Goal: Task Accomplishment & Management: Use online tool/utility

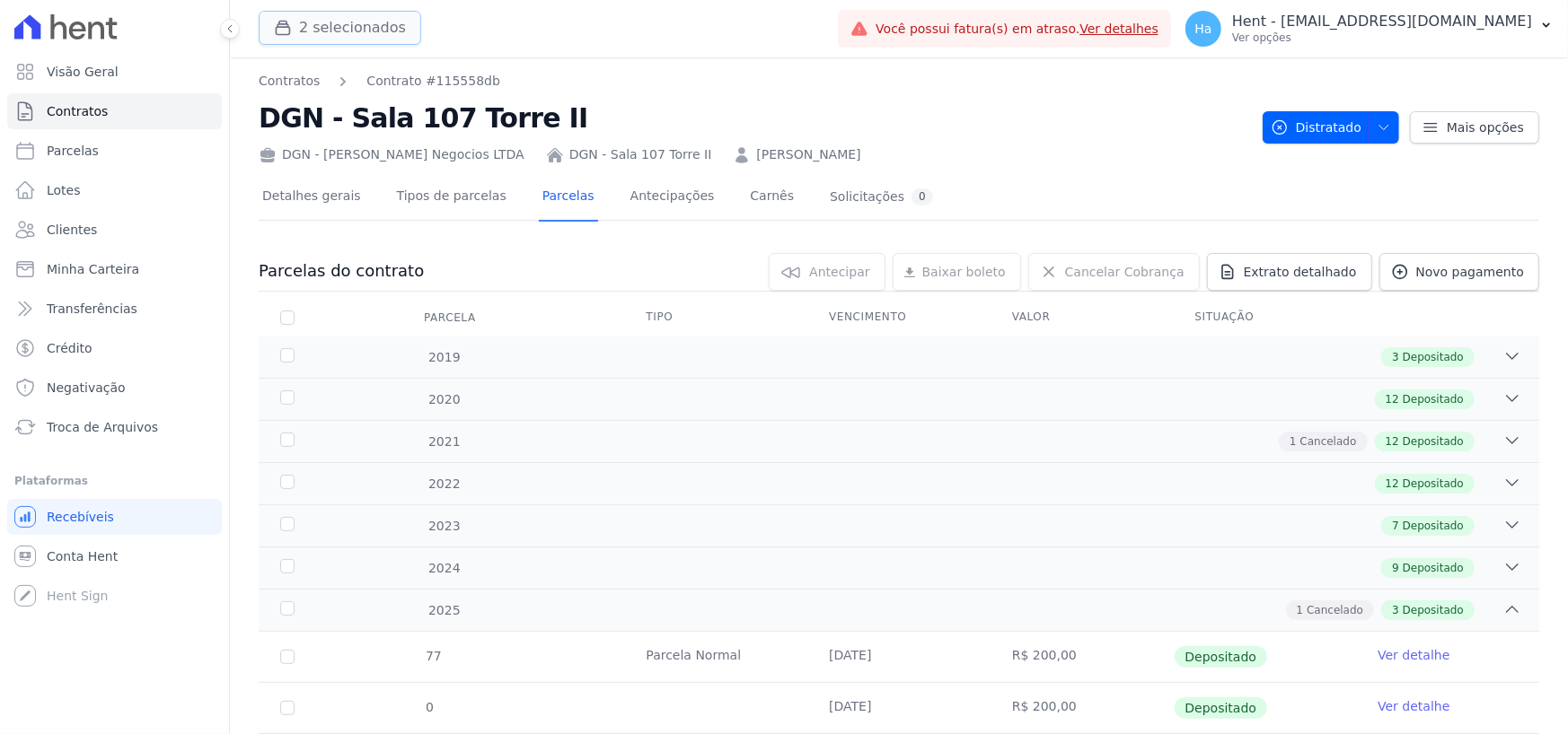
click at [345, 19] on button "2 selecionados" at bounding box center [340, 28] width 162 height 34
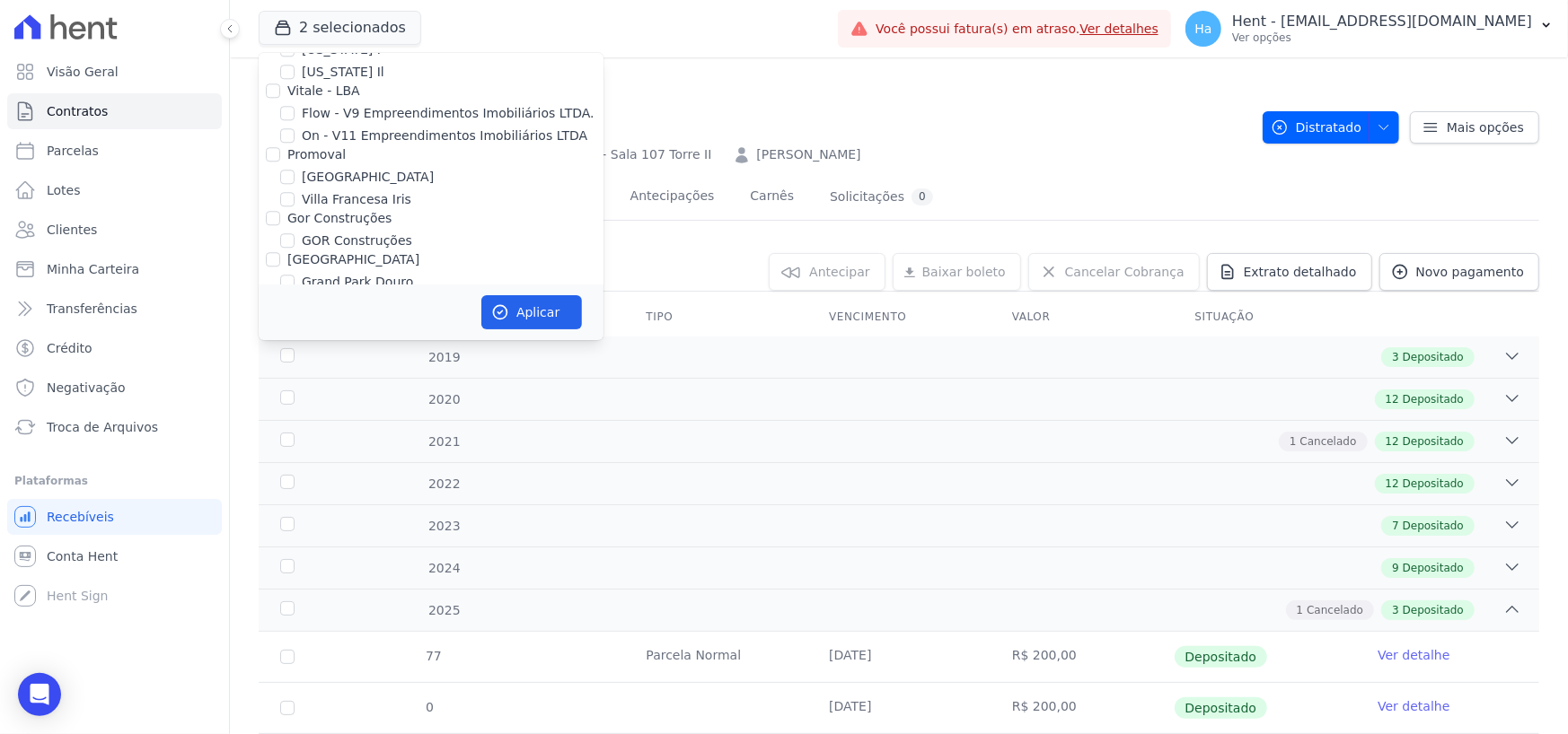
scroll to position [7362, 0]
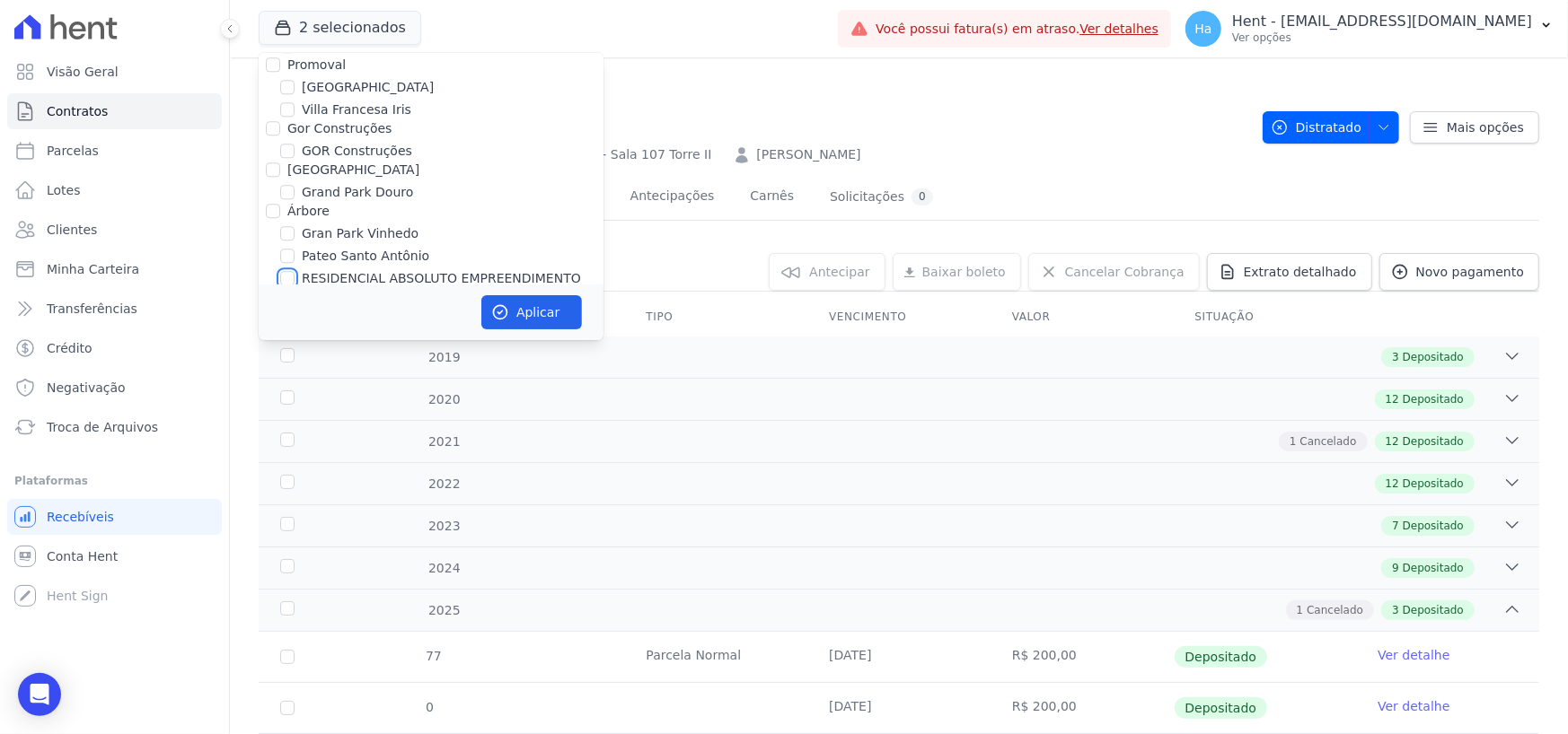
click at [287, 272] on input "RESIDENCIAL ABSOLUTO EMPREENDIMENTO IMOBILIARIO SPE LTDA" at bounding box center [287, 278] width 15 height 15
checkbox input "true"
click at [564, 317] on button "Aplicar" at bounding box center [532, 312] width 100 height 34
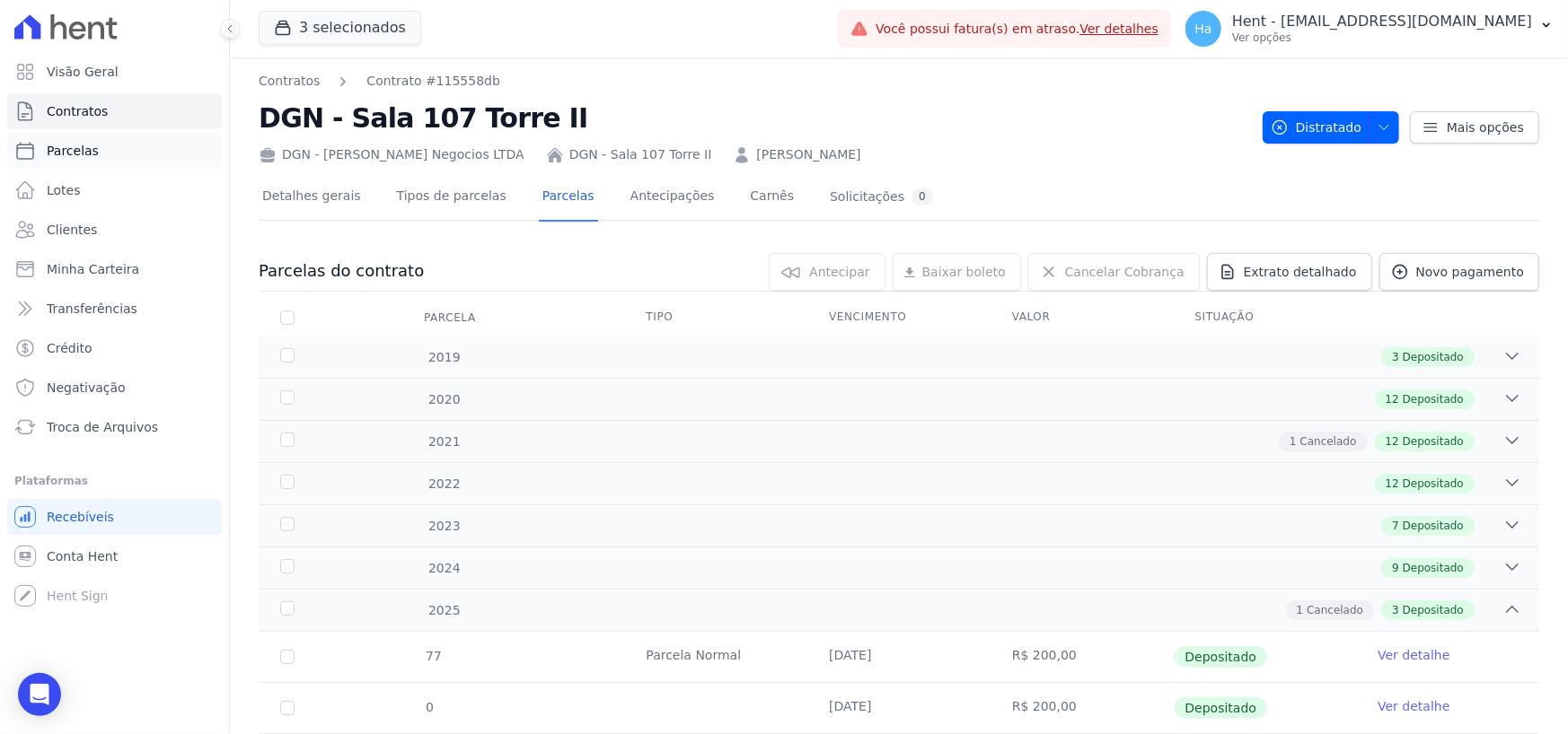
click at [55, 156] on span "Parcelas" at bounding box center [72, 151] width 52 height 18
select select
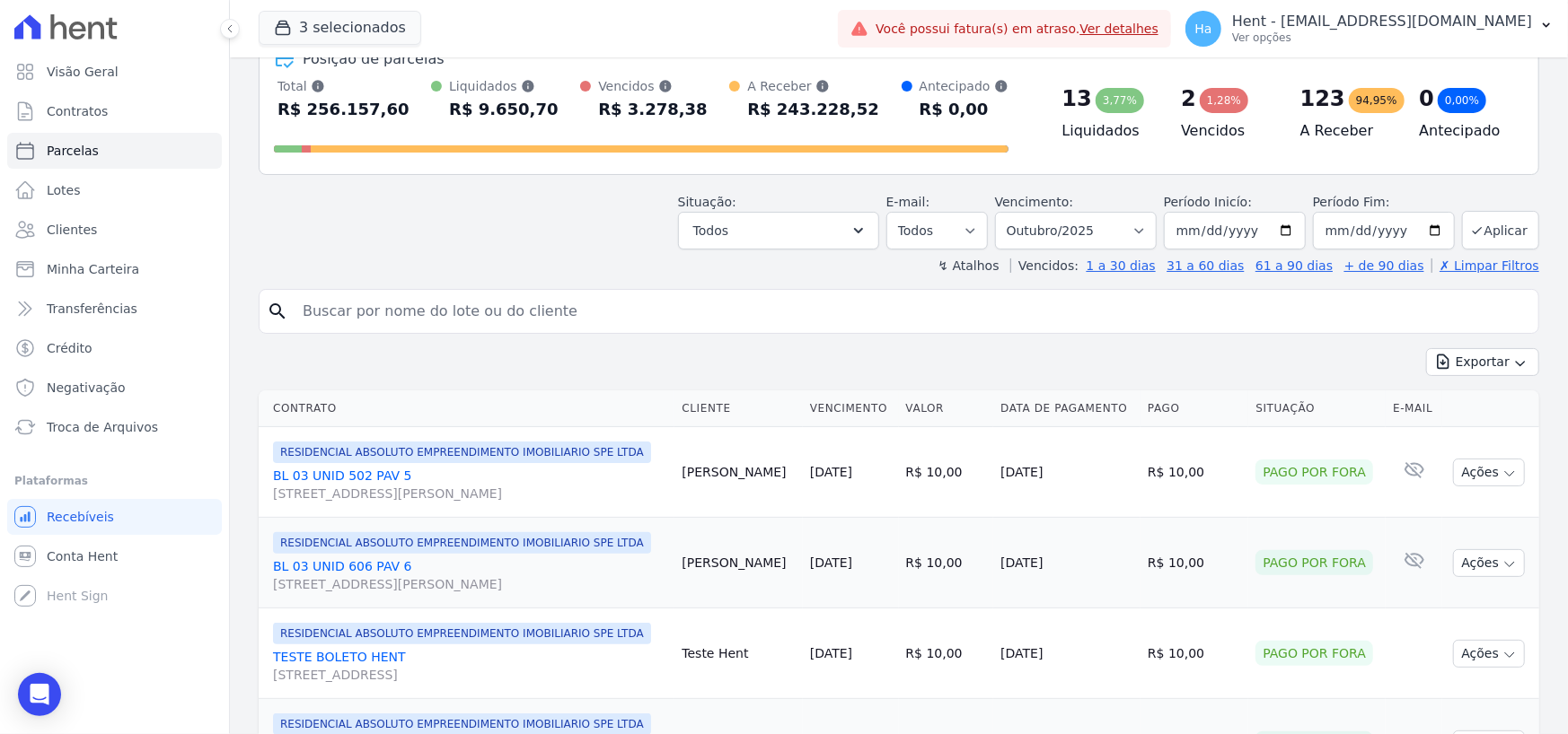
scroll to position [90, 0]
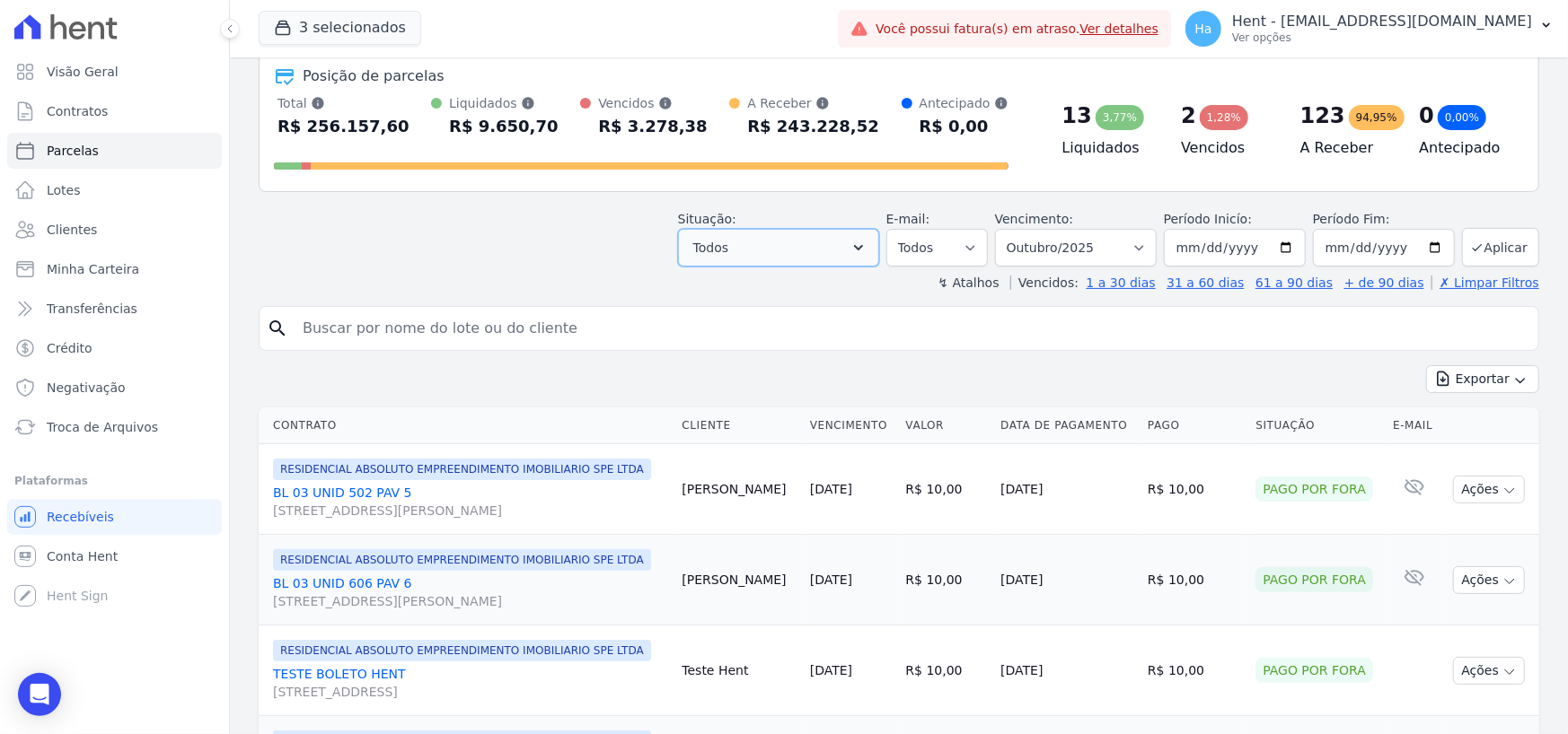
click at [867, 251] on icon "button" at bounding box center [858, 248] width 18 height 18
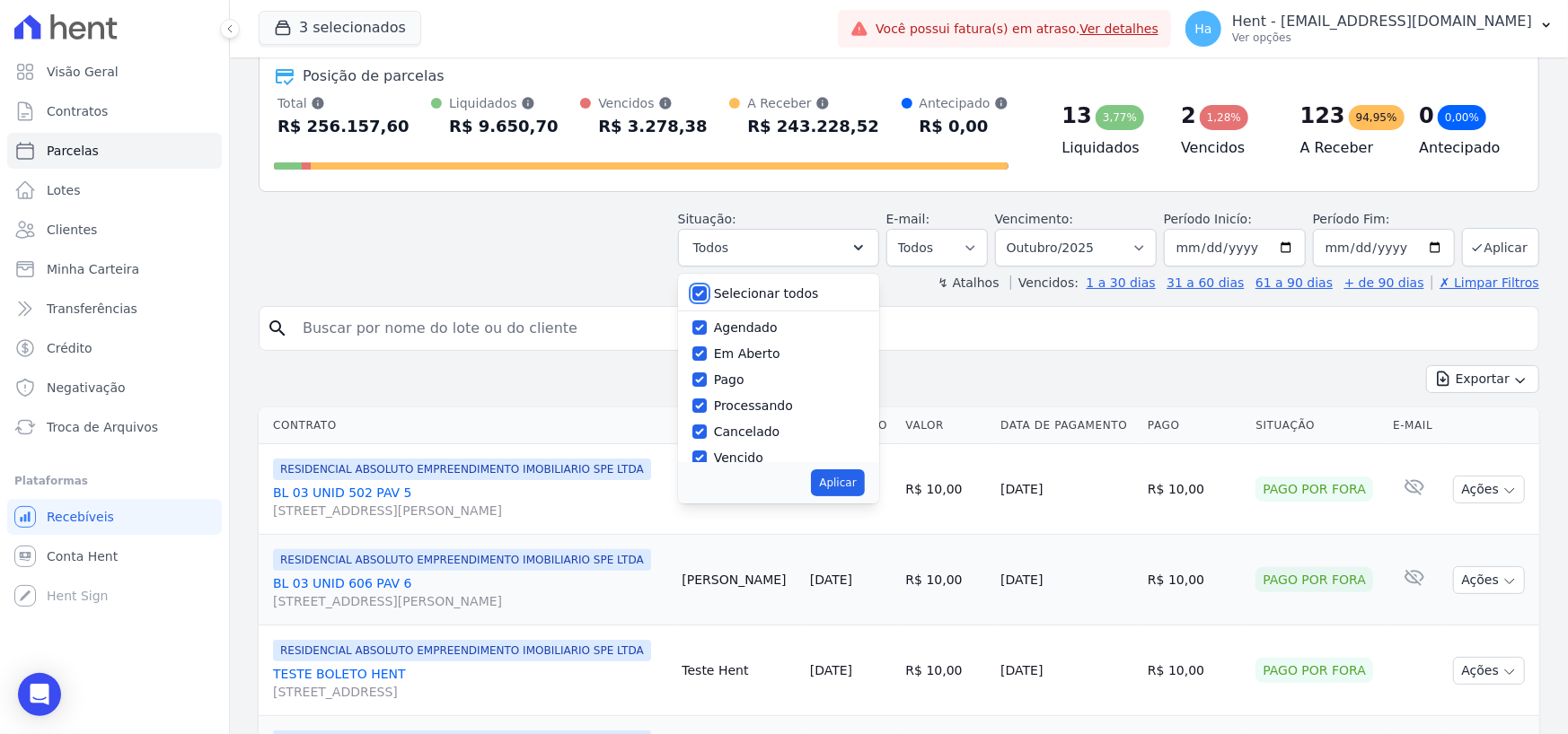
click at [707, 287] on input "Selecionar todos" at bounding box center [699, 293] width 15 height 15
checkbox input "false"
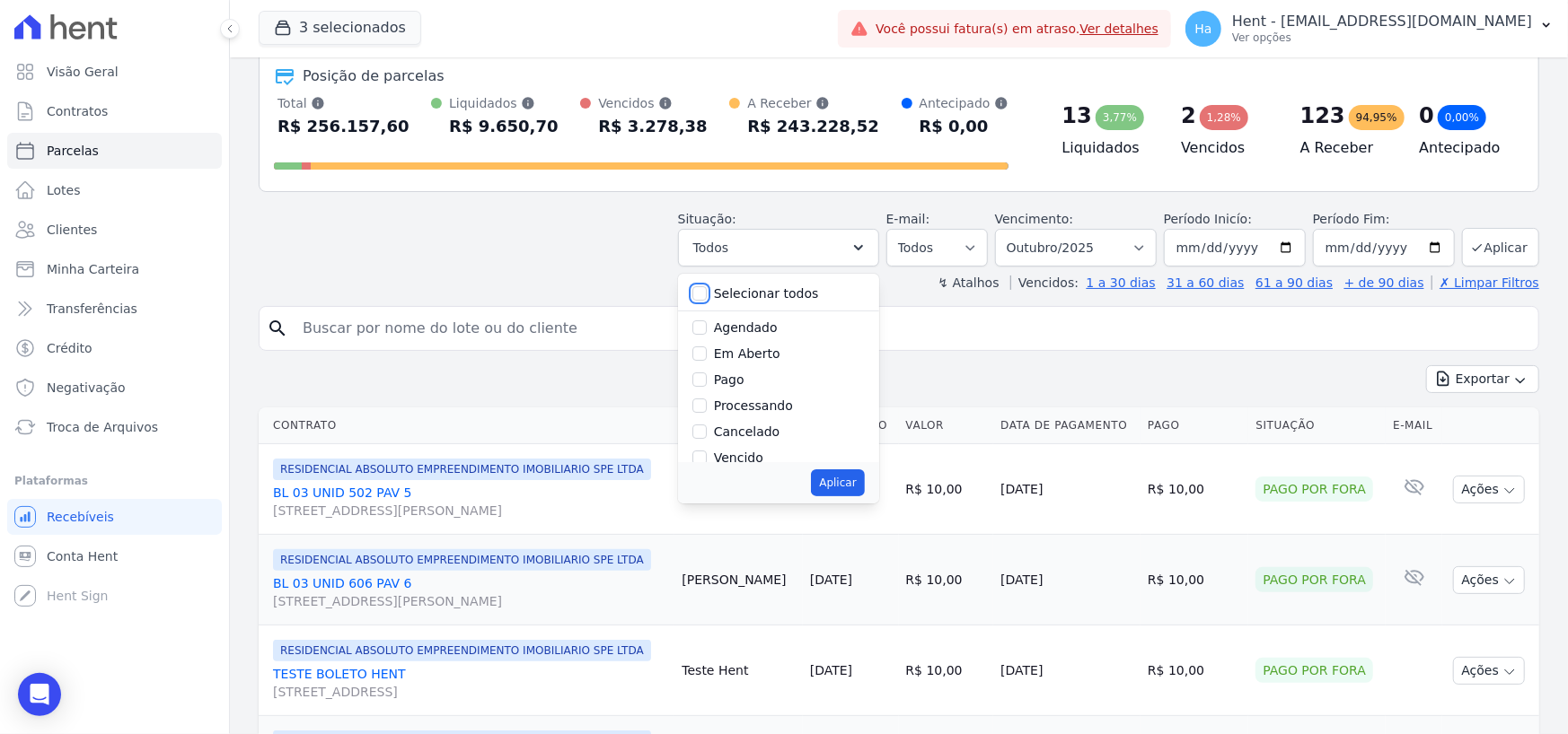
checkbox input "false"
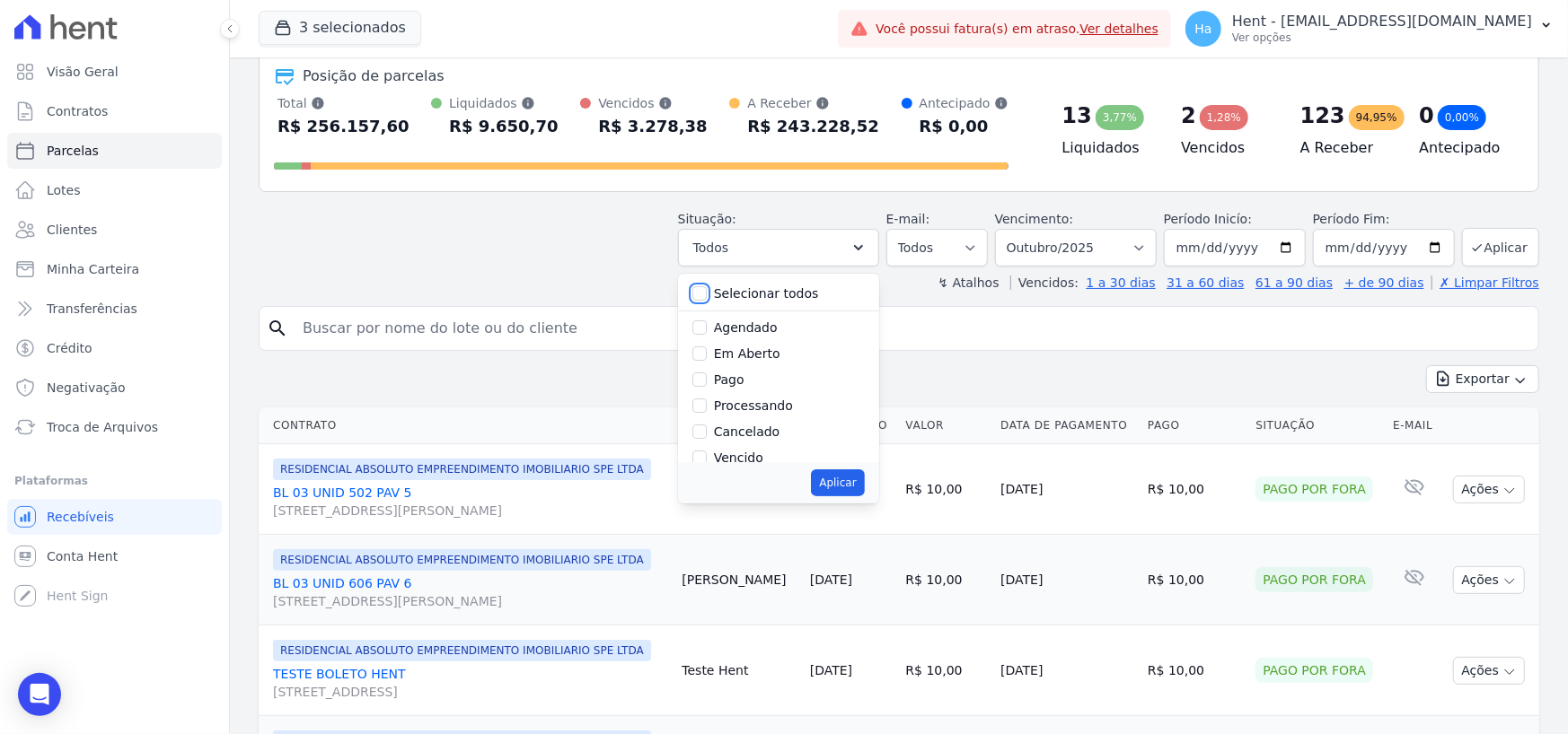
checkbox input "false"
click at [707, 391] on input "Depositado" at bounding box center [699, 391] width 15 height 15
checkbox input "true"
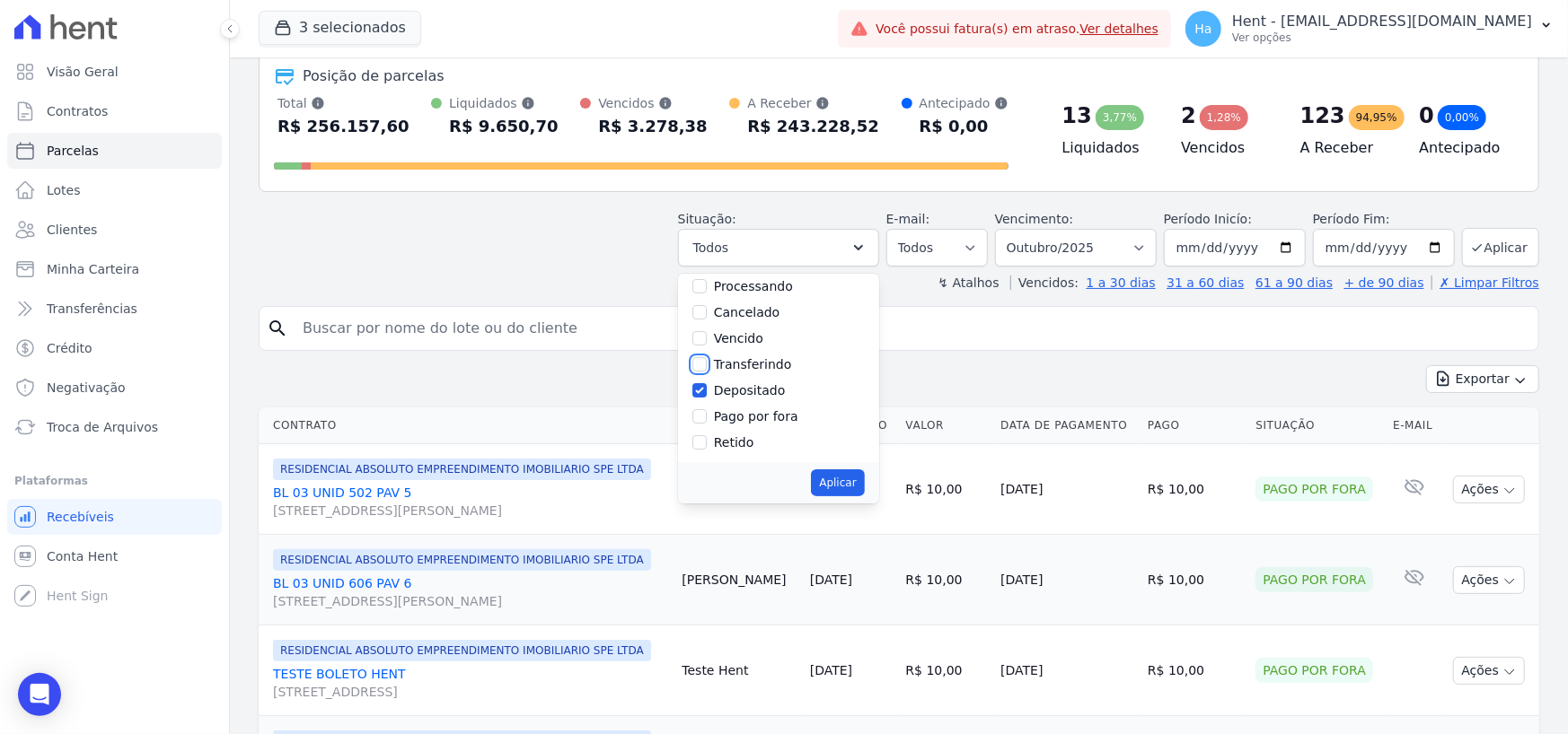
click at [707, 367] on input "Transferindo" at bounding box center [699, 364] width 15 height 15
checkbox input "true"
click at [707, 353] on input "Pago" at bounding box center [699, 350] width 15 height 15
checkbox input "true"
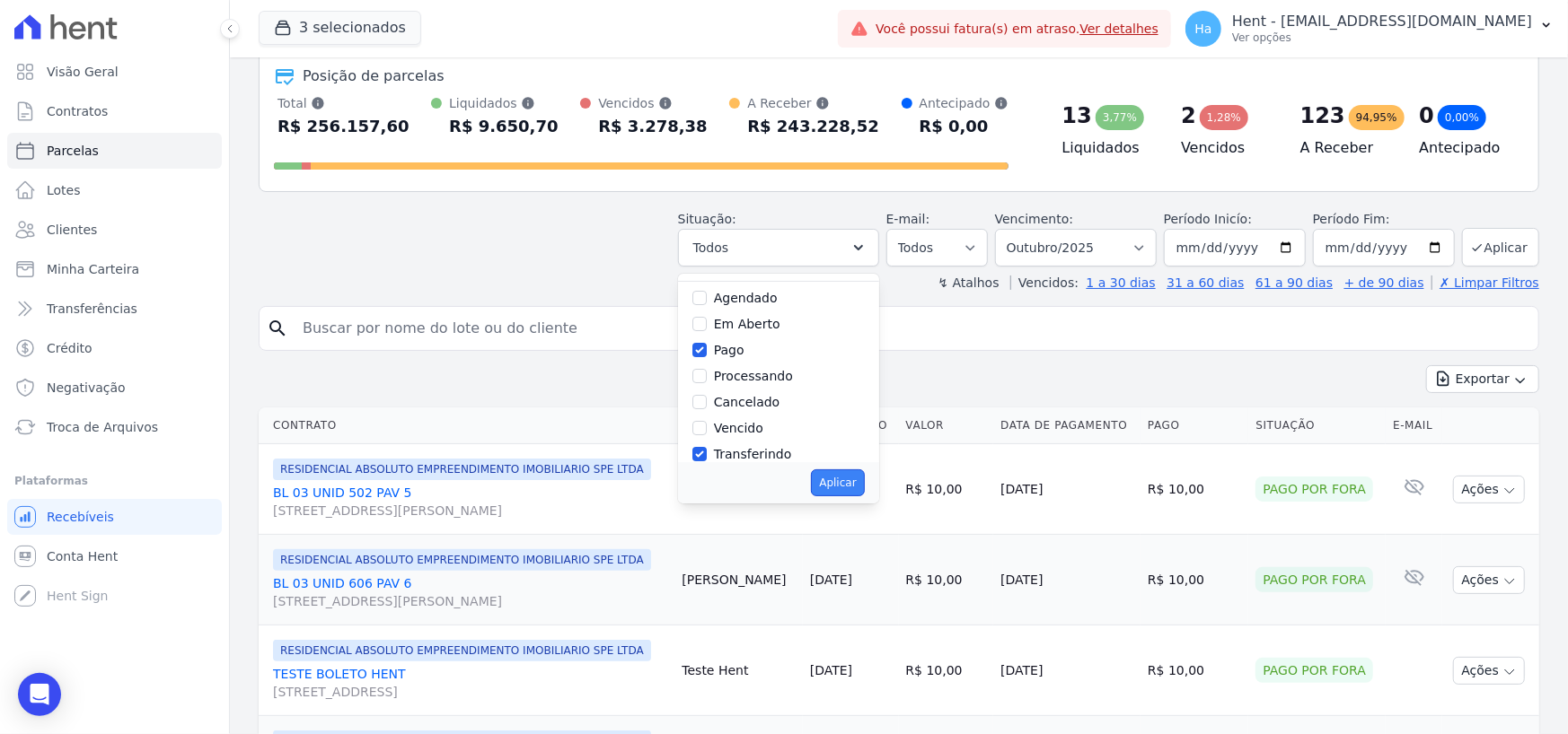
click at [848, 479] on button "Aplicar" at bounding box center [838, 482] width 53 height 27
select select "paid"
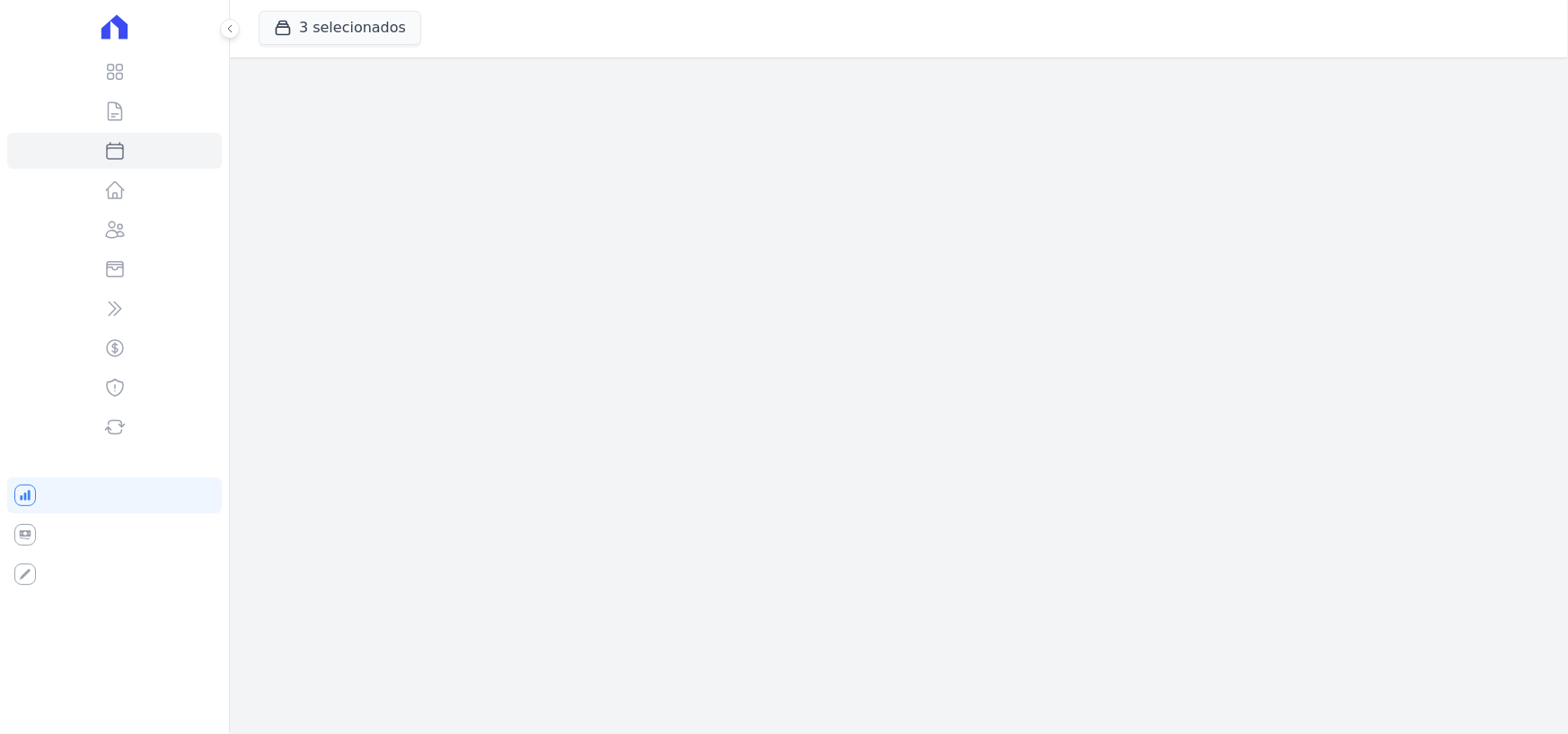
select select
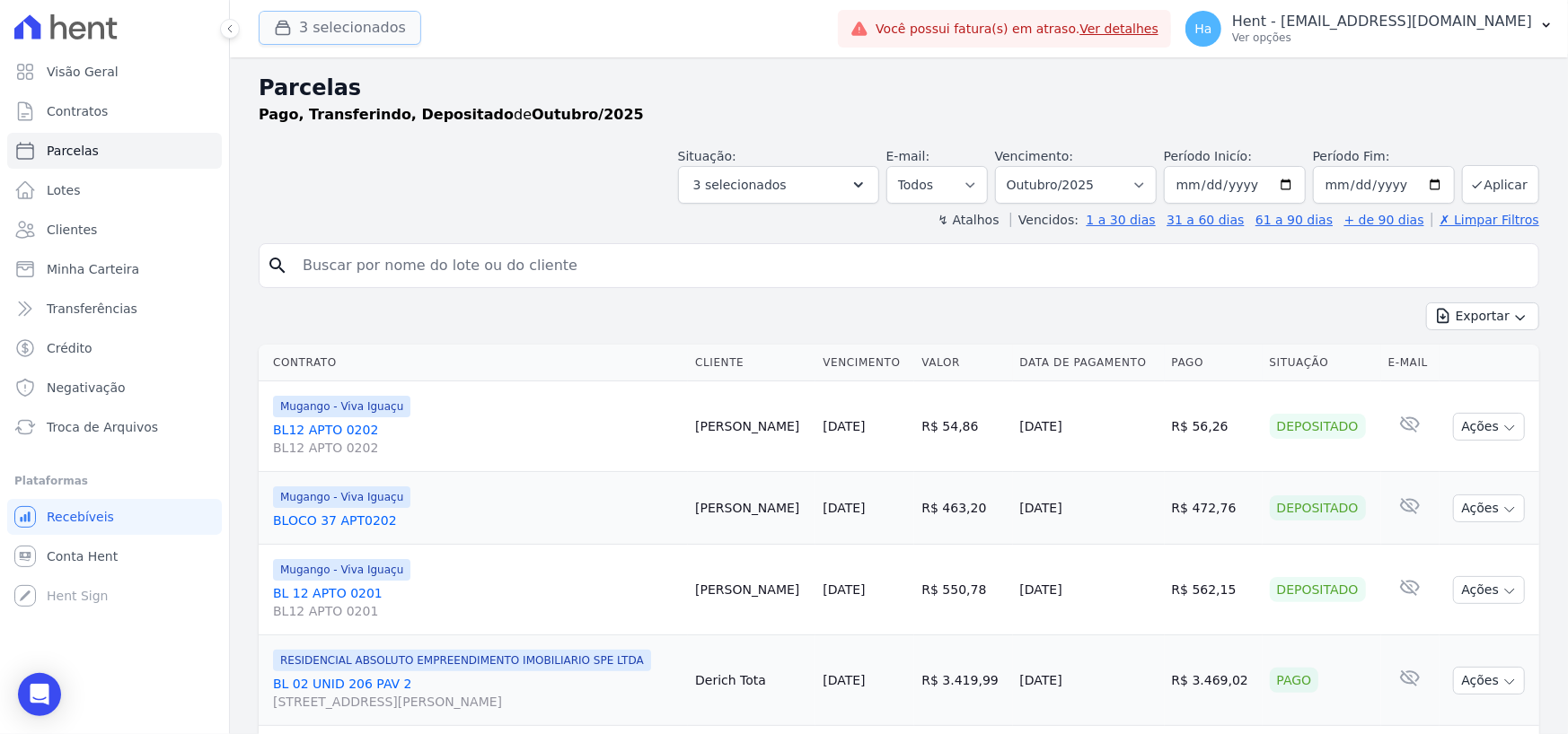
click at [338, 34] on button "3 selecionados" at bounding box center [340, 28] width 162 height 34
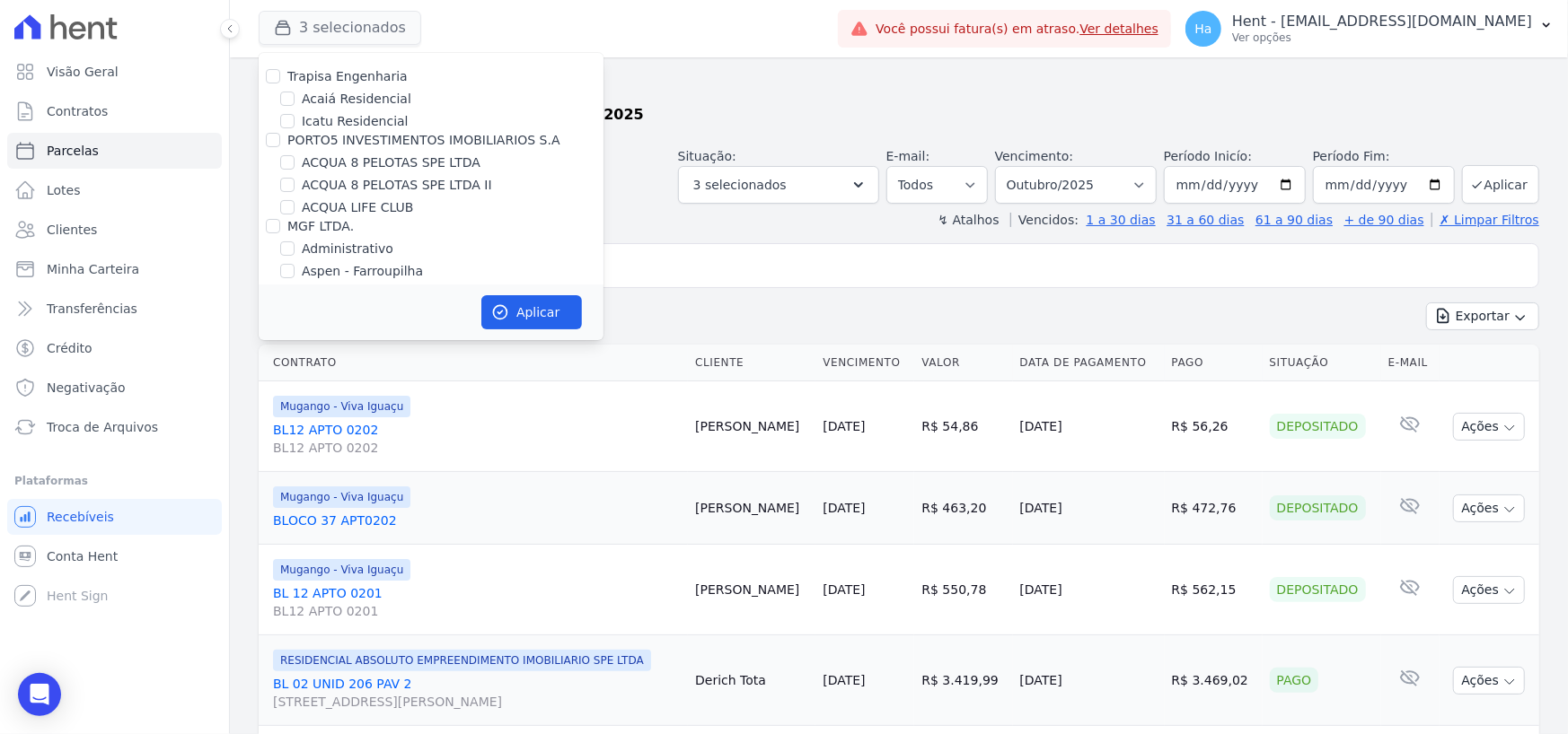
scroll to position [10118, 0]
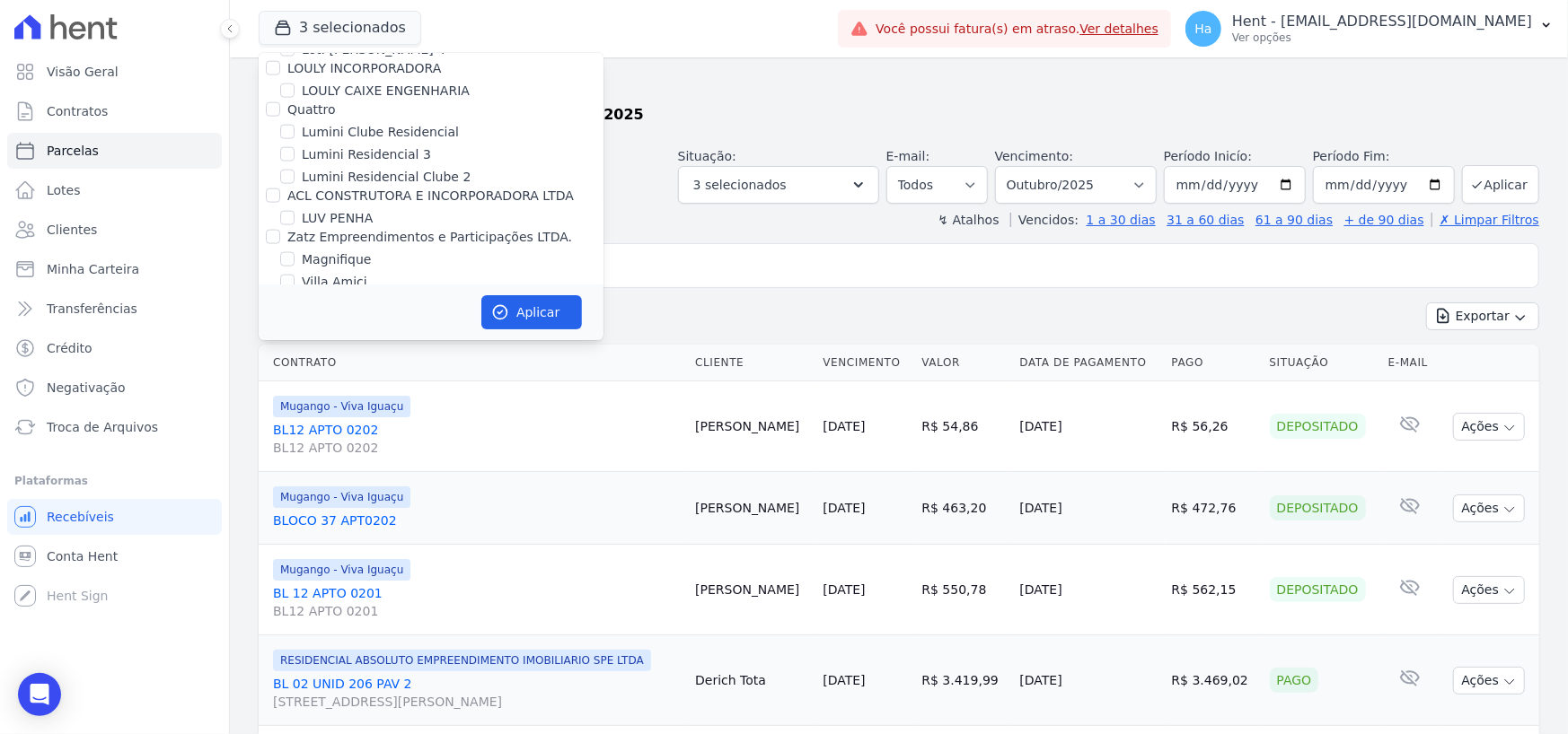
click at [287, 405] on input "Mugango - Viva Iguaçu" at bounding box center [287, 412] width 15 height 15
checkbox input "false"
click at [530, 315] on button "Aplicar" at bounding box center [532, 312] width 100 height 34
select select
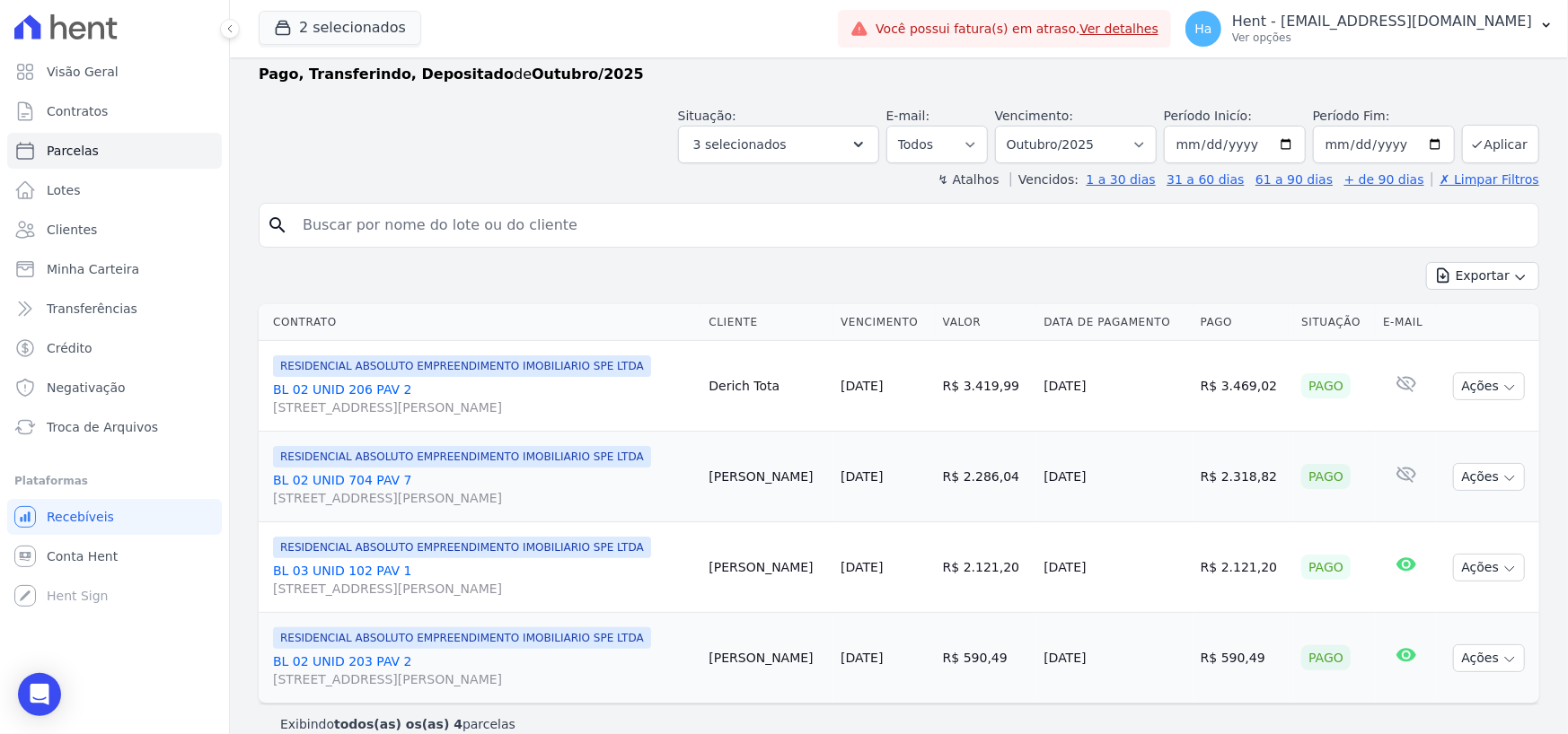
scroll to position [63, 0]
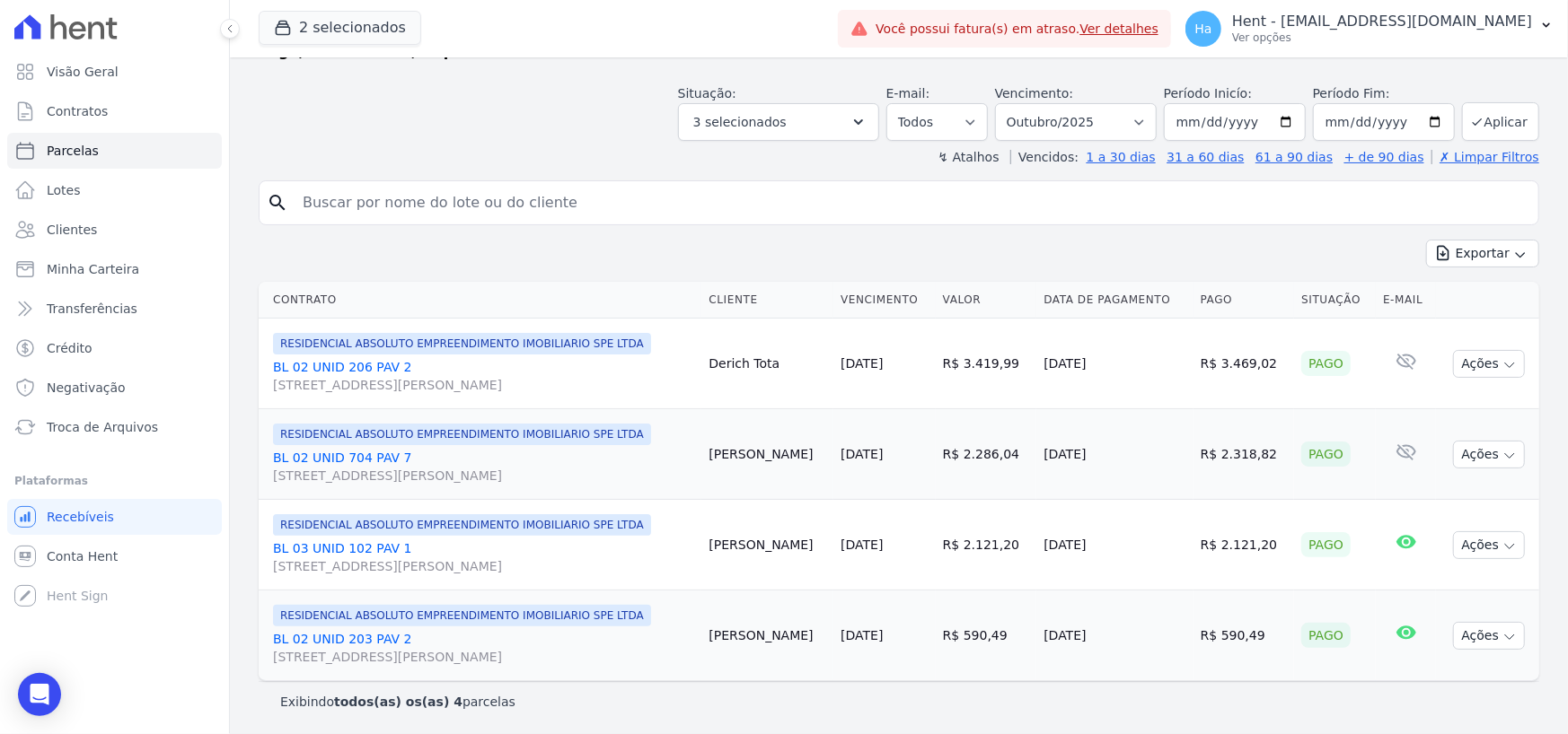
click at [380, 369] on link "BL 02 UNID 206 PAV 2 AV DR GUILHERME DUMONT VILARES, 500, JARDIM LONDRINA" at bounding box center [483, 376] width 421 height 35
click at [366, 455] on link "BL 02 UNID 704 PAV 7 AV DR GUILHERME DUMONT VILARES, 500, JARDIM LONDRINA" at bounding box center [483, 466] width 421 height 35
click at [364, 547] on link "BL 03 UNID 102 PAV 1 AV DR GUILHERME DUMONT VILARES, 500, JARDIM LONDRINA" at bounding box center [483, 557] width 421 height 35
click at [354, 637] on link "BL 02 UNID 203 PAV 2 AV DR GUILHERME DUMONT VILARES, 500, JARDIM LONDRINA" at bounding box center [483, 647] width 421 height 35
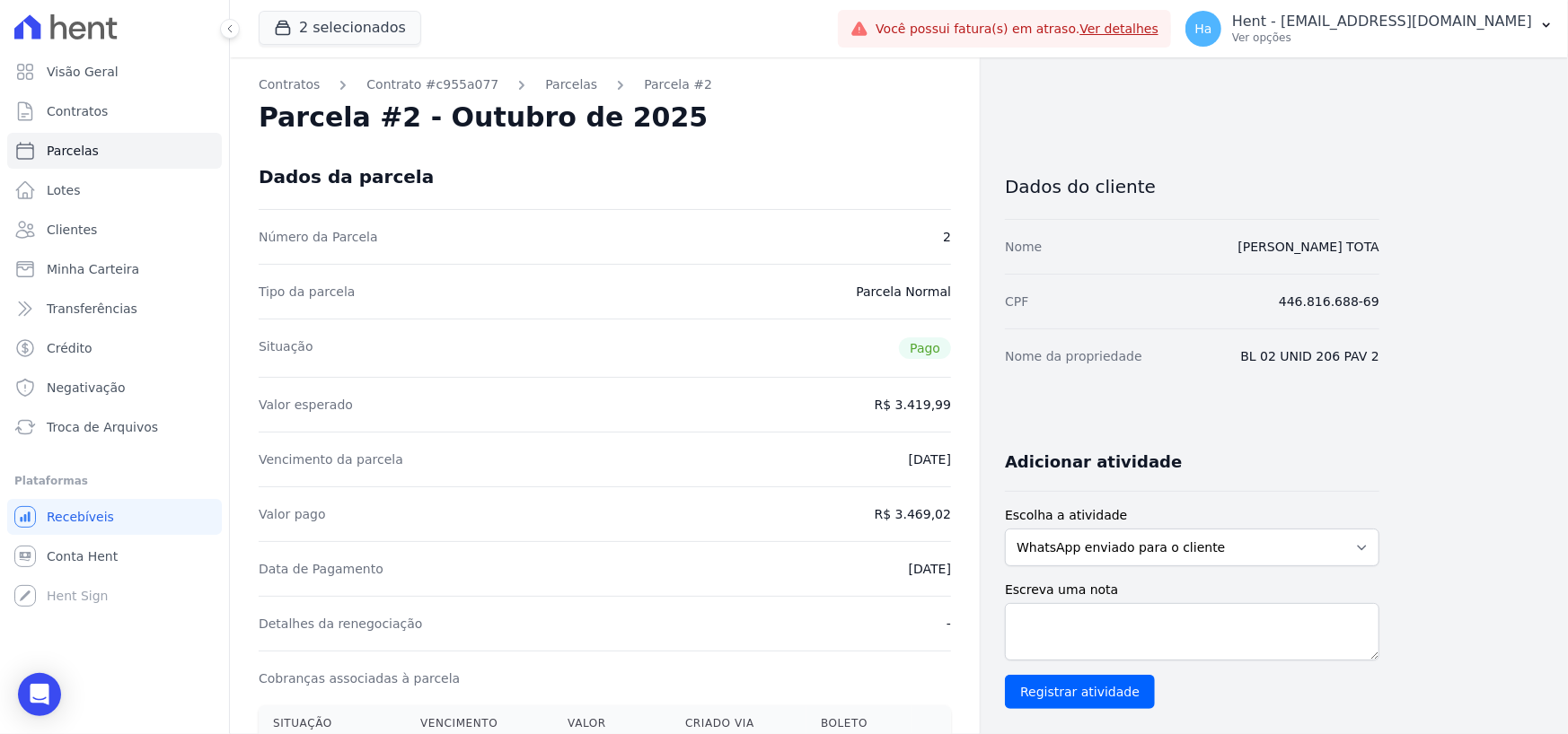
drag, startPoint x: 1410, startPoint y: 363, endPoint x: 1258, endPoint y: 365, distance: 152.0
click at [1258, 365] on div "Contratos Contrato #c955a077 Parcelas Parcela #2 Parcela #2 - Outubro de 2025 D…" at bounding box center [885, 659] width 1309 height 1204
click at [545, 88] on link "Parcelas" at bounding box center [571, 85] width 52 height 19
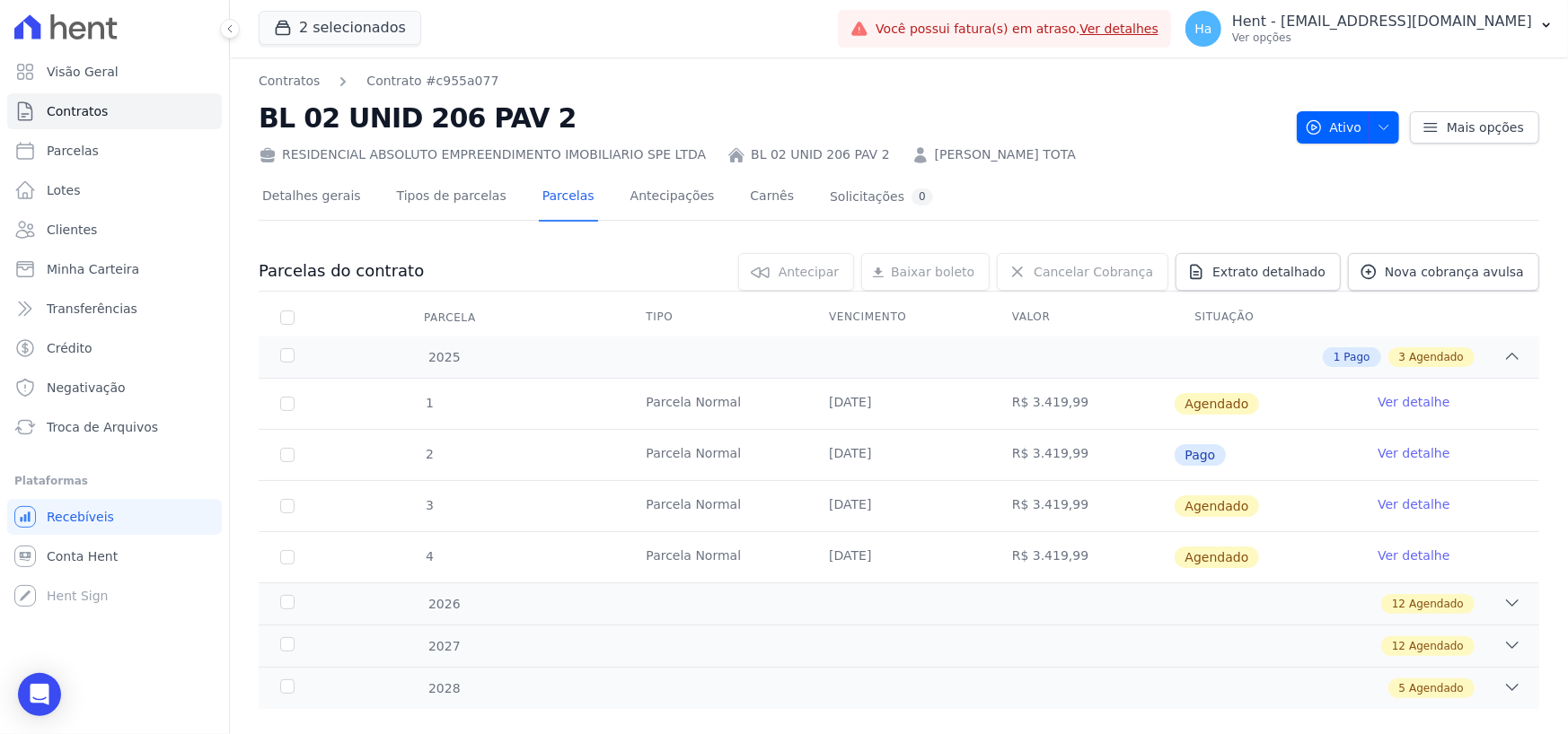
click at [1410, 455] on link "Ver detalhe" at bounding box center [1413, 454] width 72 height 18
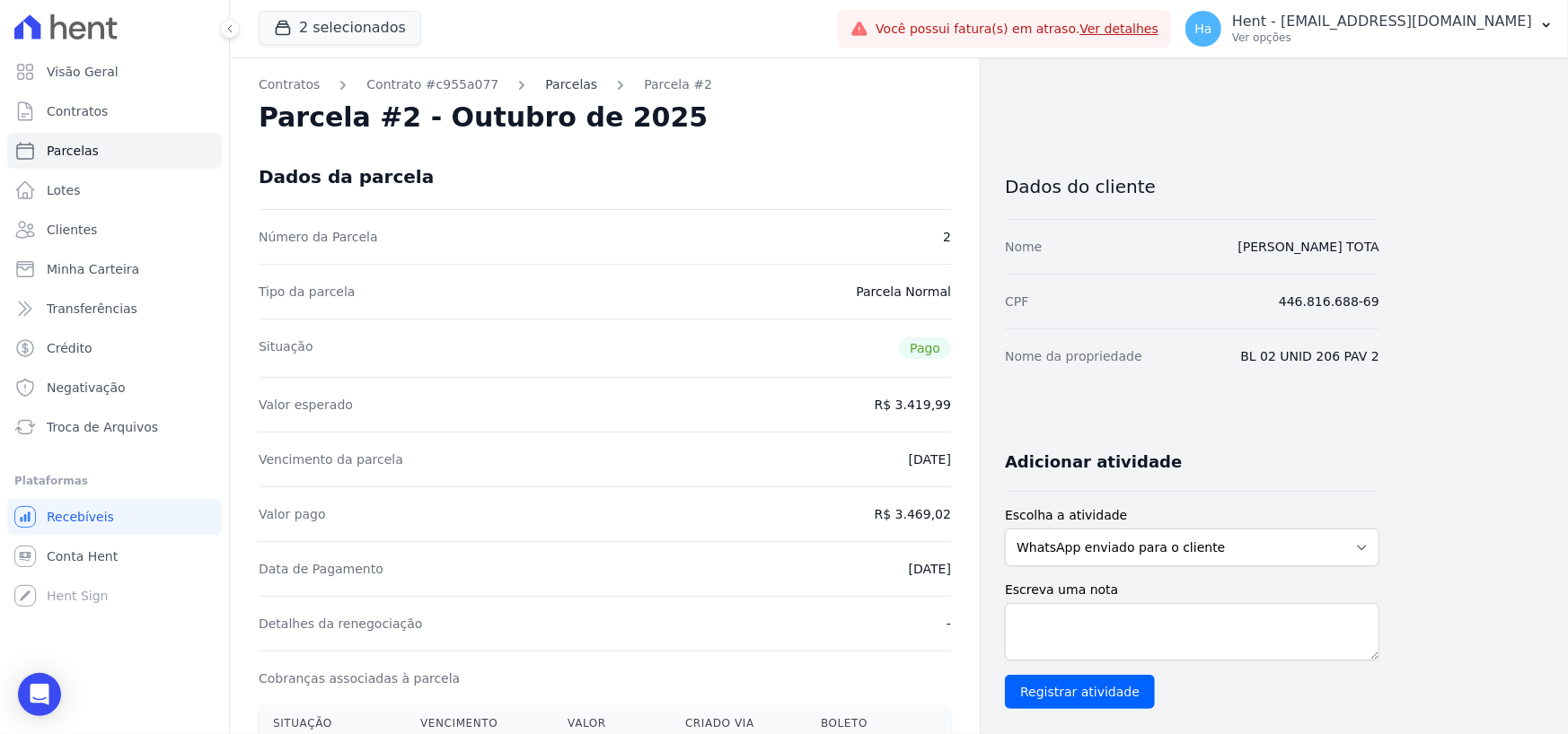
click at [545, 76] on link "Parcelas" at bounding box center [571, 85] width 52 height 19
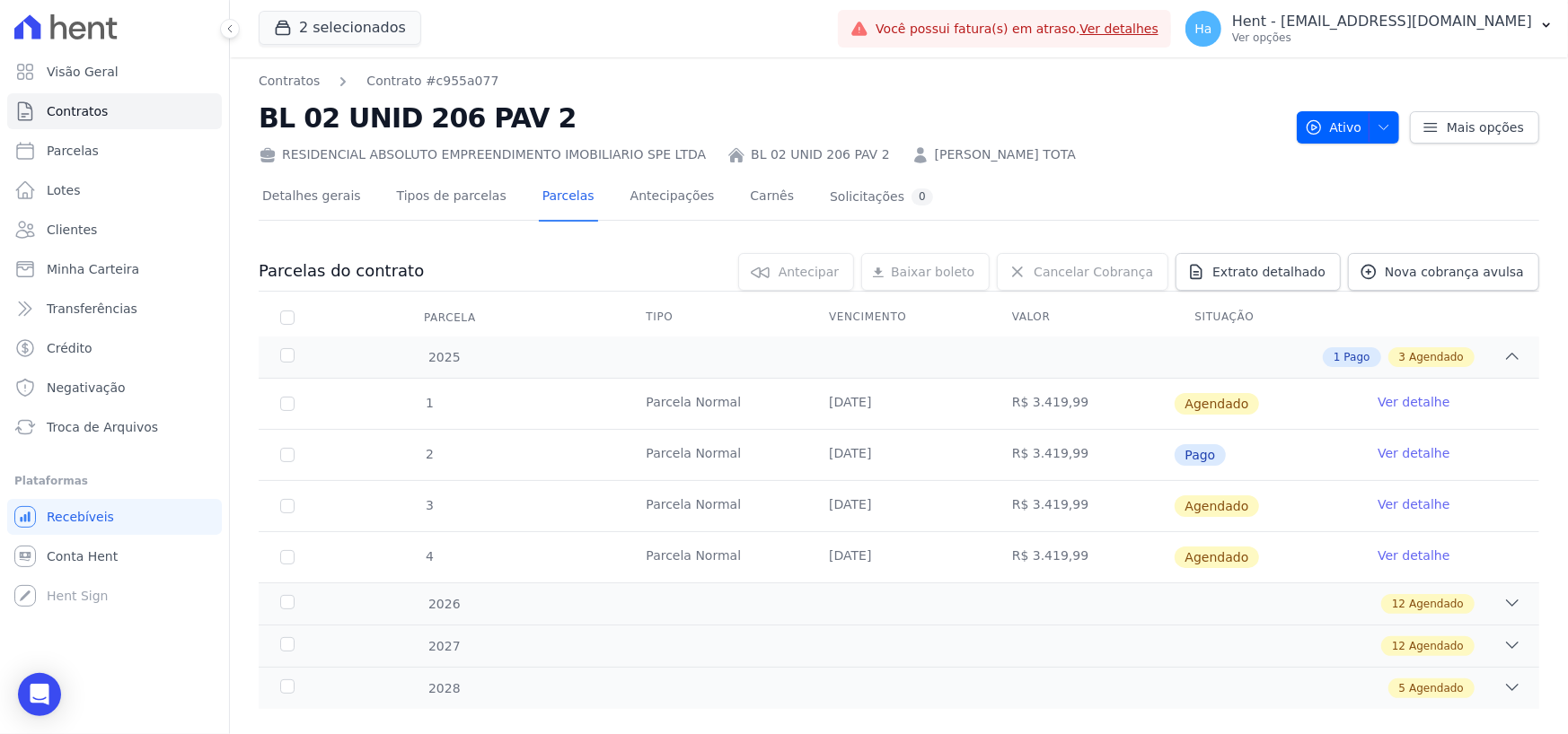
click at [1406, 452] on link "Ver detalhe" at bounding box center [1413, 454] width 72 height 18
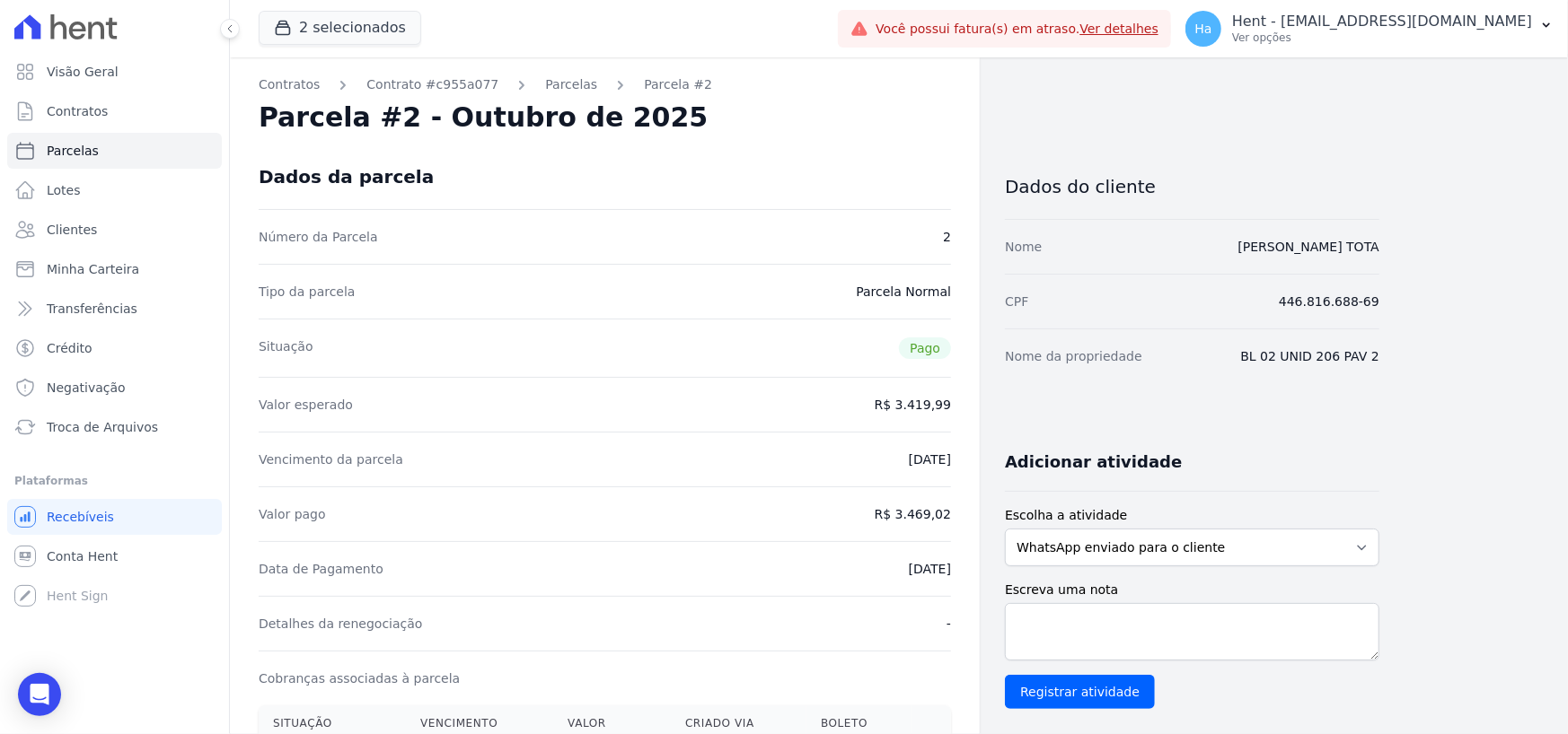
drag, startPoint x: 869, startPoint y: 500, endPoint x: 968, endPoint y: 528, distance: 102.9
click at [968, 528] on div "Contratos Contrato #c955a077 Parcelas Parcela #2 Parcela #2 - Outubro de 2025 D…" at bounding box center [605, 659] width 750 height 1204
drag, startPoint x: 1249, startPoint y: 360, endPoint x: 1406, endPoint y: 357, distance: 157.0
click at [1406, 357] on div "Contratos Contrato #c955a077 Parcelas Parcela #2 Parcela #2 - Outubro de 2025 D…" at bounding box center [885, 659] width 1309 height 1204
copy dd "BL 02 UNID 206 PAV 2"
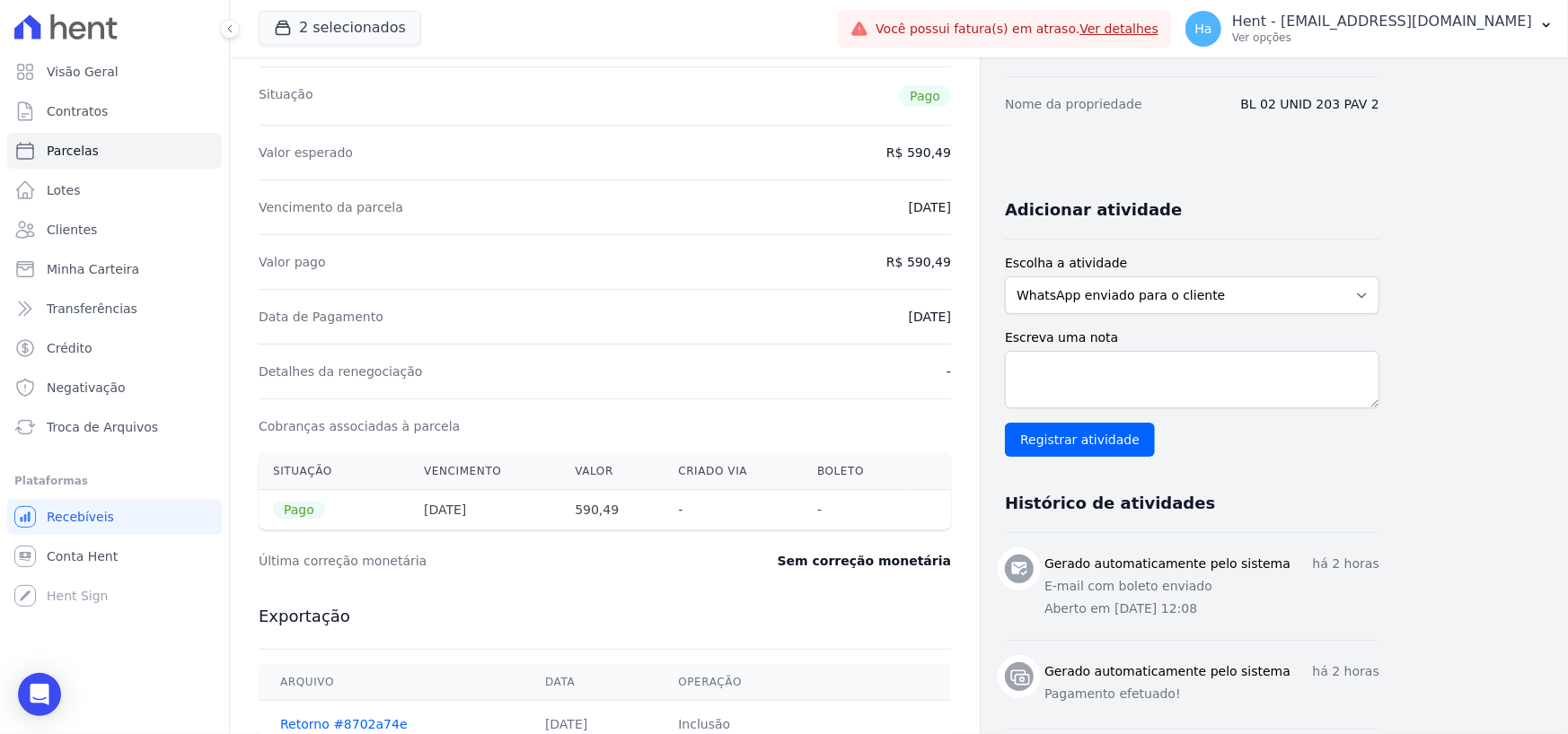
scroll to position [451, 0]
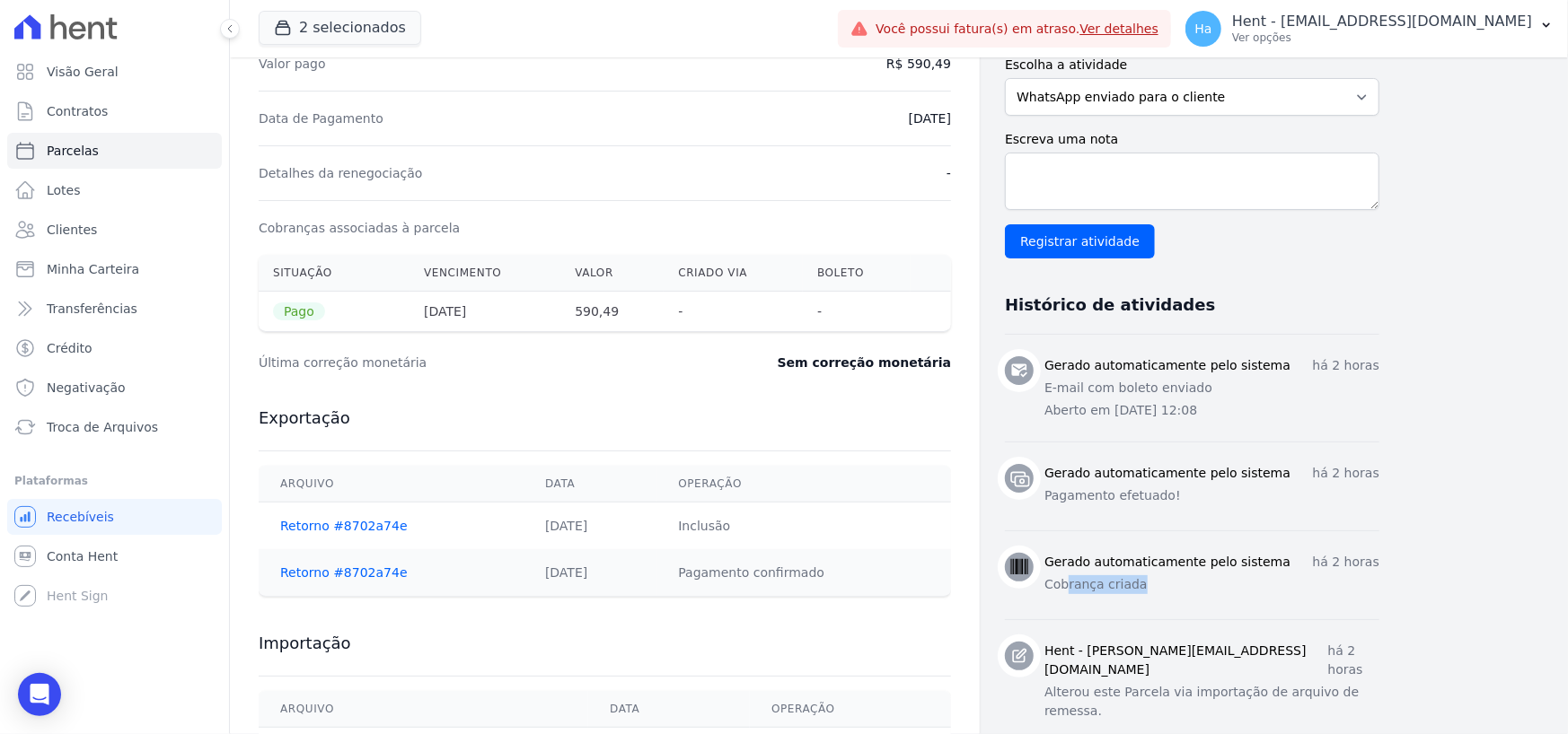
drag, startPoint x: 1237, startPoint y: 586, endPoint x: 1066, endPoint y: 589, distance: 171.0
click at [1066, 589] on p "Cobrança criada" at bounding box center [1212, 584] width 335 height 19
click at [1185, 504] on div "Gerado automaticamente pelo sistema há 2 horas Pagamento efetuado!" at bounding box center [1212, 487] width 335 height 45
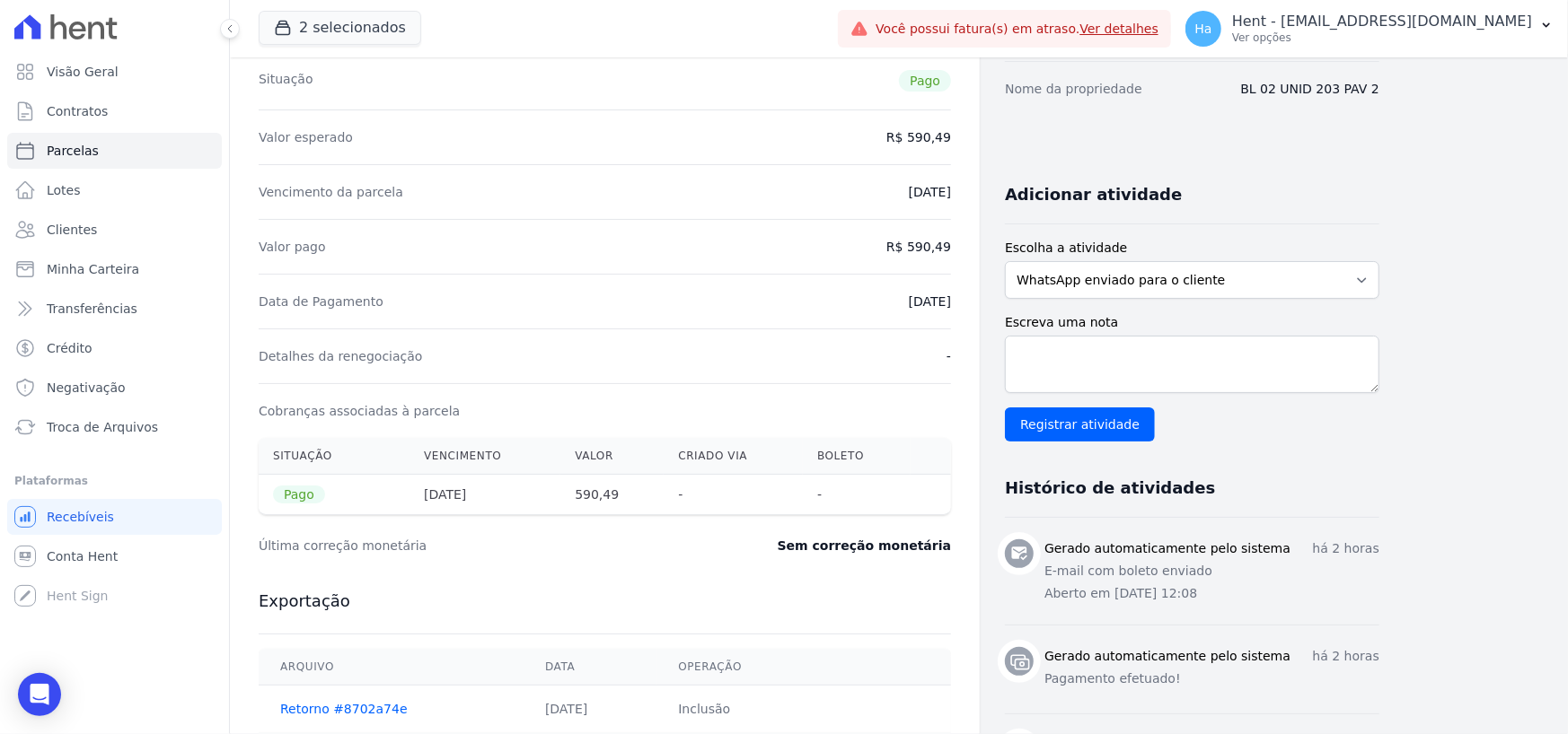
scroll to position [92, 0]
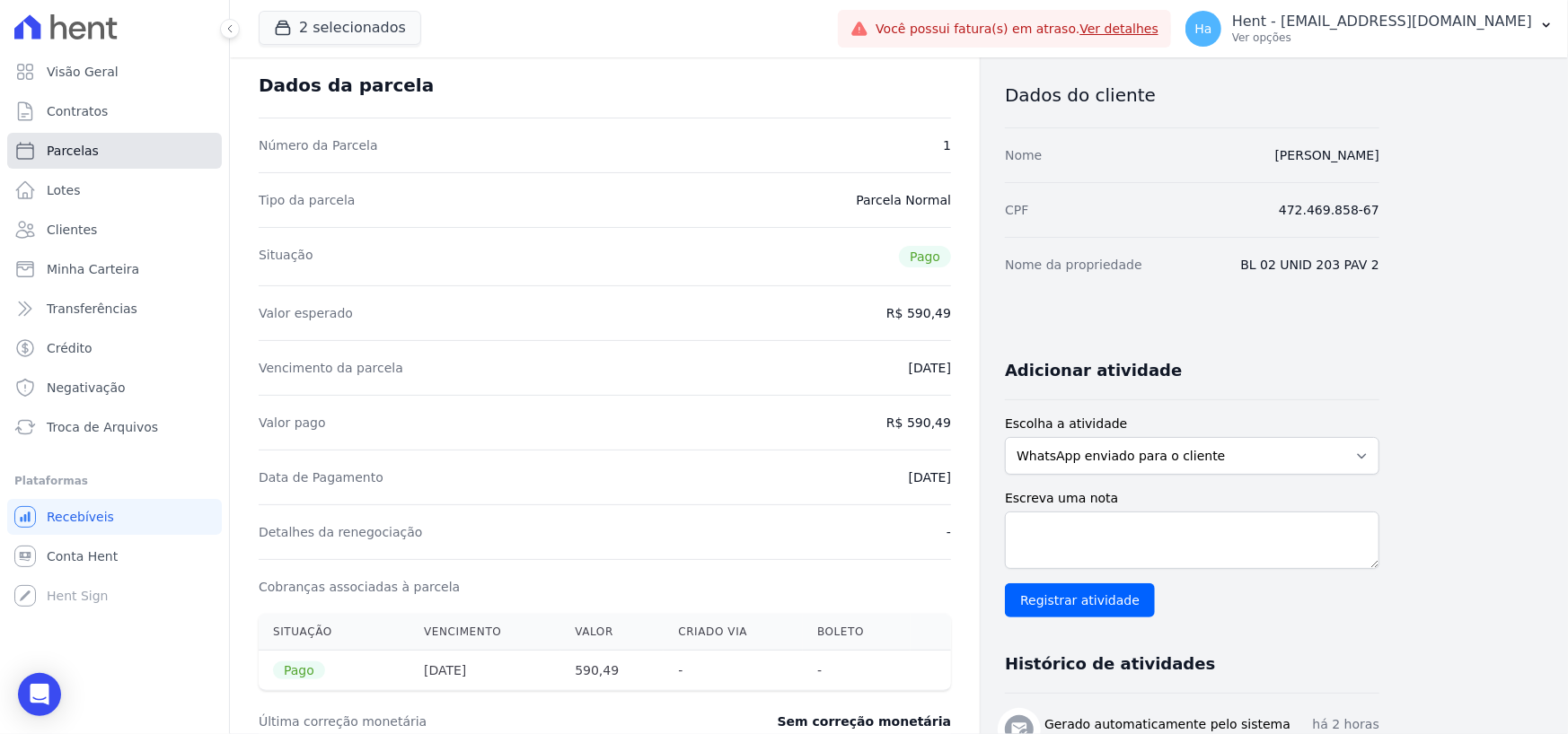
click at [78, 163] on link "Parcelas" at bounding box center [114, 151] width 215 height 35
select select
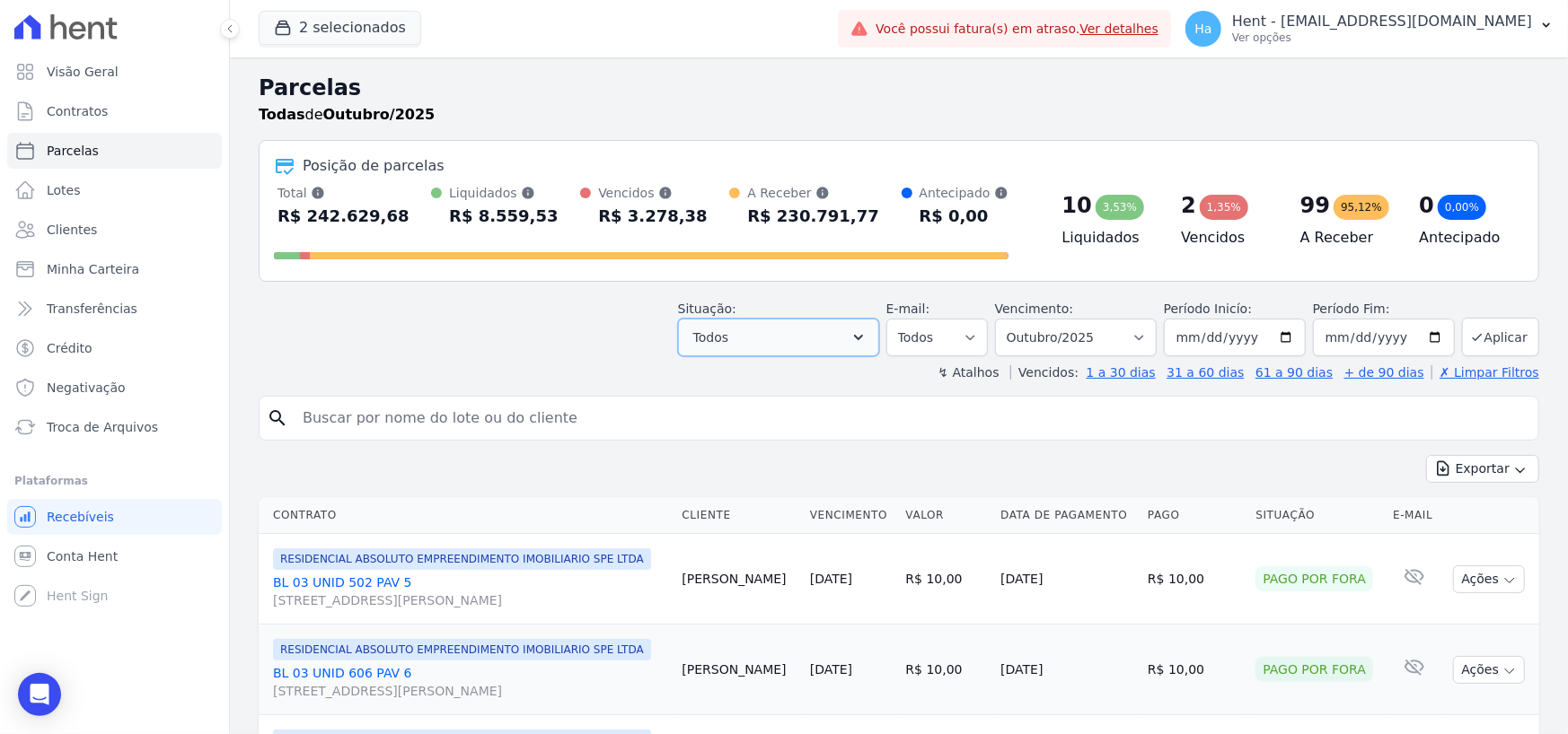
click at [847, 334] on button "Todos" at bounding box center [779, 337] width 201 height 37
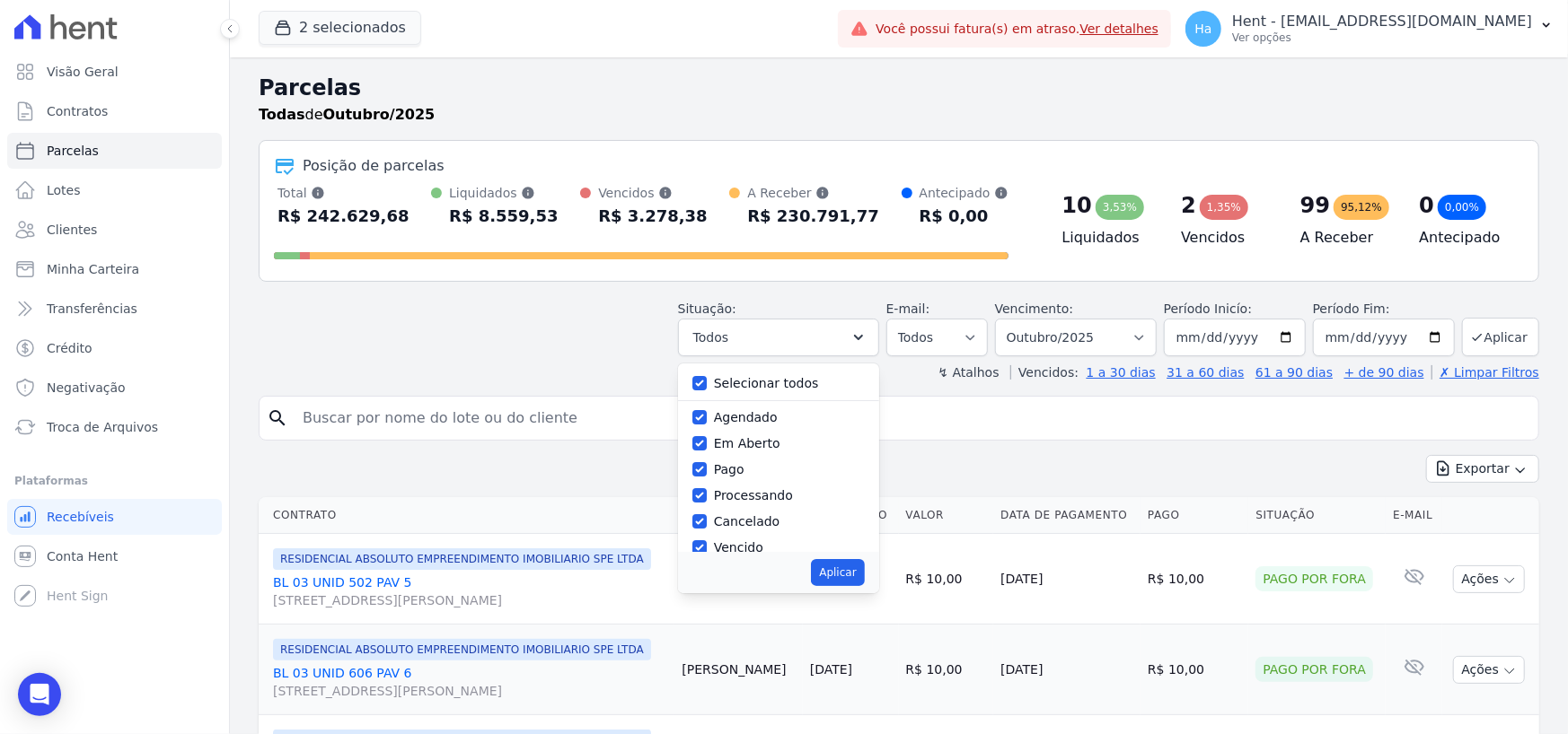
click at [707, 374] on div at bounding box center [699, 383] width 15 height 18
click at [707, 376] on input "Selecionar todos" at bounding box center [699, 383] width 15 height 15
checkbox input "false"
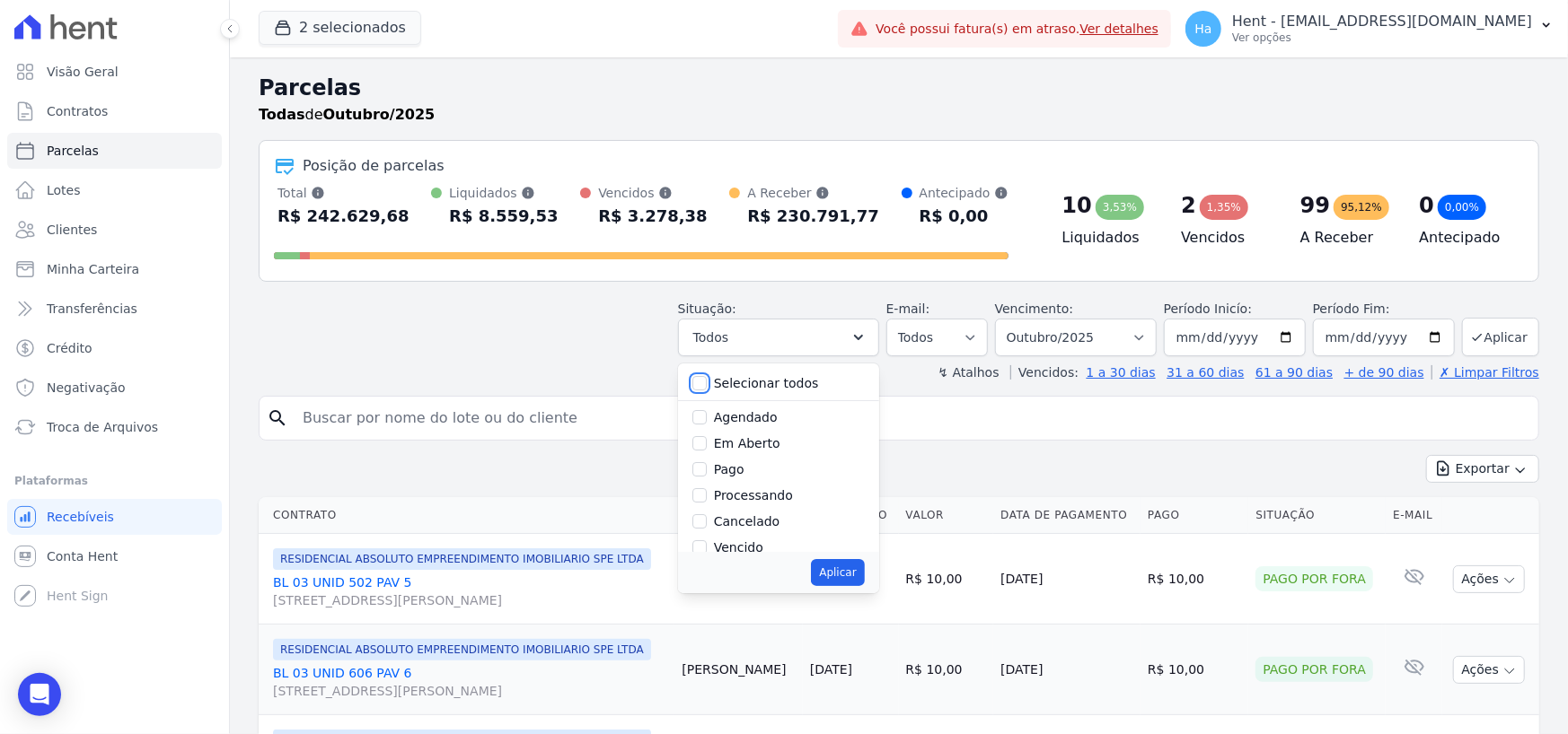
checkbox input "false"
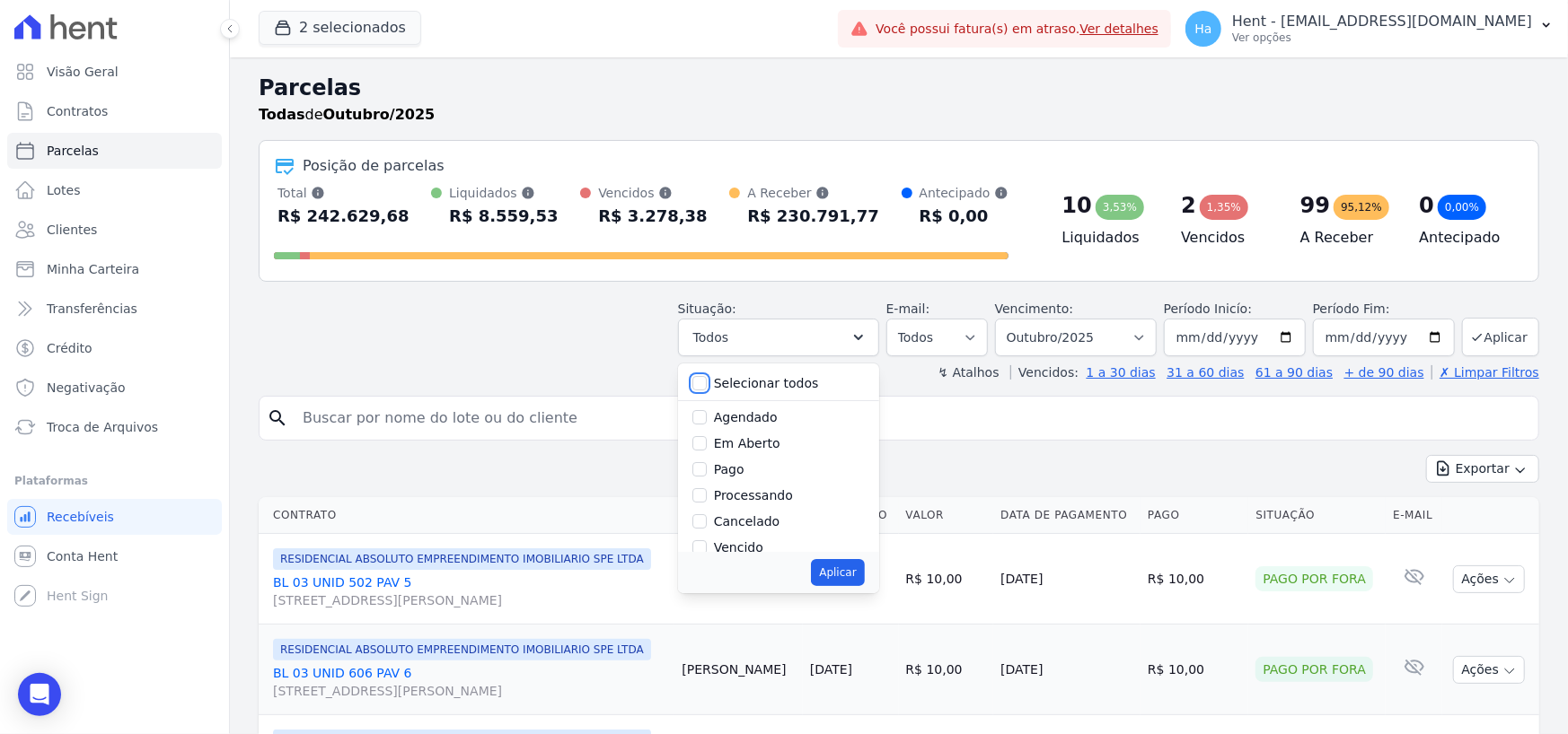
checkbox input "false"
click at [707, 375] on input "Pago" at bounding box center [699, 380] width 15 height 15
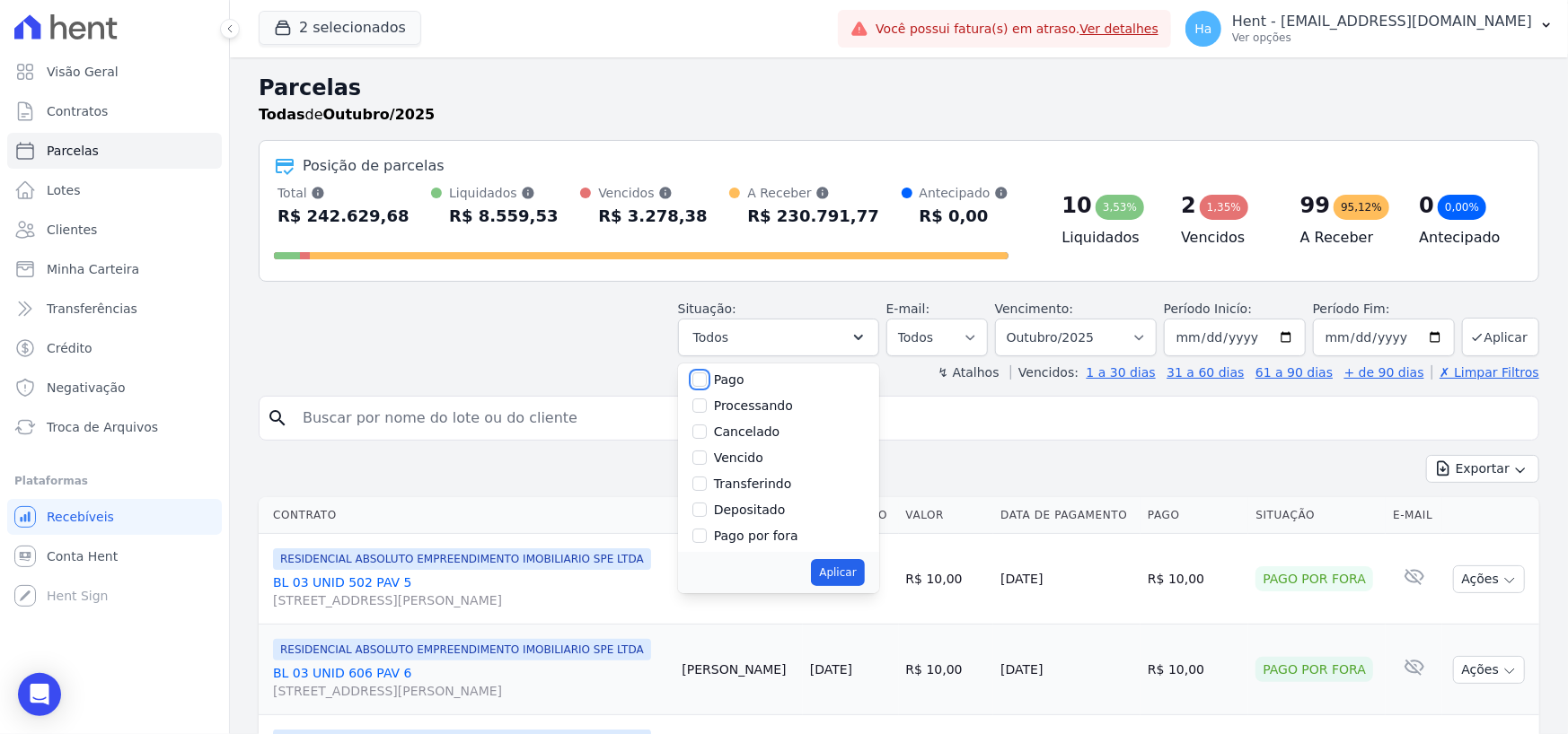
checkbox input "true"
click at [475, 318] on div "Situação: Agendado Em Aberto Pago Processando Cancelado Vencido Transferindo De…" at bounding box center [899, 324] width 1281 height 64
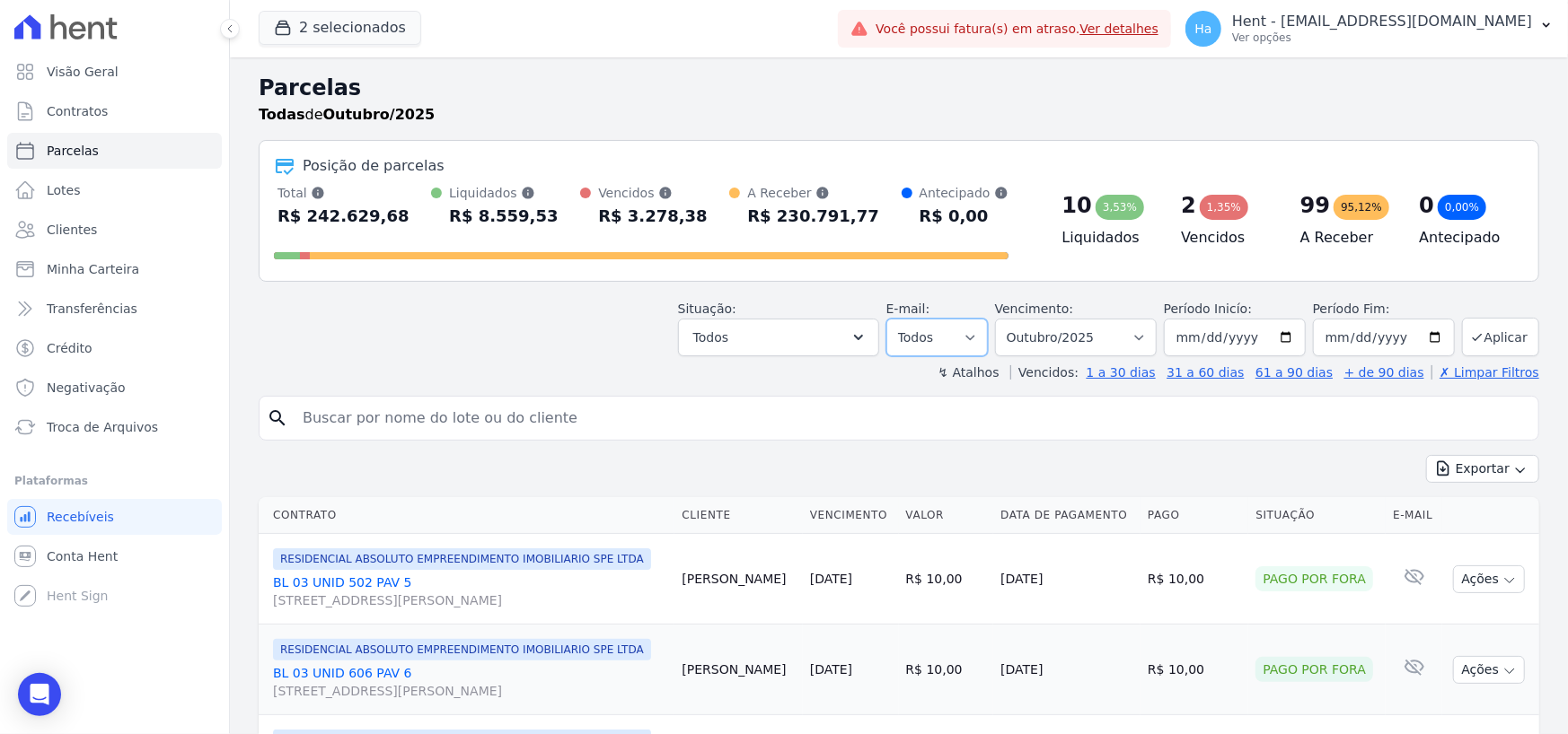
click at [975, 327] on select "Todos Lido Não-lido" at bounding box center [937, 337] width 101 height 37
select select "read"
click at [903, 319] on select "Todos Lido Não-lido" at bounding box center [937, 337] width 101 height 37
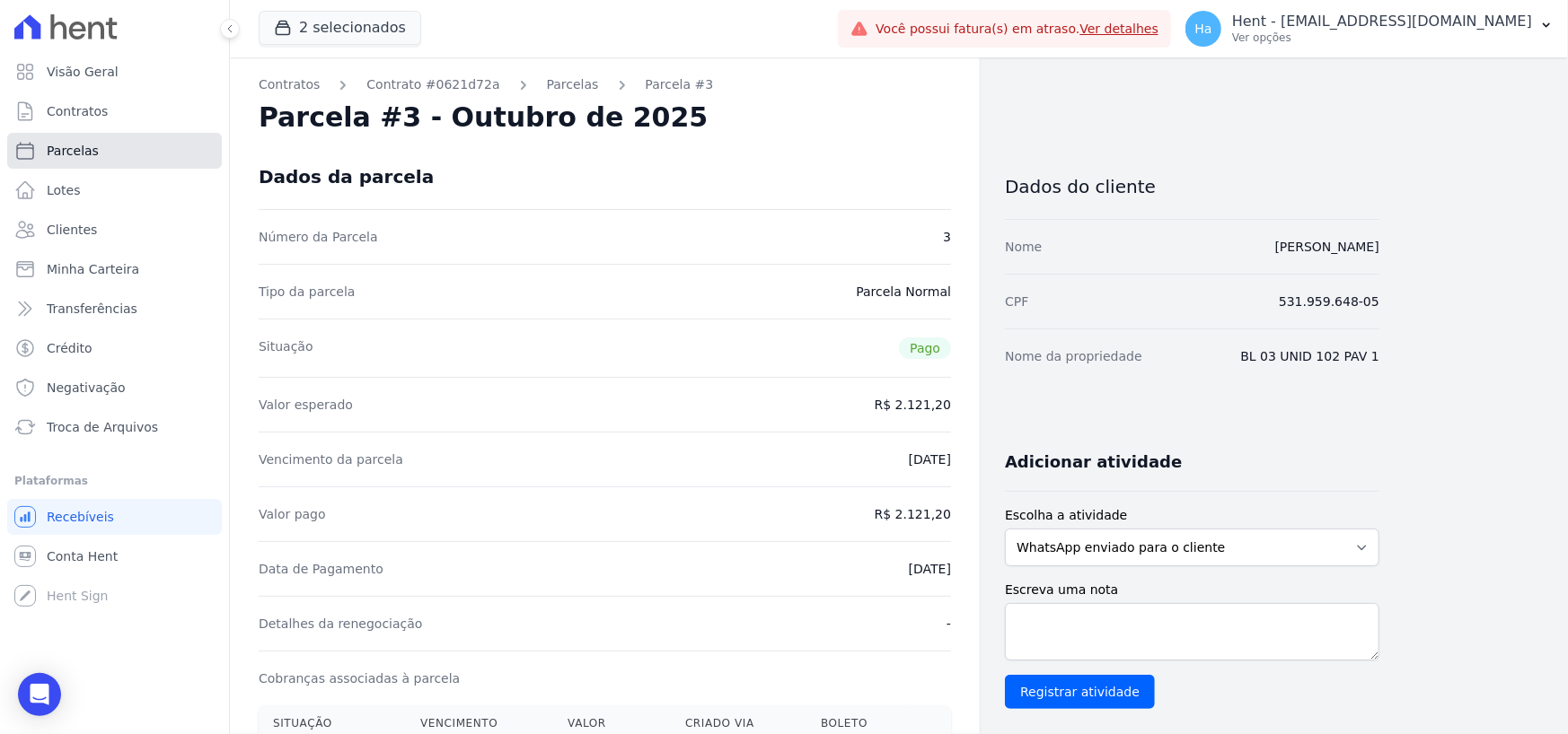
click at [75, 154] on span "Parcelas" at bounding box center [72, 151] width 52 height 18
select select
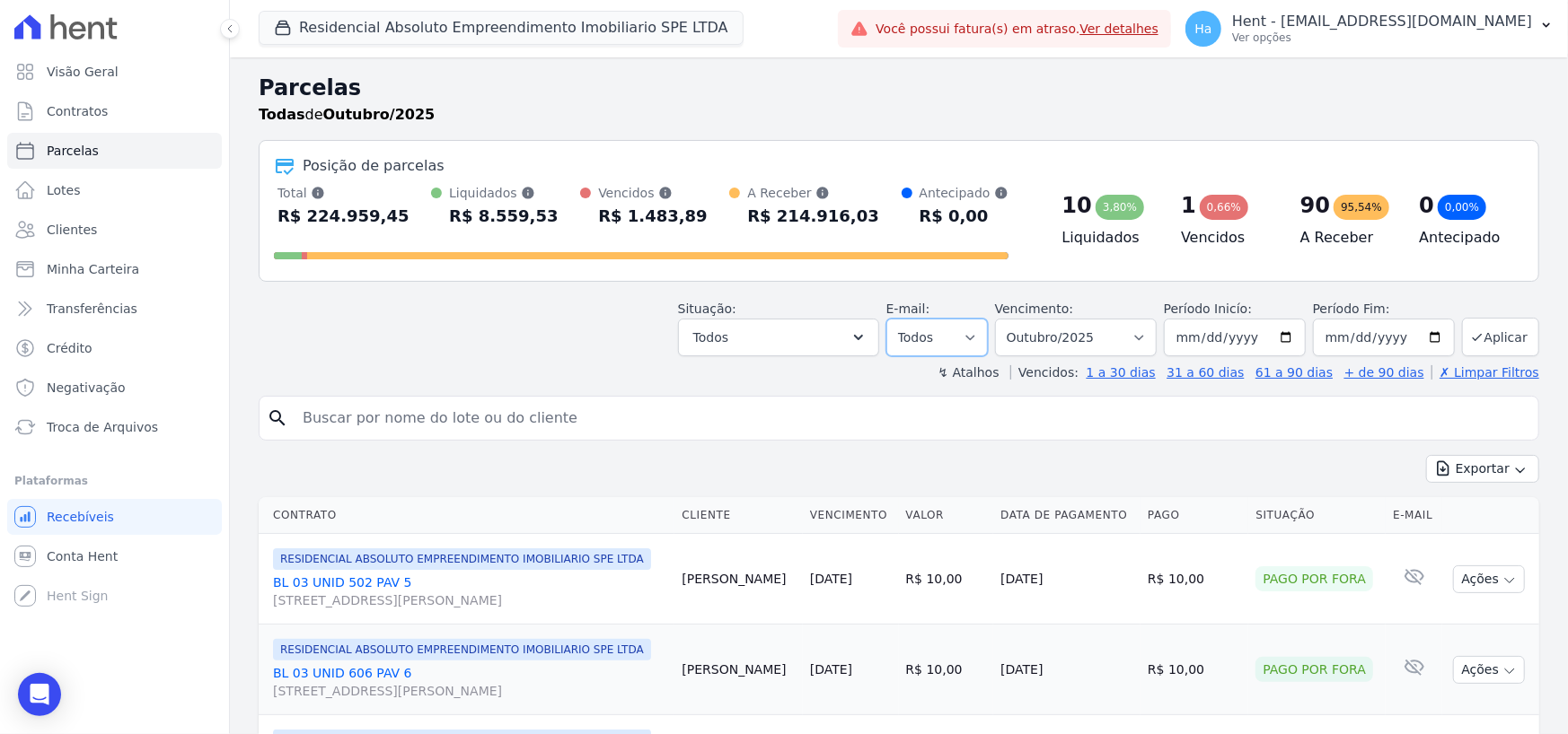
click at [980, 341] on select "Todos Lido Não-lido" at bounding box center [937, 337] width 101 height 37
select select "read"
click at [903, 319] on select "Todos Lido Não-lido" at bounding box center [937, 337] width 101 height 37
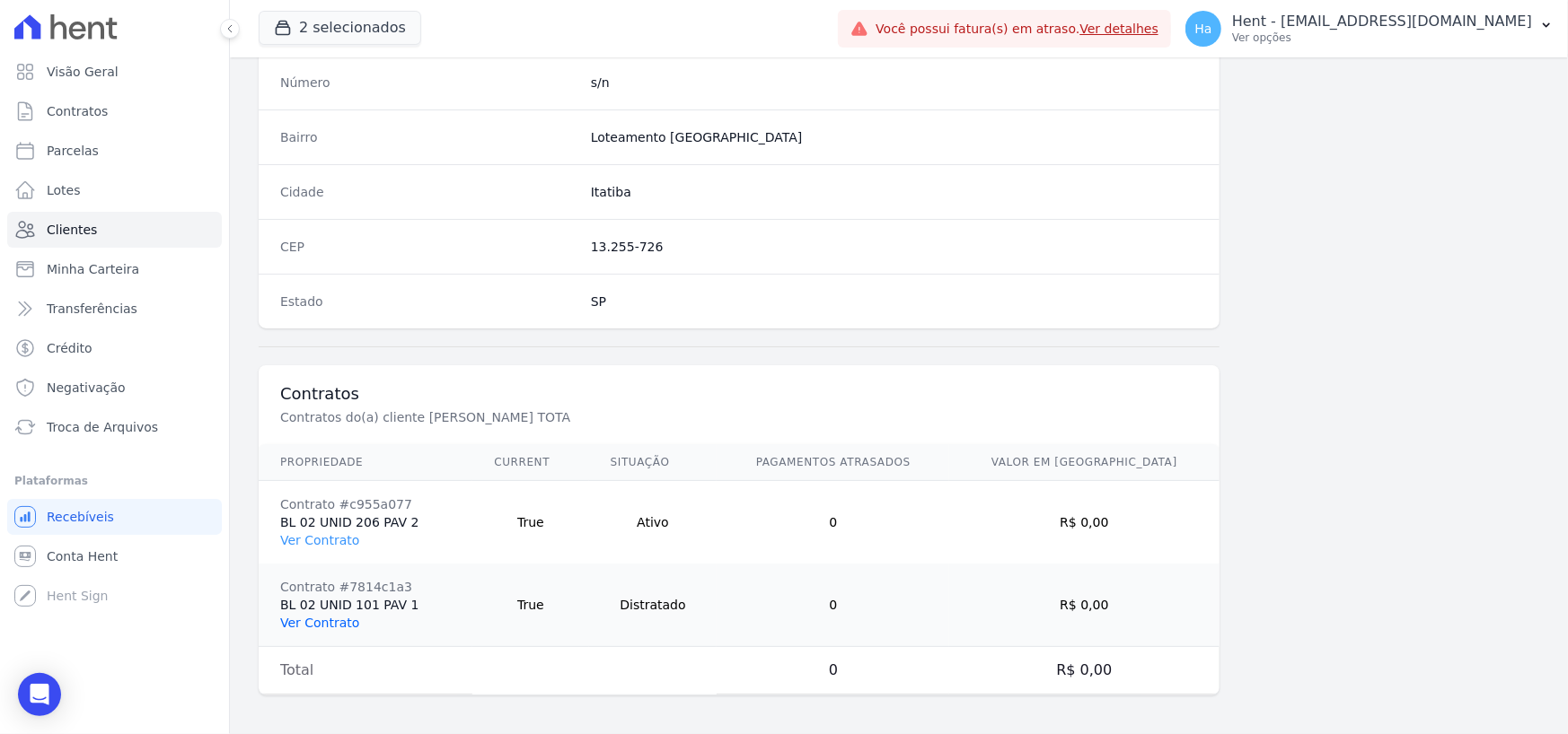
scroll to position [1024, 0]
click at [331, 538] on link "Ver Contrato" at bounding box center [320, 539] width 79 height 15
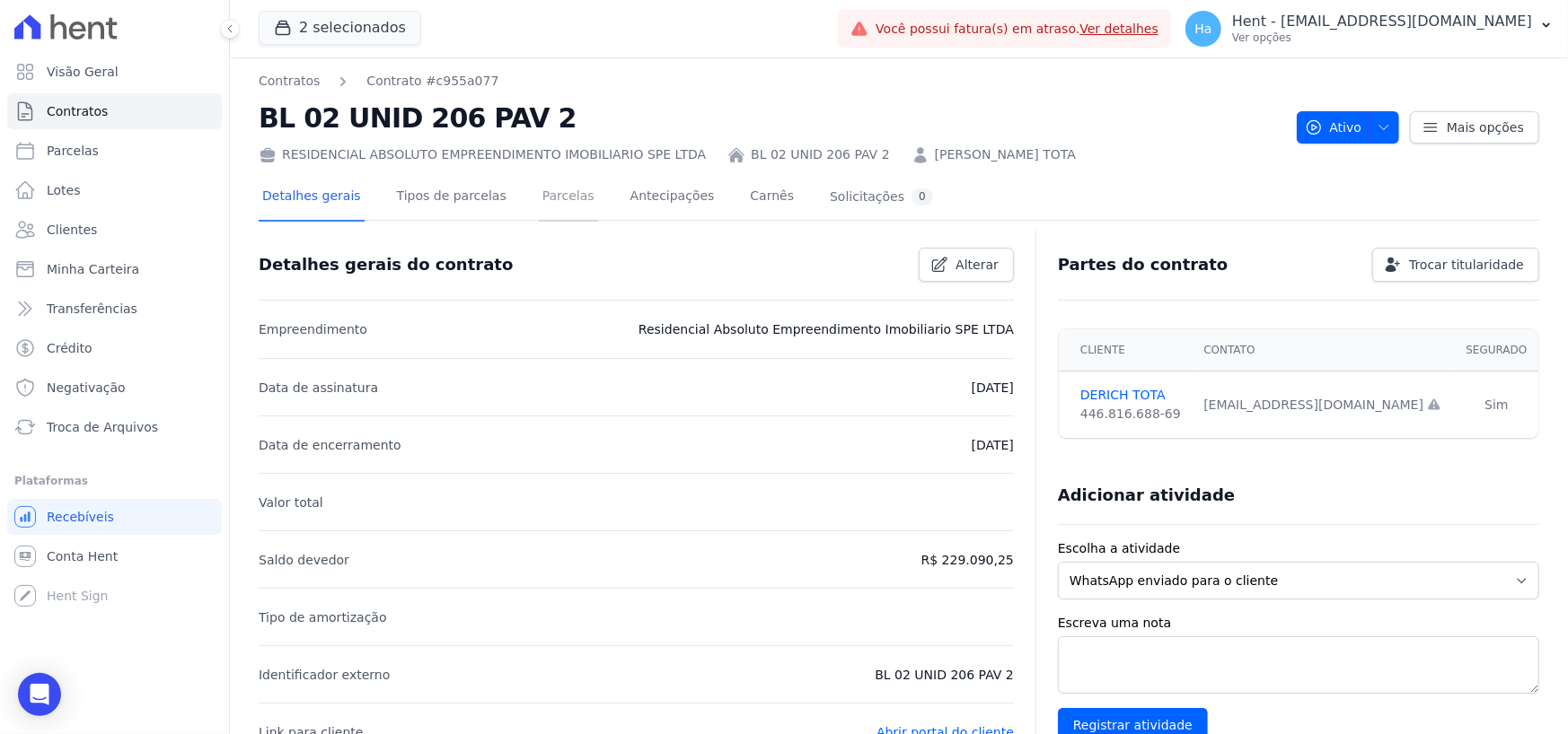
click at [538, 199] on link "Parcelas" at bounding box center [568, 198] width 59 height 47
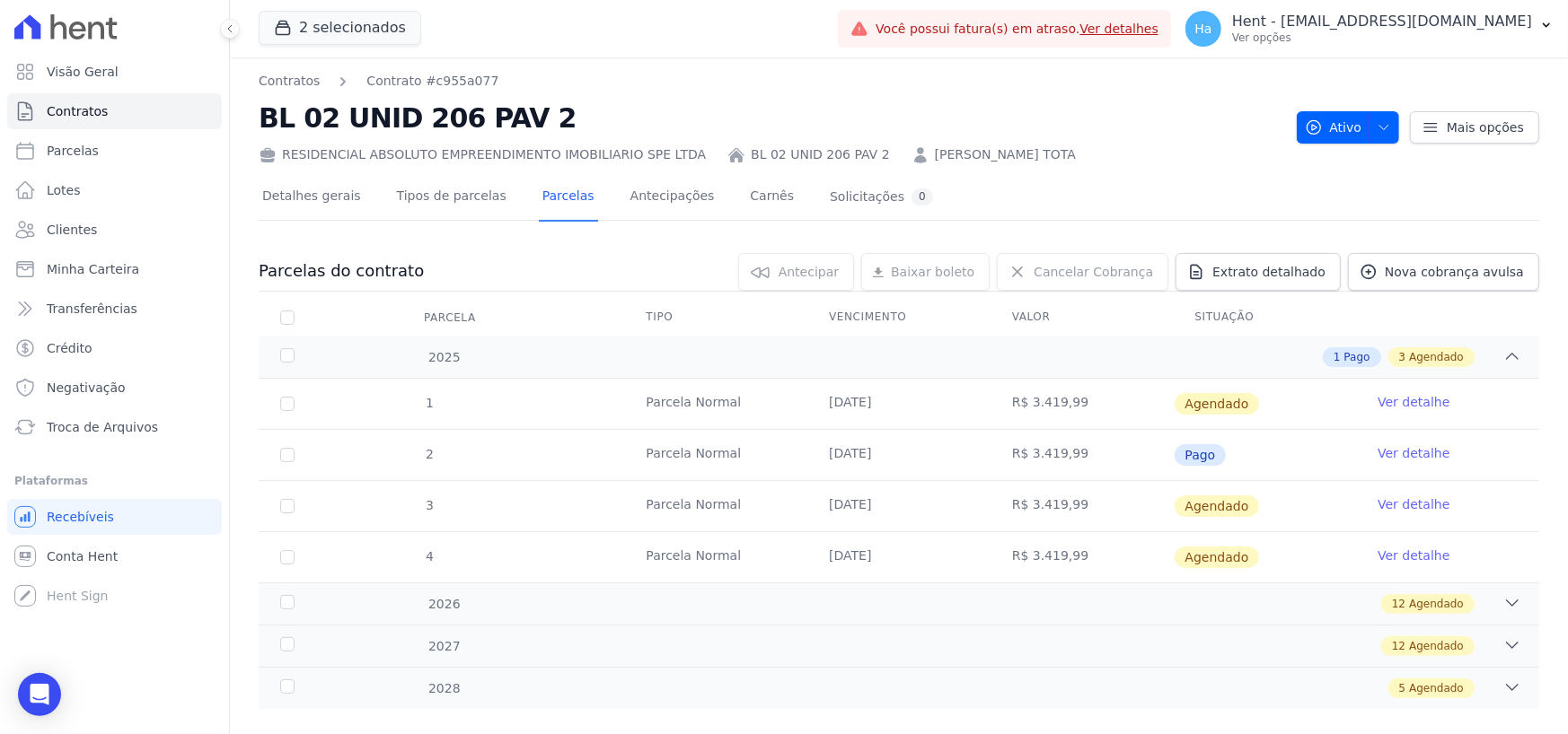
click at [1418, 453] on link "Ver detalhe" at bounding box center [1413, 454] width 72 height 18
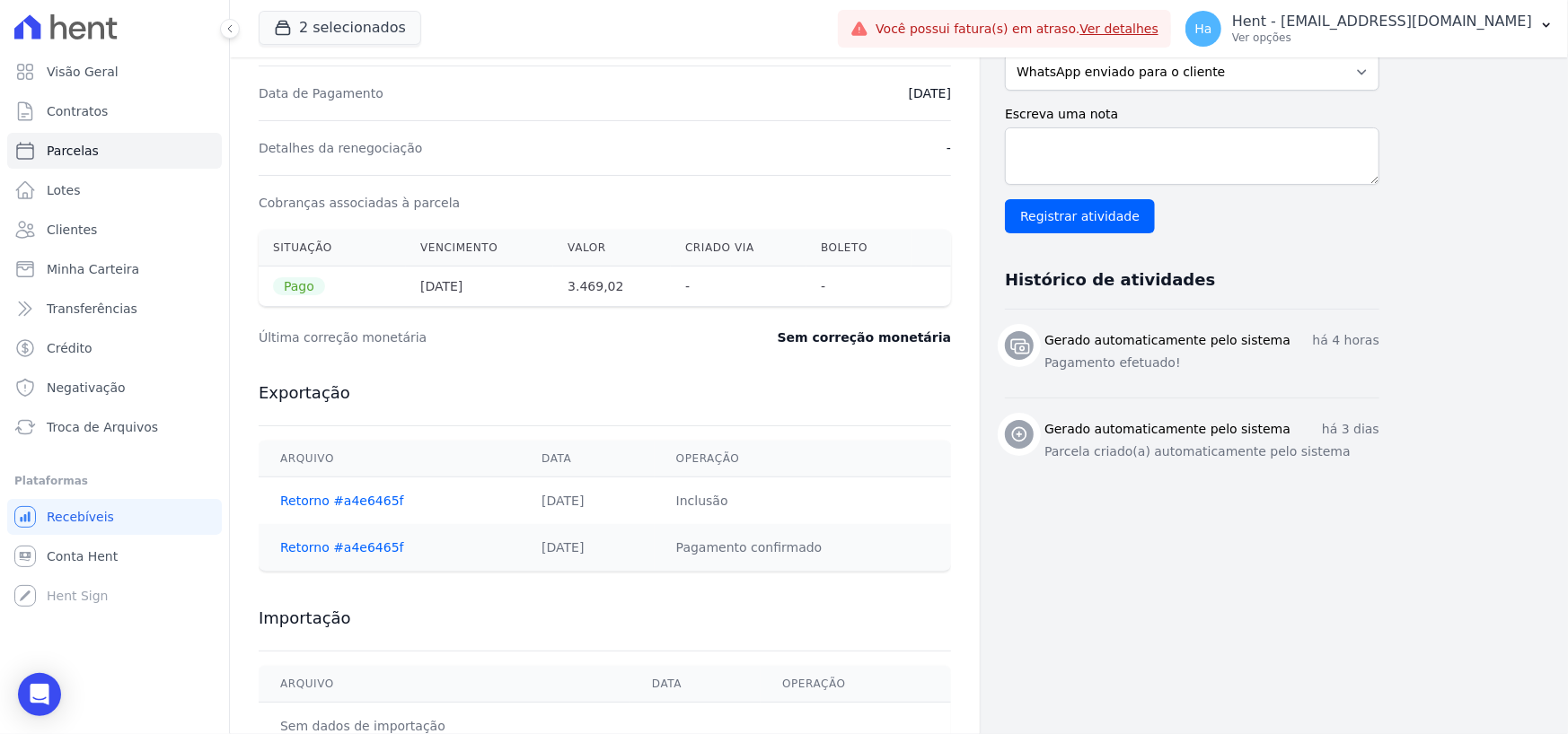
scroll to position [539, 0]
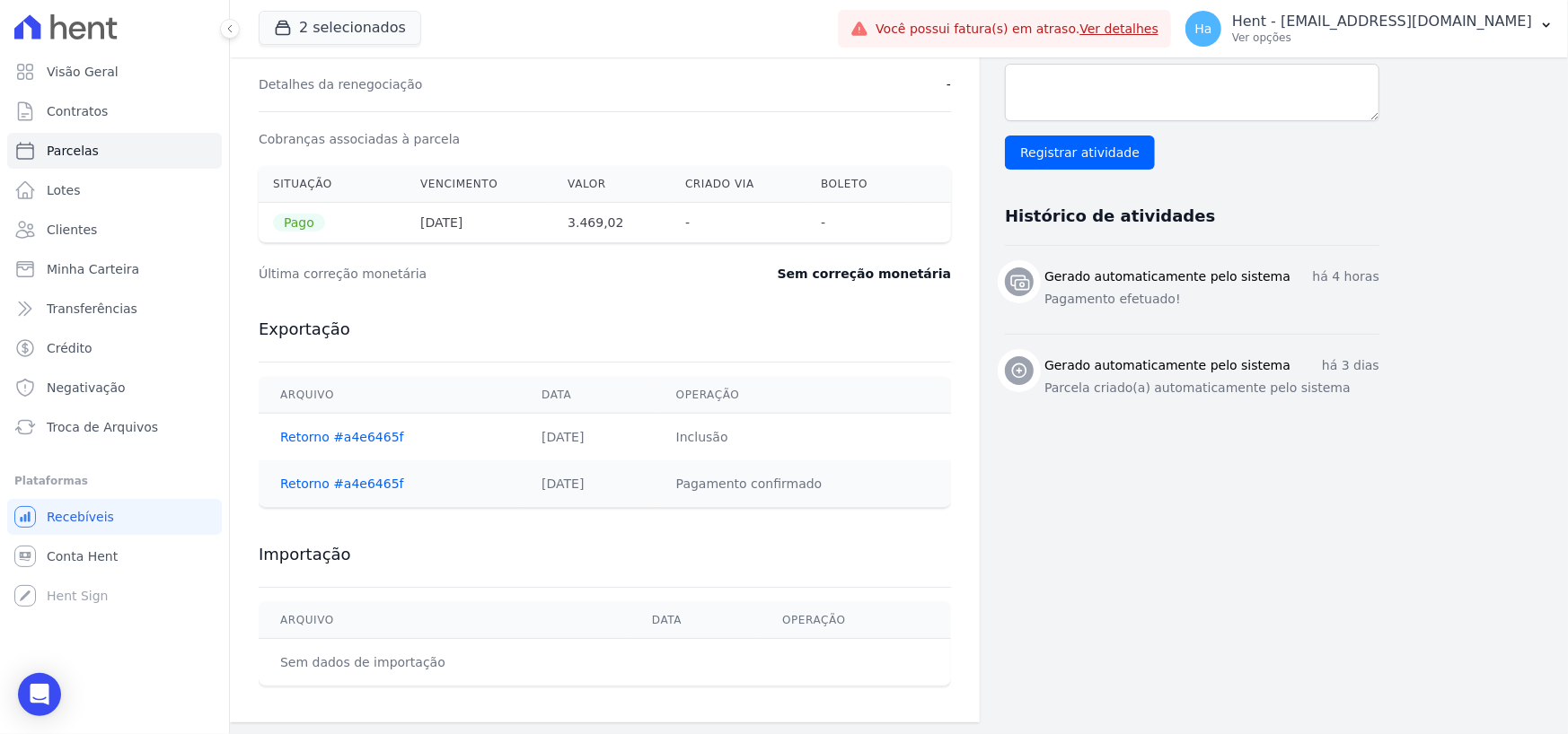
drag, startPoint x: 1432, startPoint y: 364, endPoint x: 1330, endPoint y: 374, distance: 102.5
click at [1330, 374] on div "Contratos Contrato #c955a077 Parcelas Parcela #2 Parcela #2 - Outubro de 2025 D…" at bounding box center [885, 120] width 1309 height 1204
click at [1329, 405] on li "Gerado automaticamente pelo sistema há 3 dias Parcela criado(a) automaticamente…" at bounding box center [1192, 378] width 374 height 89
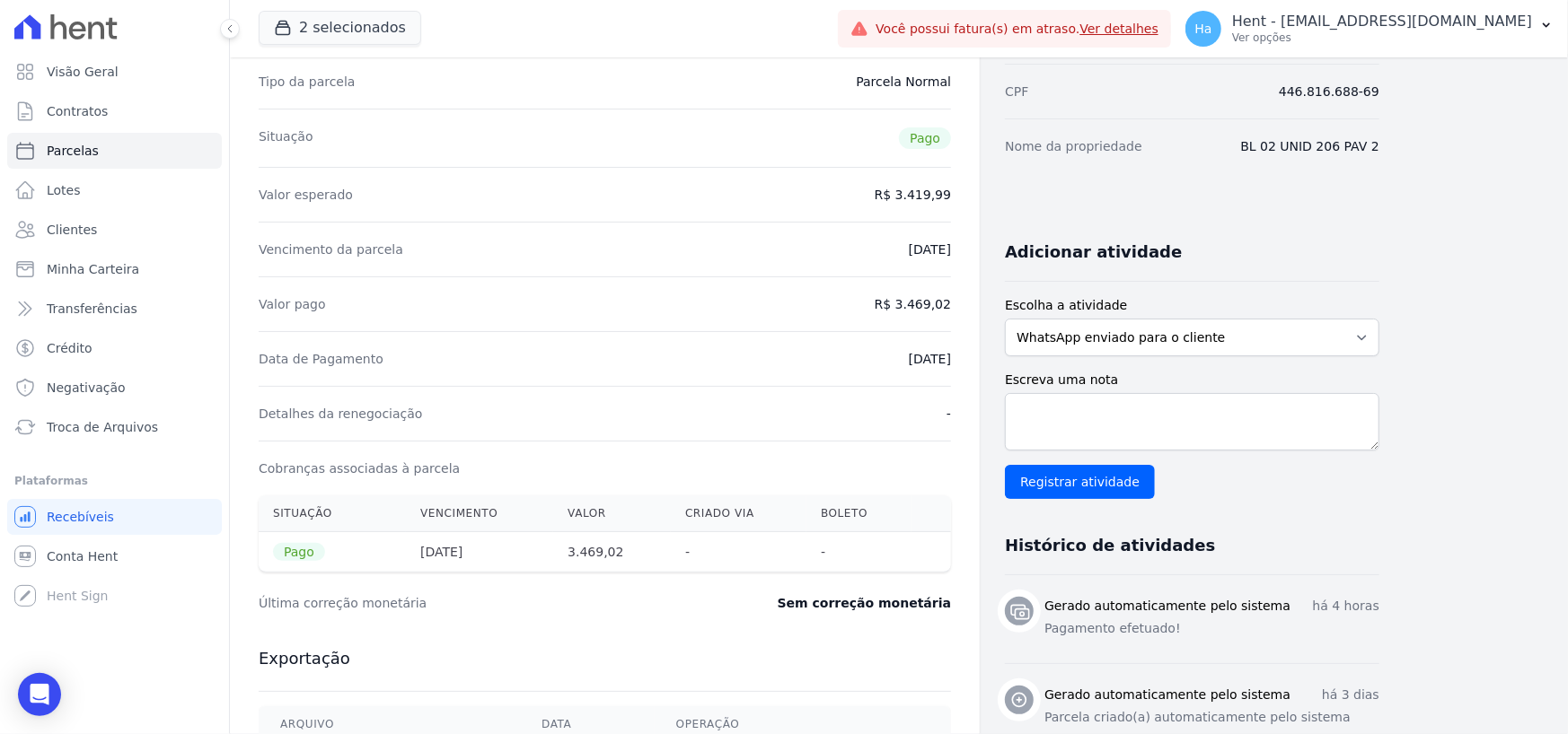
scroll to position [359, 0]
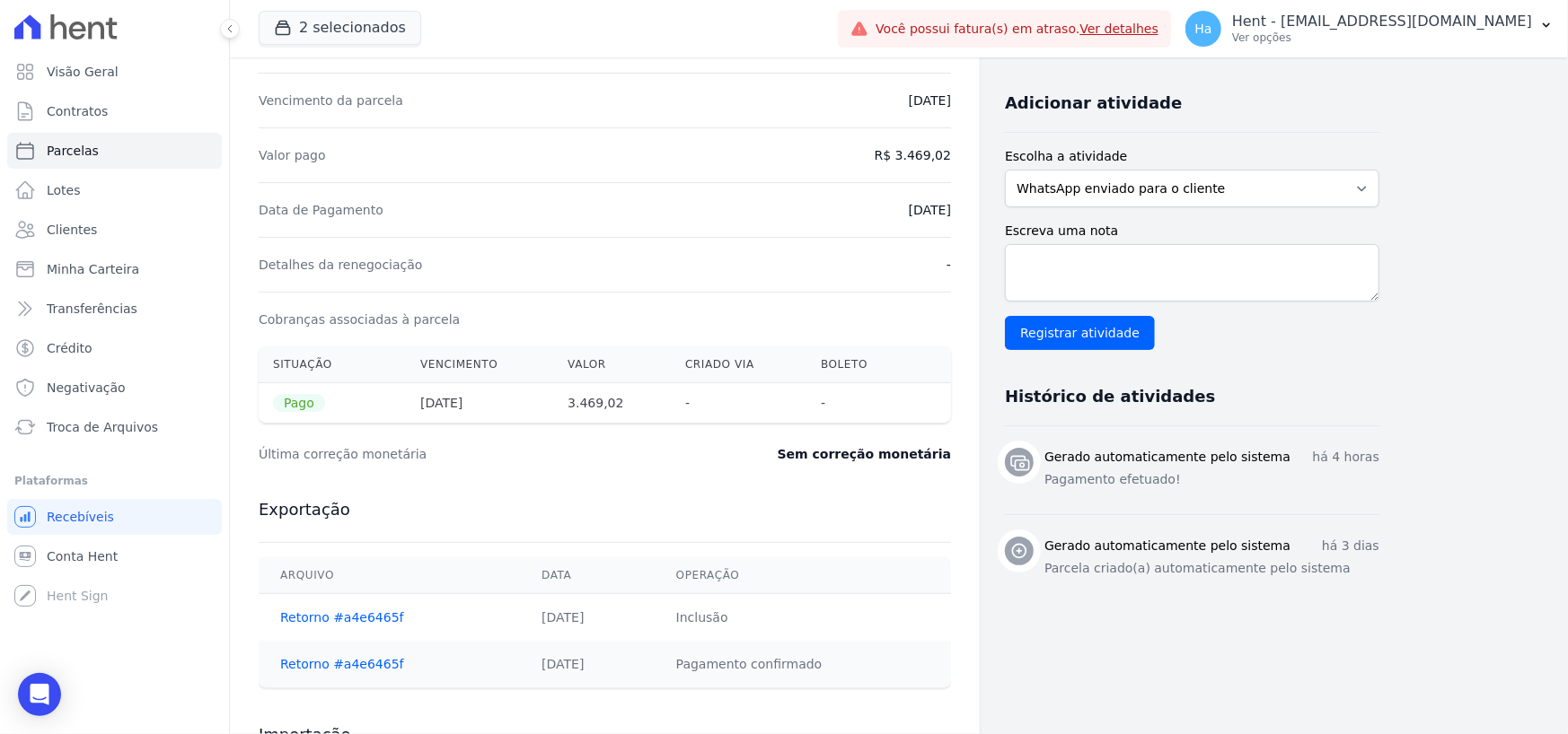
click at [1394, 574] on div "Contratos Contrato #c955a077 Parcelas Parcela #2 Parcela #2 - Outubro de 2025 D…" at bounding box center [885, 300] width 1309 height 1204
drag, startPoint x: 1337, startPoint y: 581, endPoint x: 1096, endPoint y: 579, distance: 241.0
click at [1096, 579] on li "Gerado automaticamente pelo sistema há 3 dias Parcela criado(a) automaticamente…" at bounding box center [1192, 559] width 374 height 89
click at [1363, 591] on li "Gerado automaticamente pelo sistema há 3 dias Parcela criado(a) automaticamente…" at bounding box center [1192, 559] width 374 height 89
drag, startPoint x: 1233, startPoint y: 497, endPoint x: 1086, endPoint y: 515, distance: 148.1
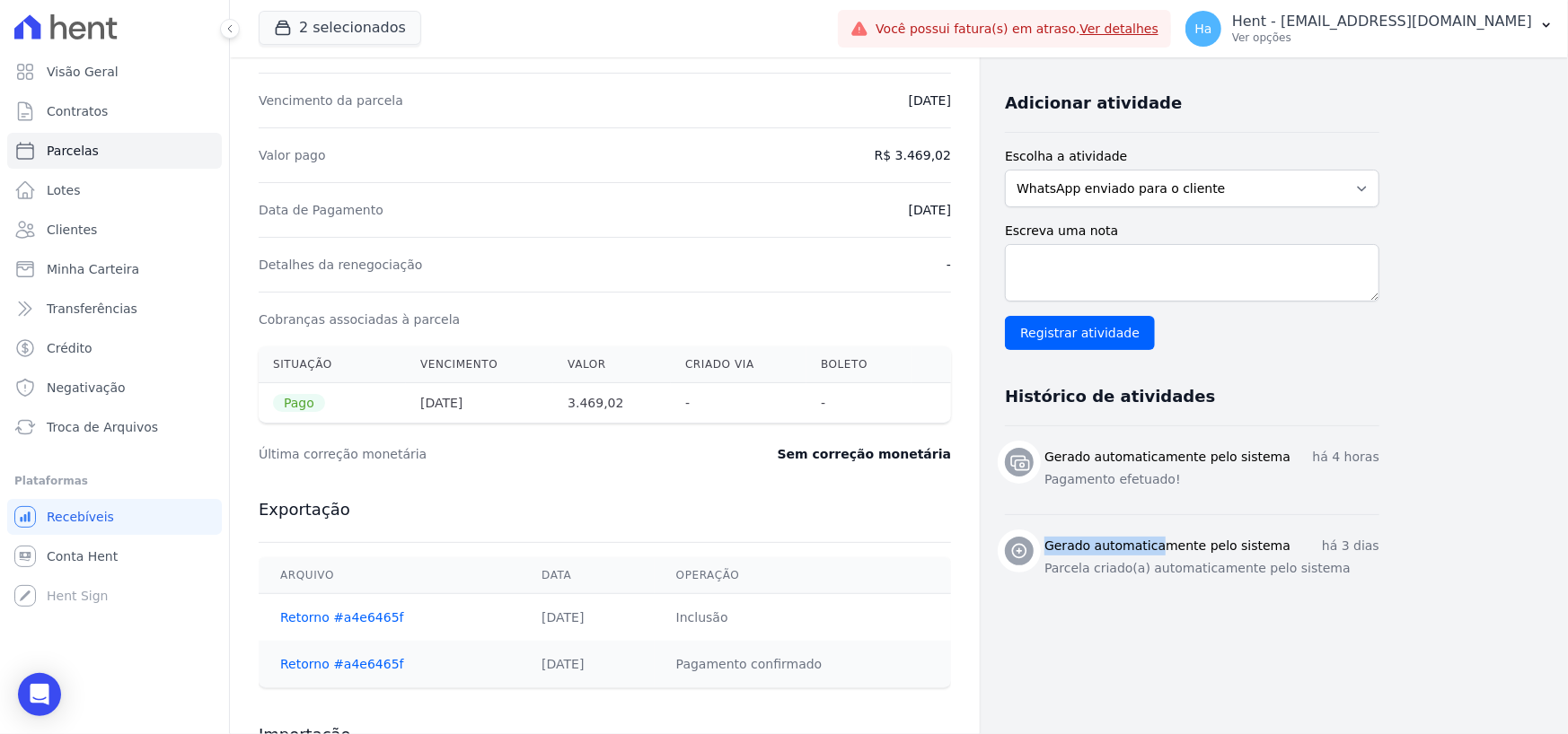
click at [1086, 515] on ul "Gerado automaticamente pelo sistema há 4 horas Pagamento efetuado! Gerado autom…" at bounding box center [1192, 515] width 374 height 177
click at [1234, 487] on p "Pagamento efetuado!" at bounding box center [1212, 479] width 335 height 19
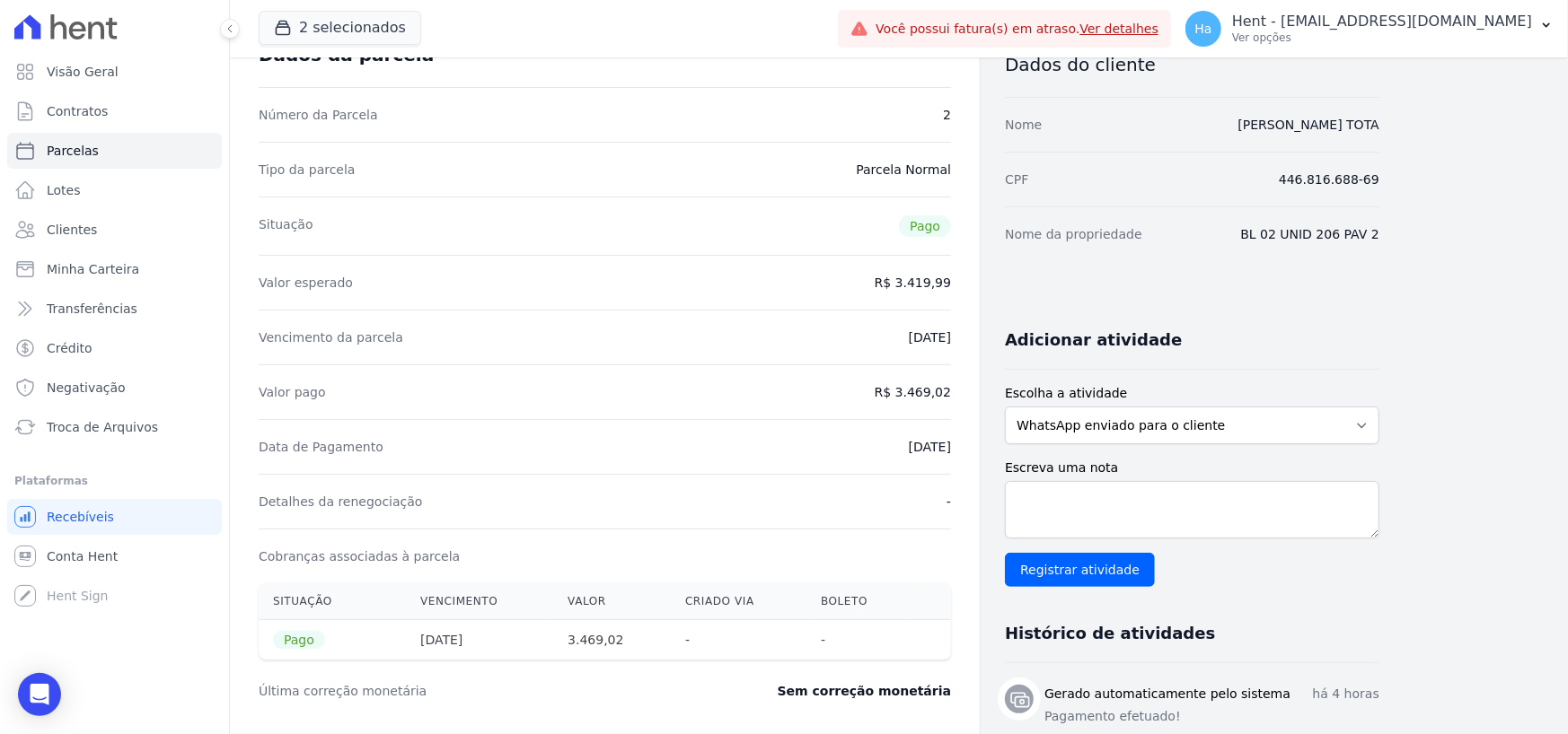
scroll to position [0, 0]
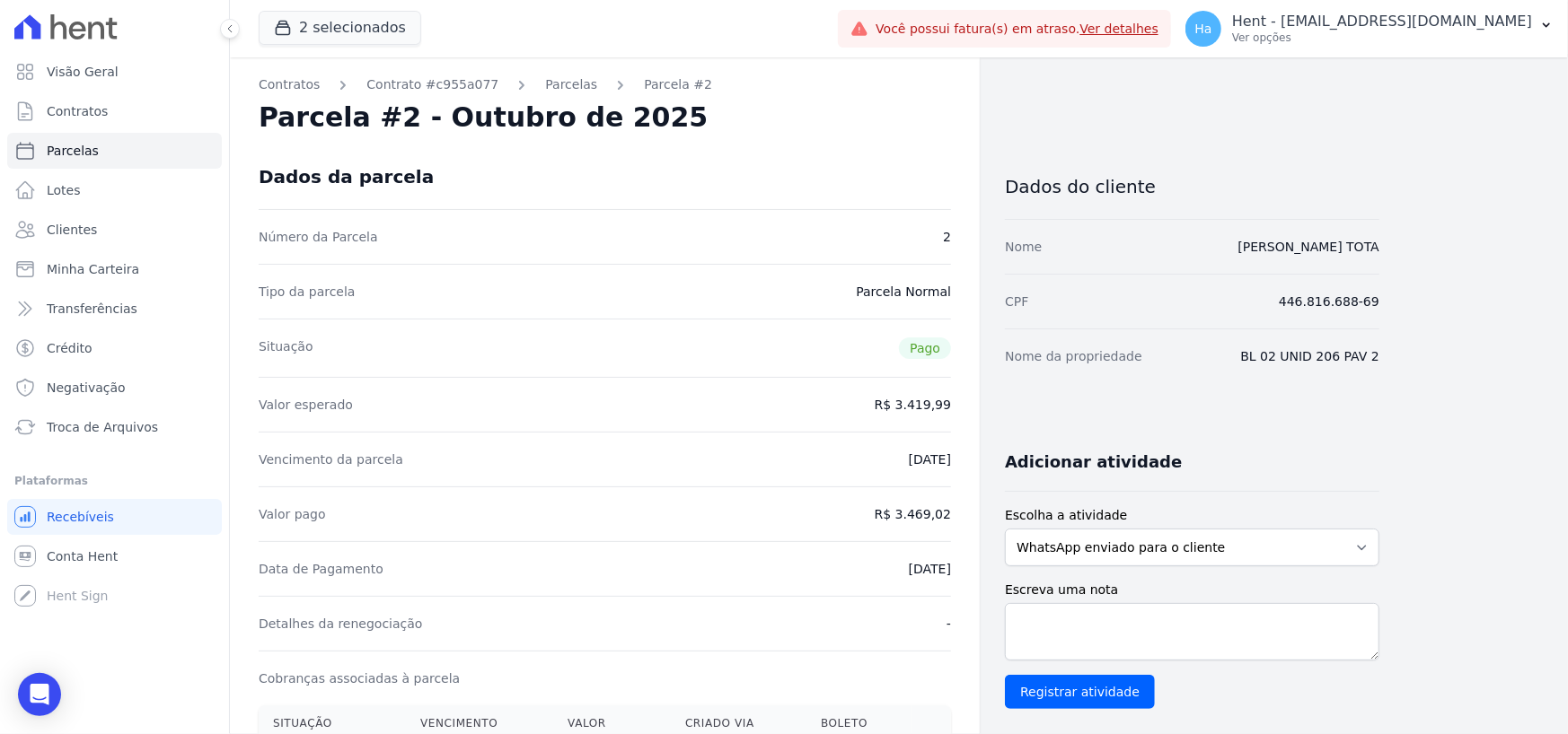
drag, startPoint x: 1387, startPoint y: 348, endPoint x: 1257, endPoint y: 358, distance: 130.4
click at [1237, 349] on div "Contratos Contrato #c955a077 Parcelas Parcela #2 Parcela #2 - Outubro de 2025 D…" at bounding box center [885, 659] width 1309 height 1204
copy dd "BL 02 UNID 206 PAV 2"
click at [1442, 39] on p "Ver opções" at bounding box center [1382, 37] width 300 height 15
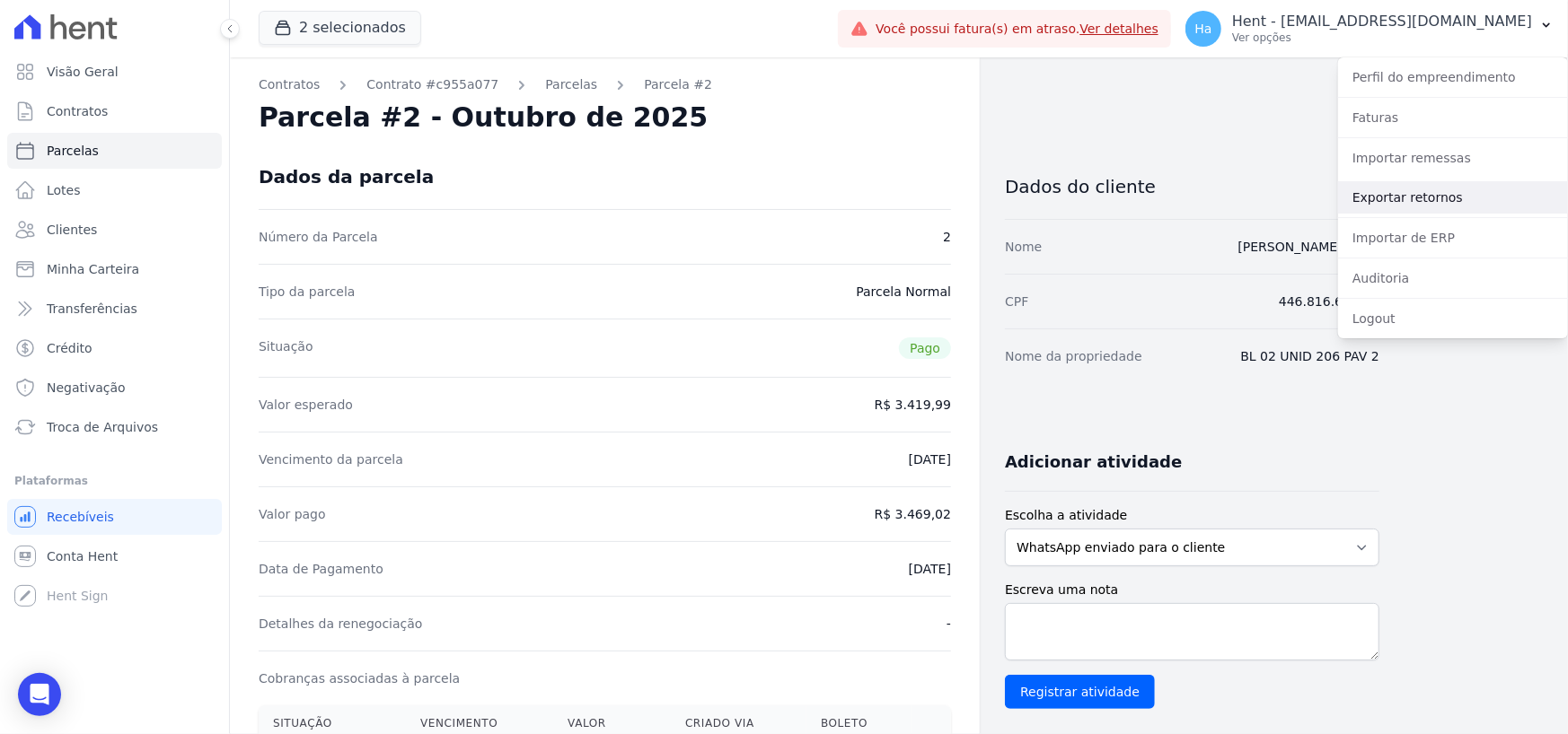
click at [1428, 210] on link "Exportar retornos" at bounding box center [1453, 197] width 230 height 32
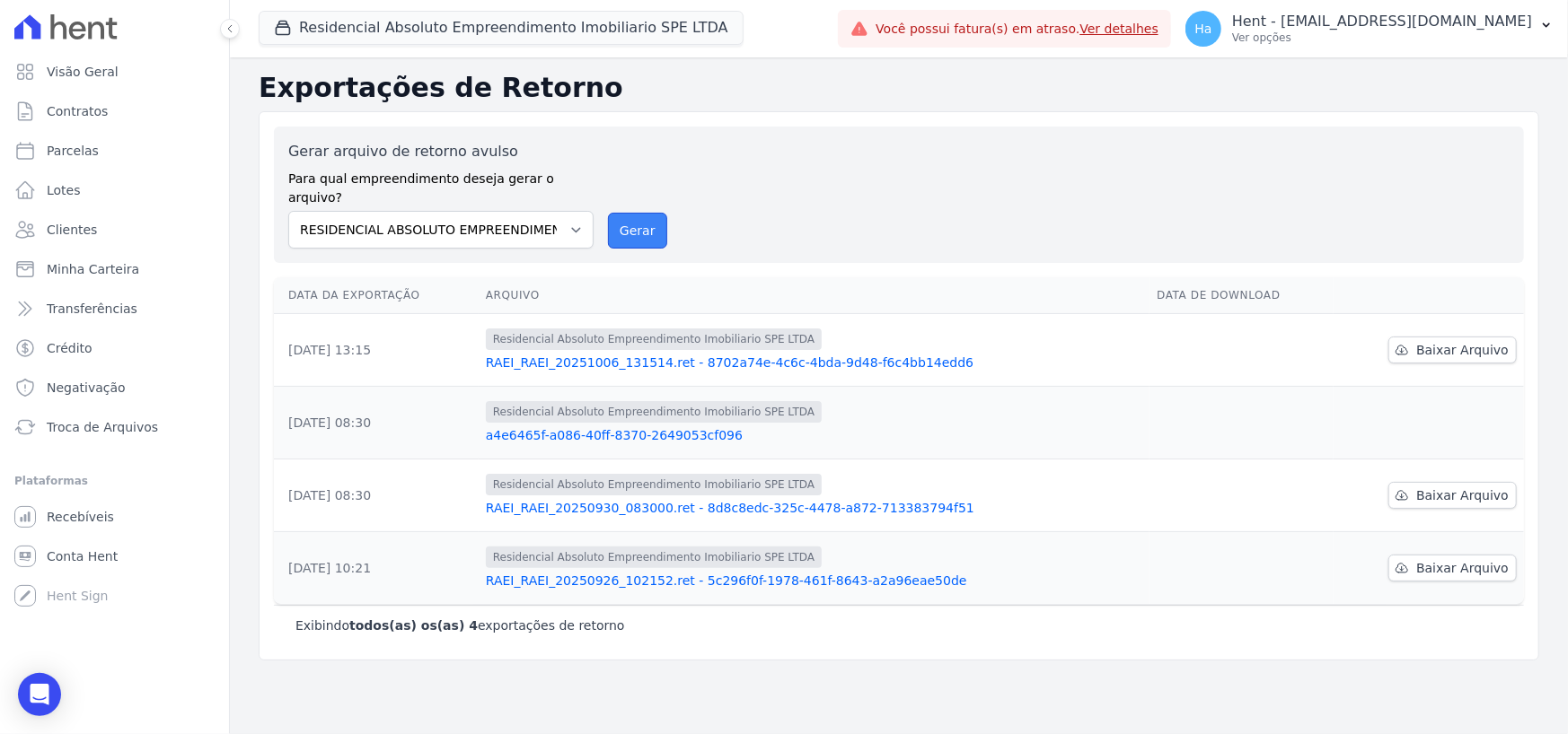
click at [646, 213] on button "Gerar" at bounding box center [638, 230] width 59 height 35
click at [843, 124] on div "Gerar arquivo de retorno avulso Para qual empreendimento deseja gerar o arquivo…" at bounding box center [899, 386] width 1281 height 549
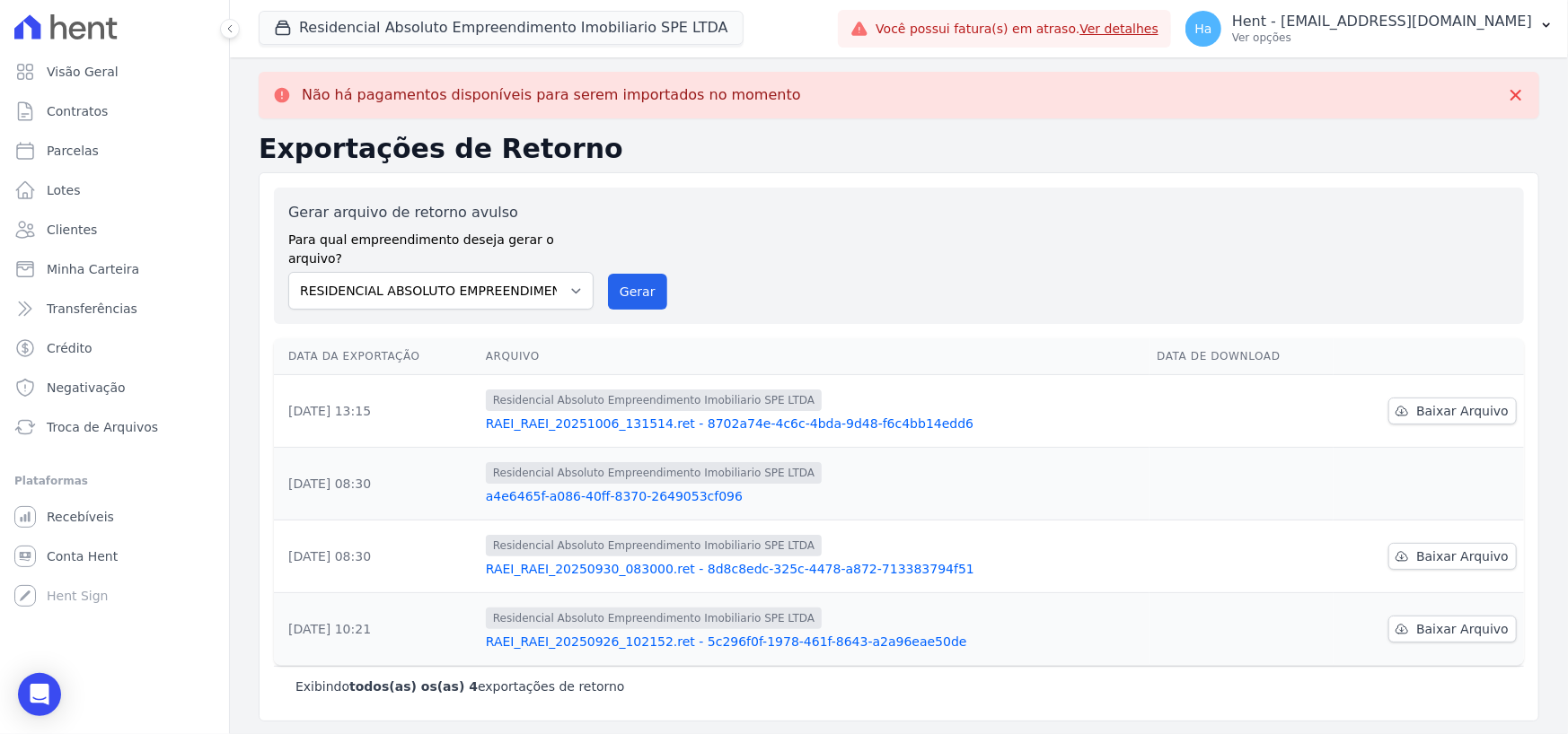
click at [733, 415] on link "RAEI_RAEI_20251006_131514.ret - 8702a74e-4c6c-4bda-9d48-f6c4bb14edd6" at bounding box center [814, 424] width 657 height 18
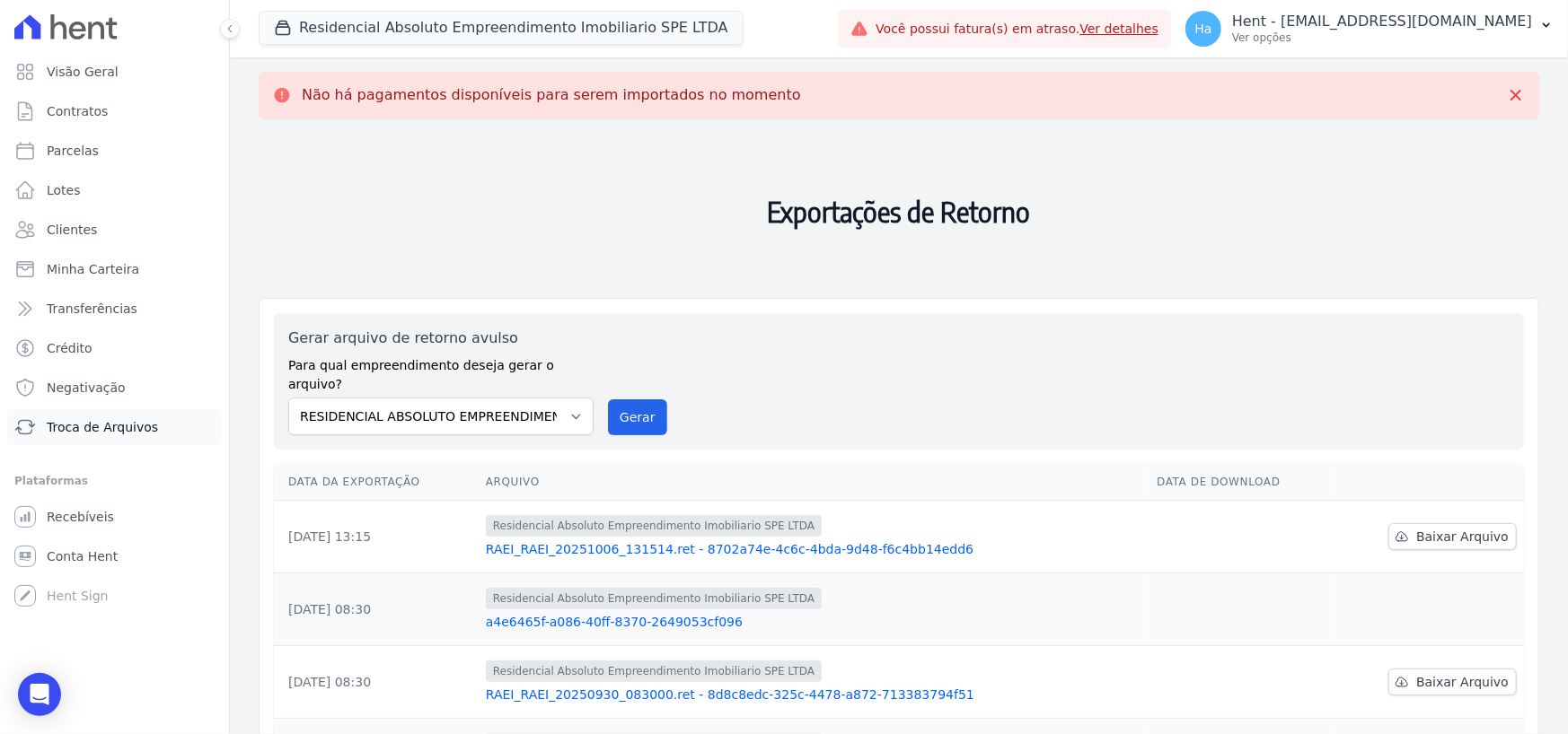
click at [90, 427] on span "Troca de Arquivos" at bounding box center [101, 427] width 111 height 18
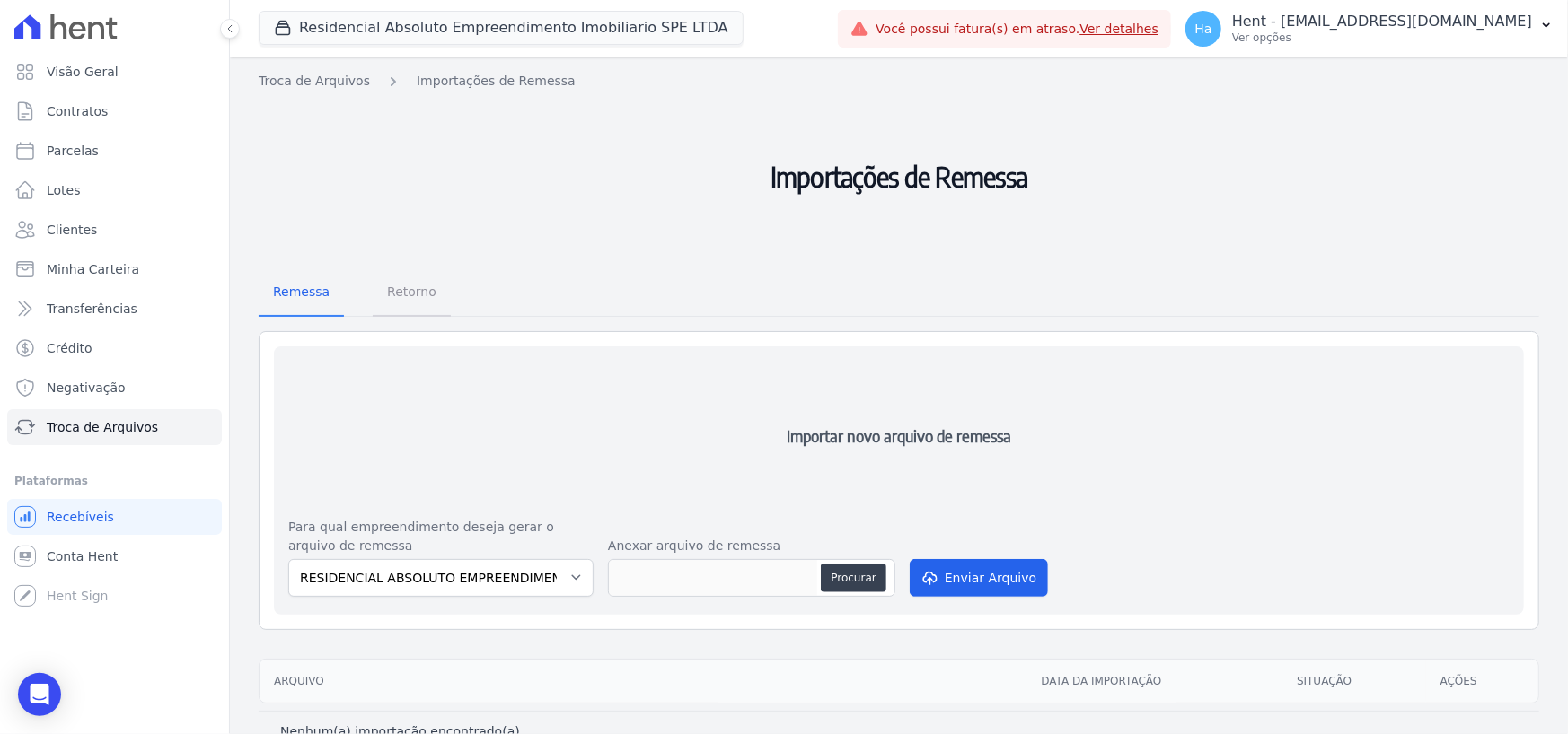
click at [415, 292] on span "Retorno" at bounding box center [411, 291] width 71 height 35
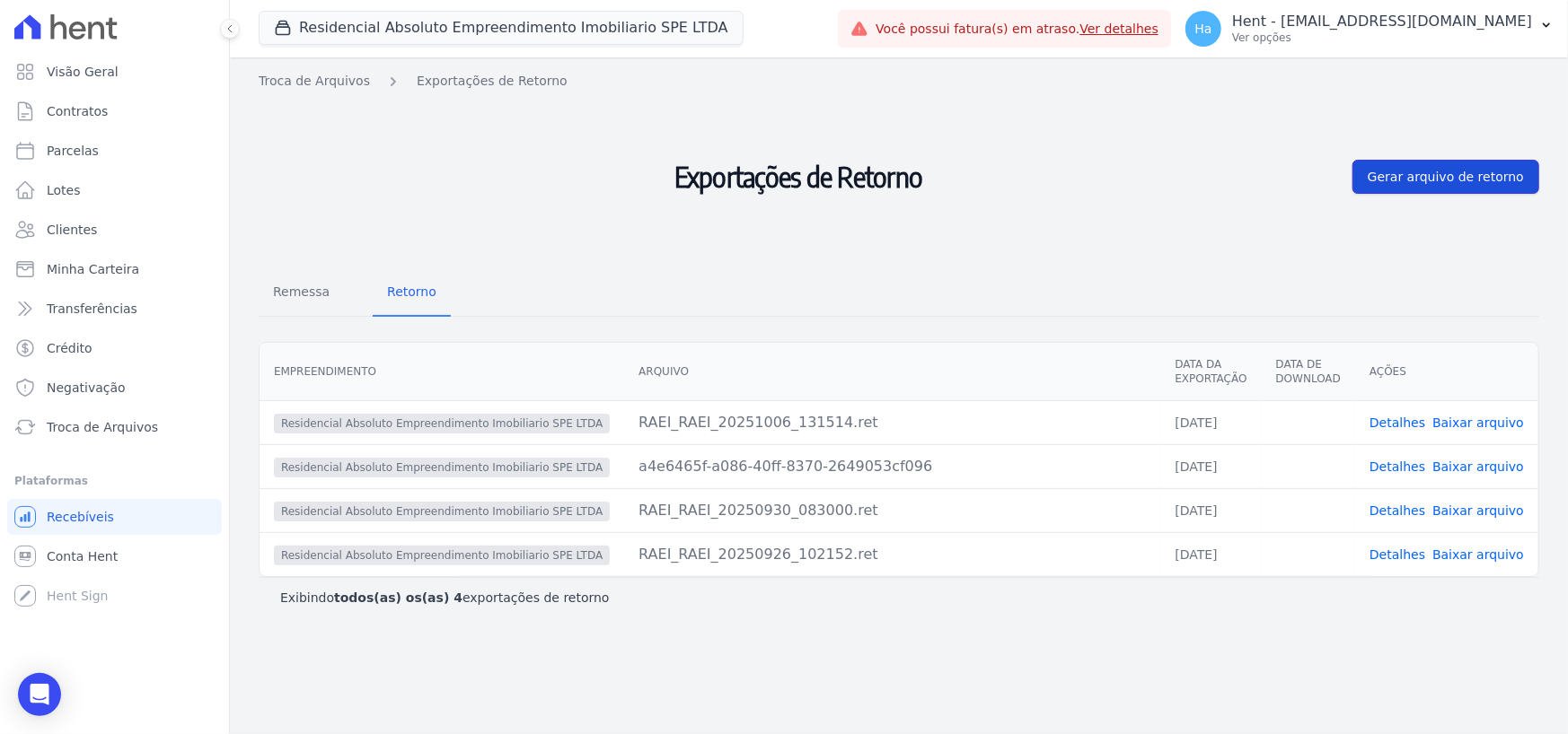
click at [1436, 180] on span "Gerar arquivo de retorno" at bounding box center [1446, 177] width 157 height 18
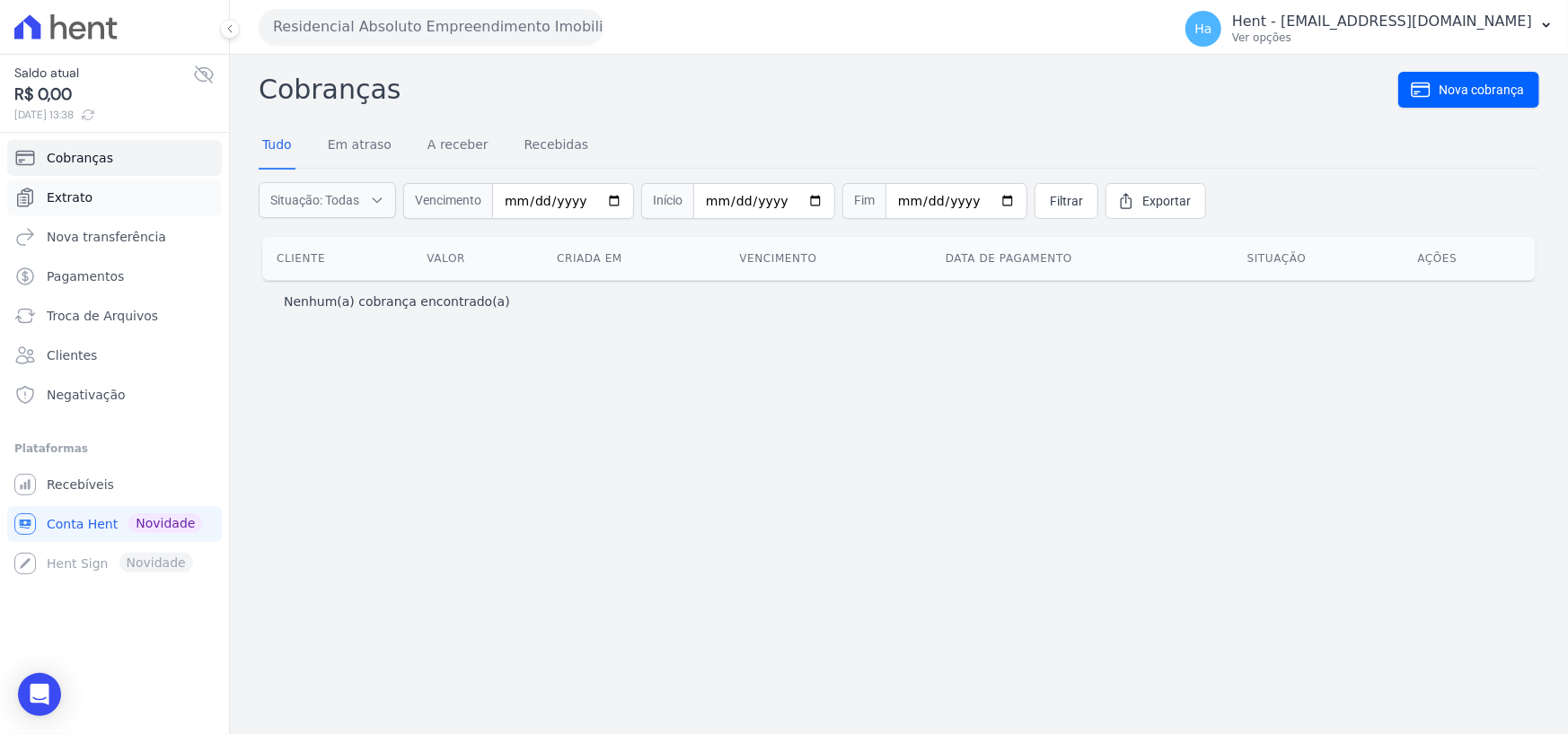
click at [94, 197] on link "Extrato" at bounding box center [114, 197] width 215 height 35
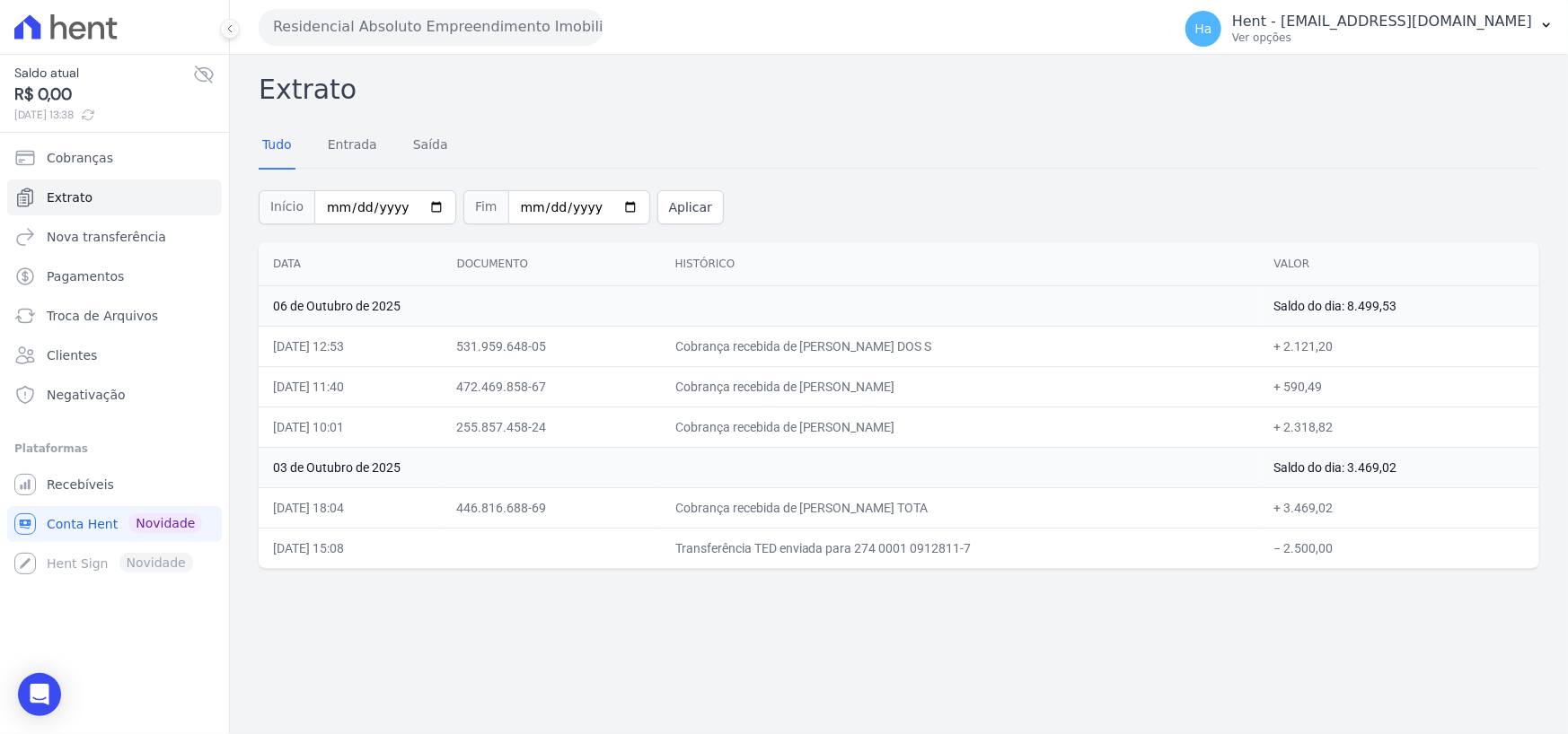
drag, startPoint x: 1369, startPoint y: 506, endPoint x: 1286, endPoint y: 503, distance: 83.1
click at [1286, 503] on td "+ 3.469,02" at bounding box center [1400, 507] width 280 height 40
click at [1309, 343] on td "+ 2.121,20" at bounding box center [1400, 345] width 280 height 40
click at [1347, 369] on td "+ 590,49" at bounding box center [1400, 386] width 280 height 40
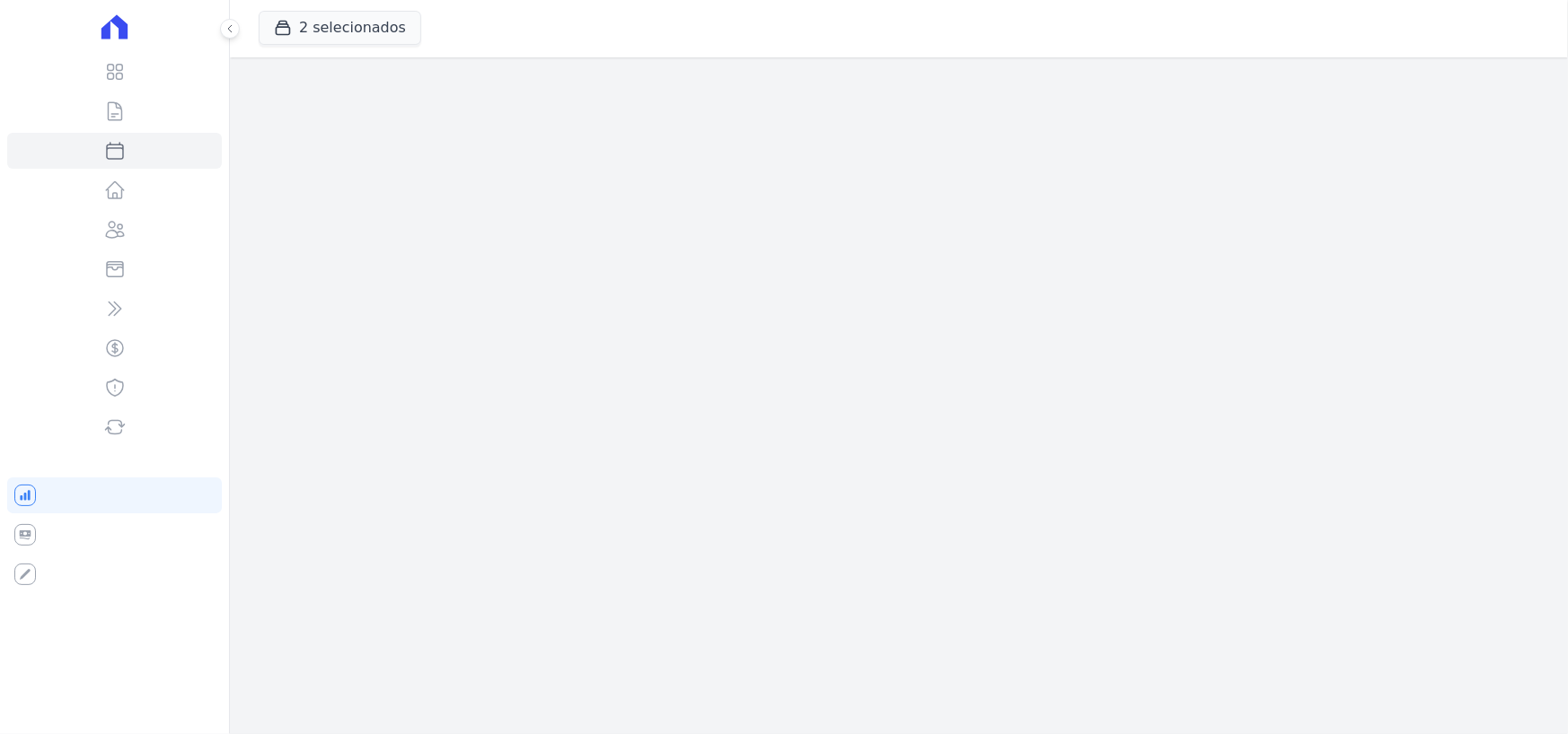
select select
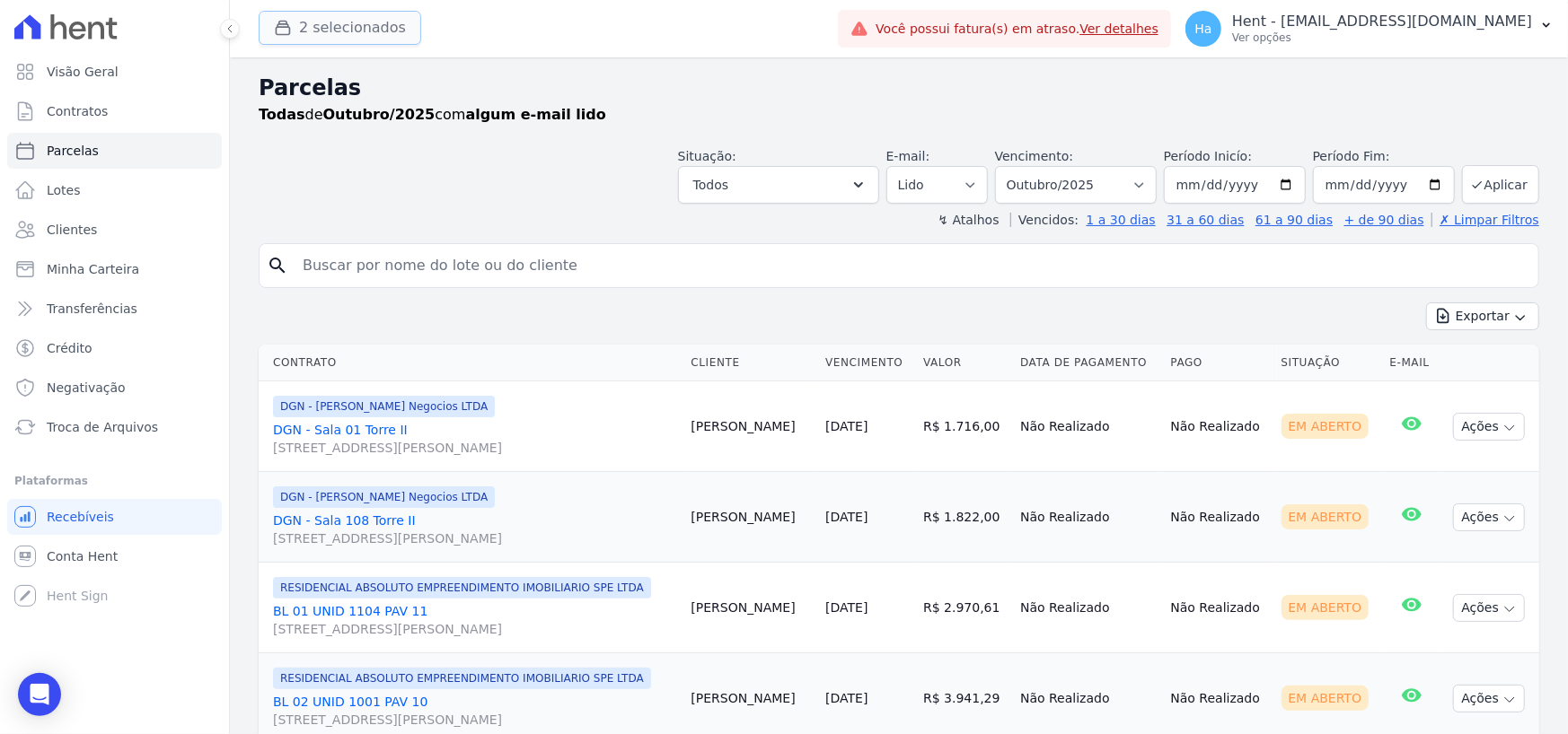
click at [333, 35] on button "2 selecionados" at bounding box center [340, 28] width 162 height 34
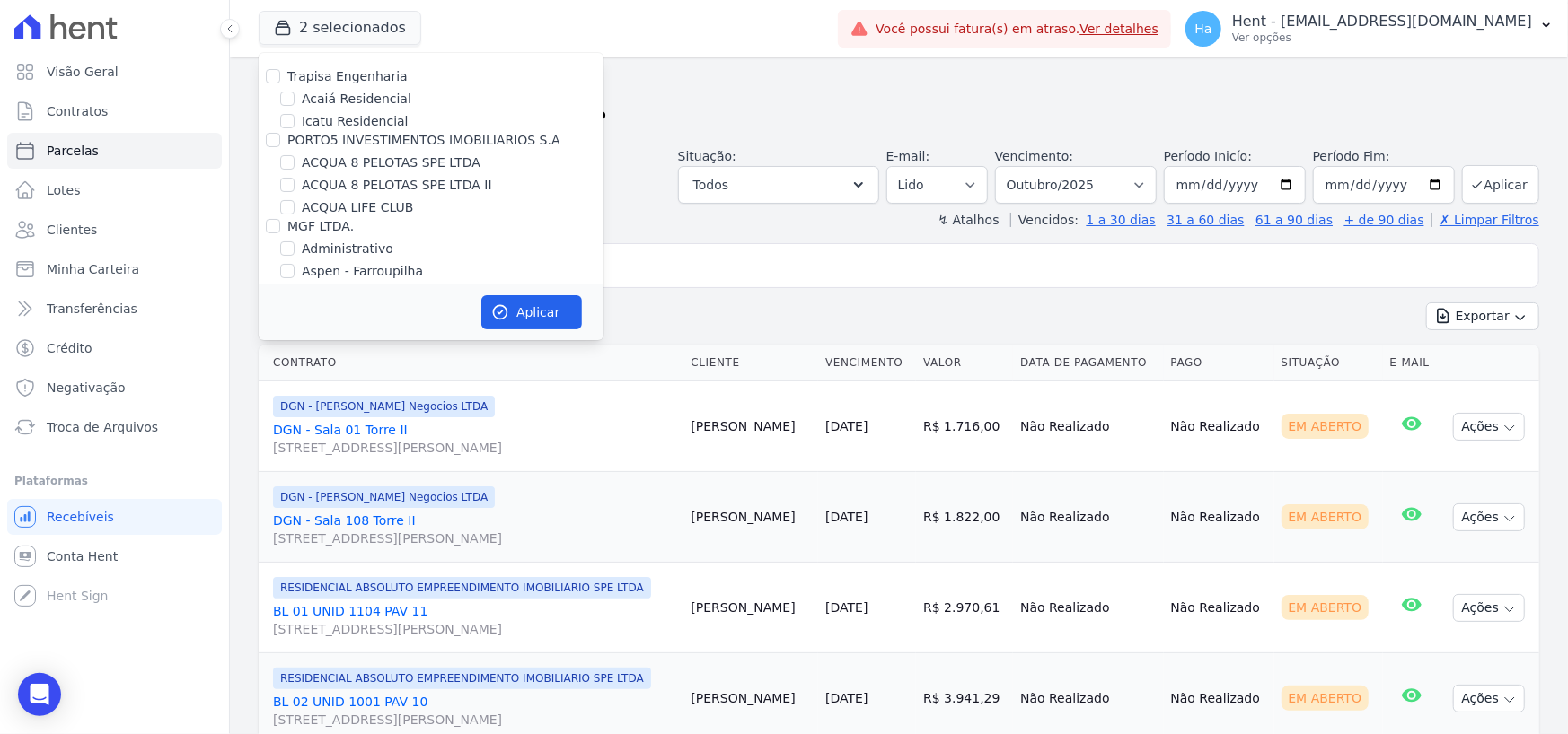
scroll to position [5952, 0]
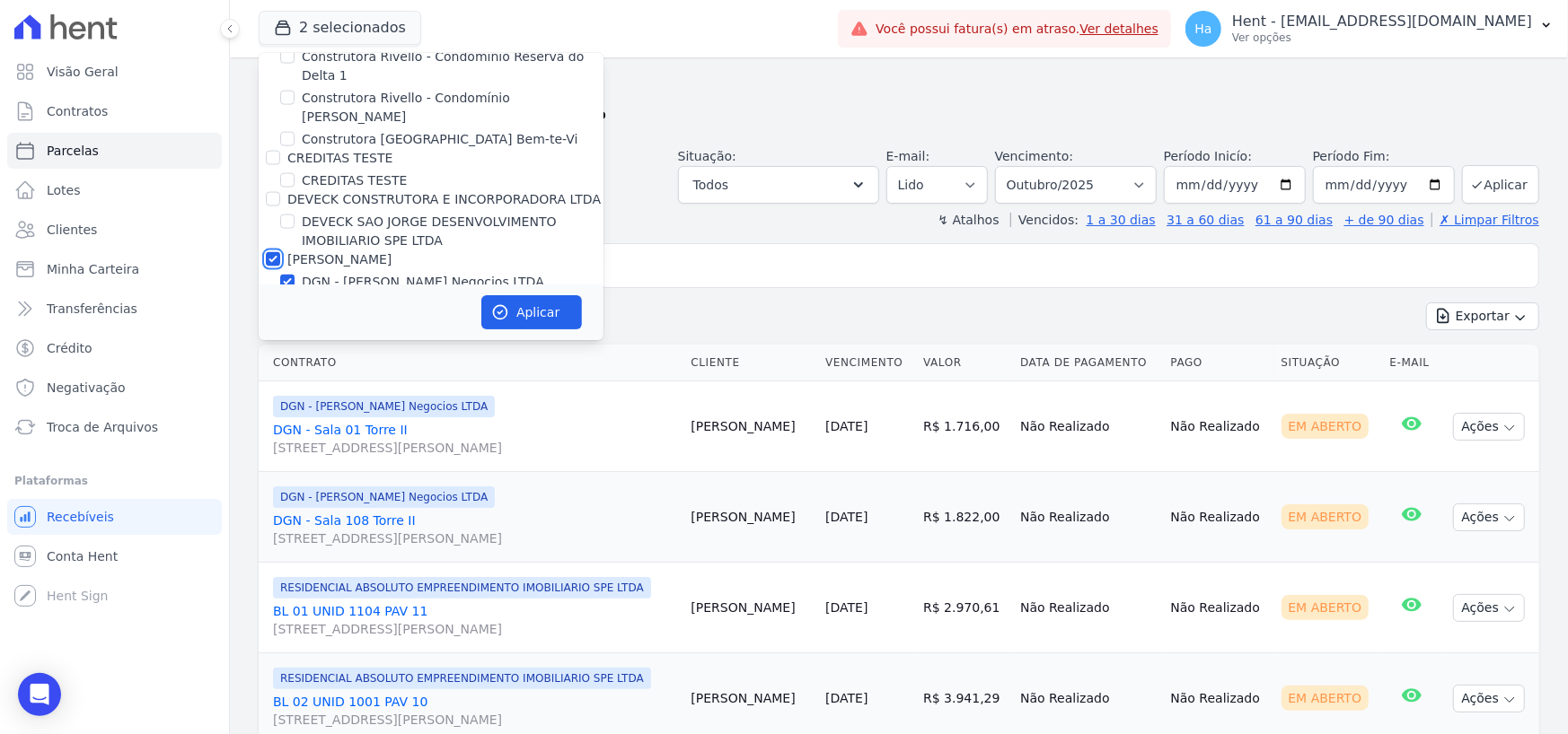
click at [272, 252] on input "[PERSON_NAME]" at bounding box center [273, 259] width 15 height 15
checkbox input "false"
click at [546, 311] on button "Aplicar" at bounding box center [532, 312] width 100 height 34
select select
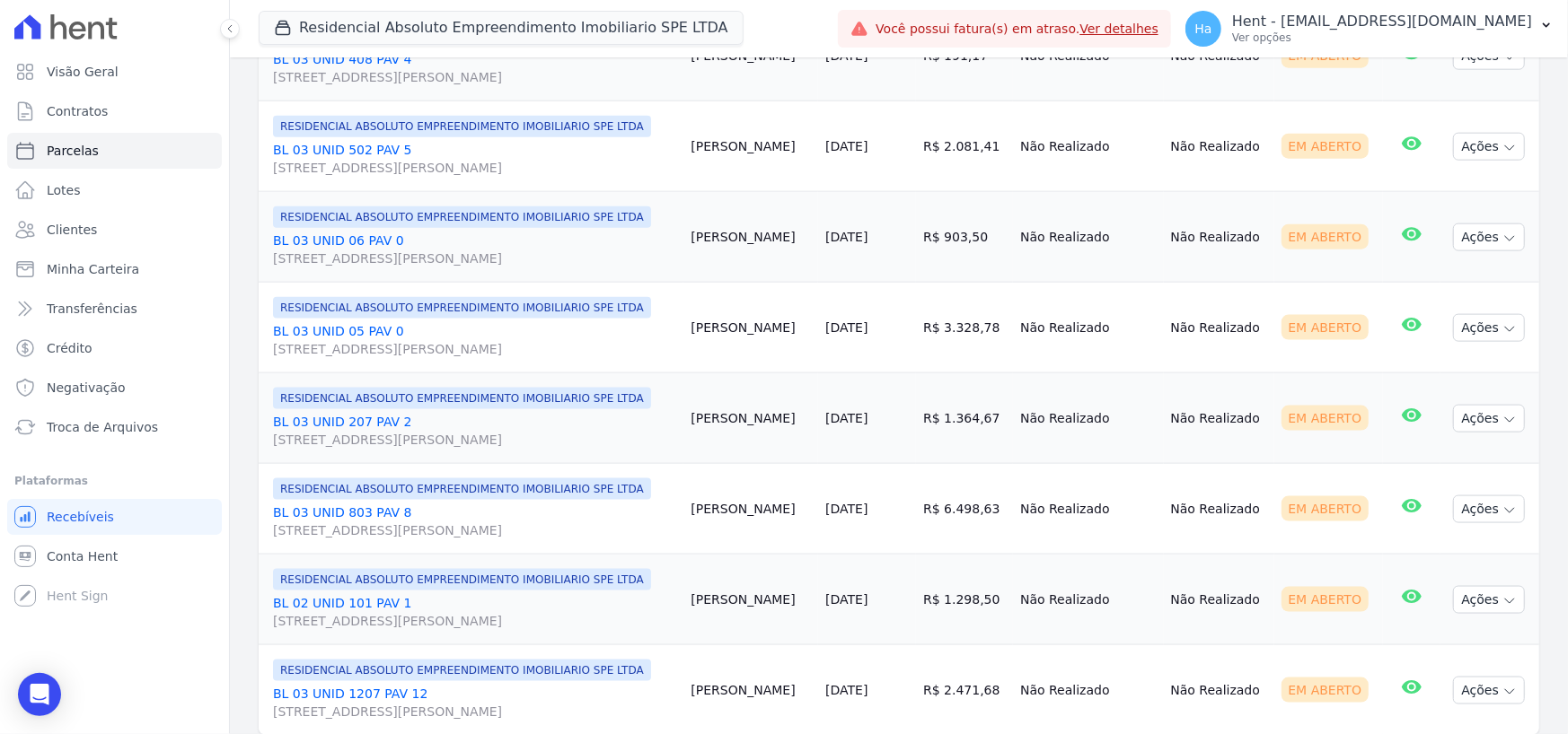
scroll to position [1420, 0]
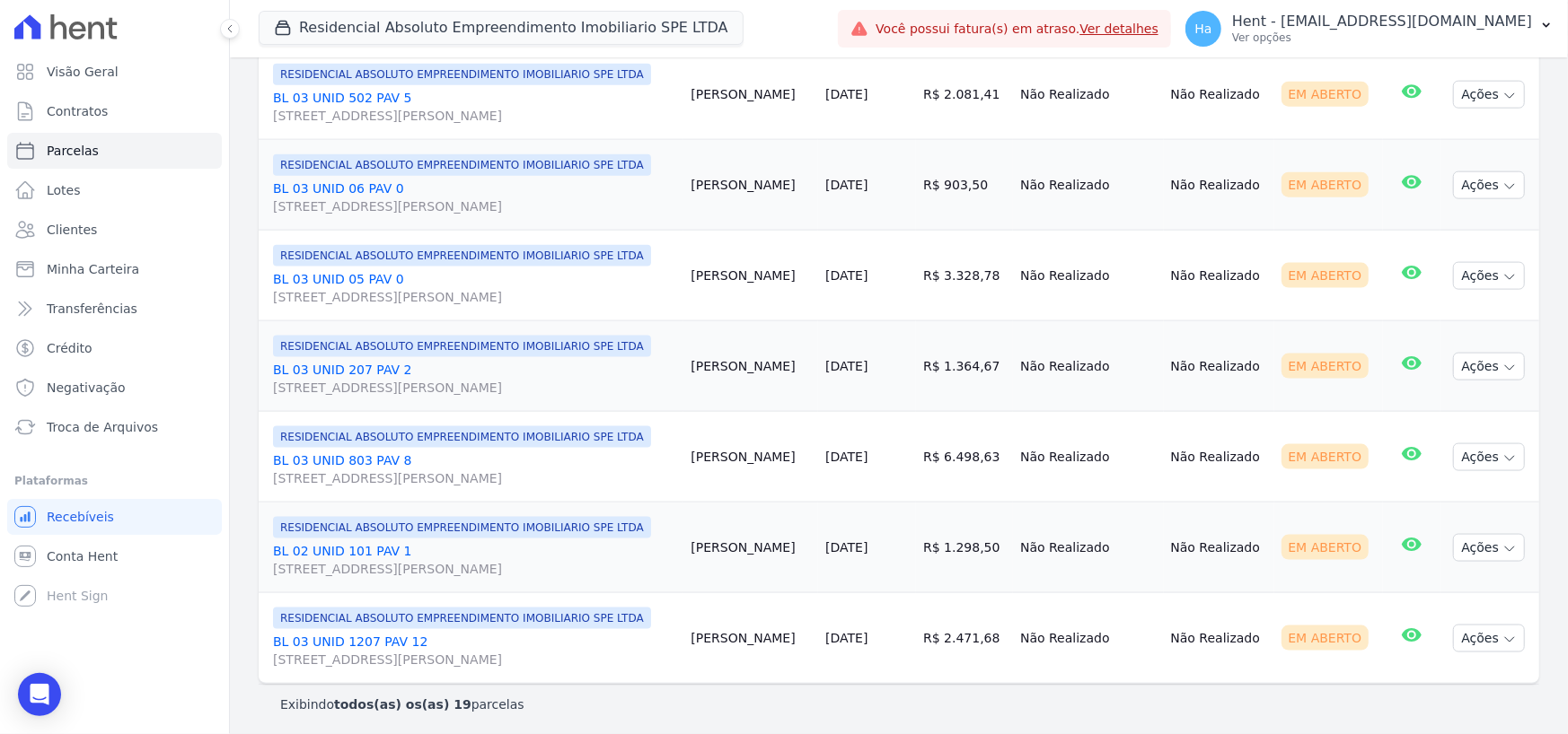
click at [577, 696] on div "Exibindo todos(as) os(as) 19 parcelas" at bounding box center [899, 704] width 1237 height 18
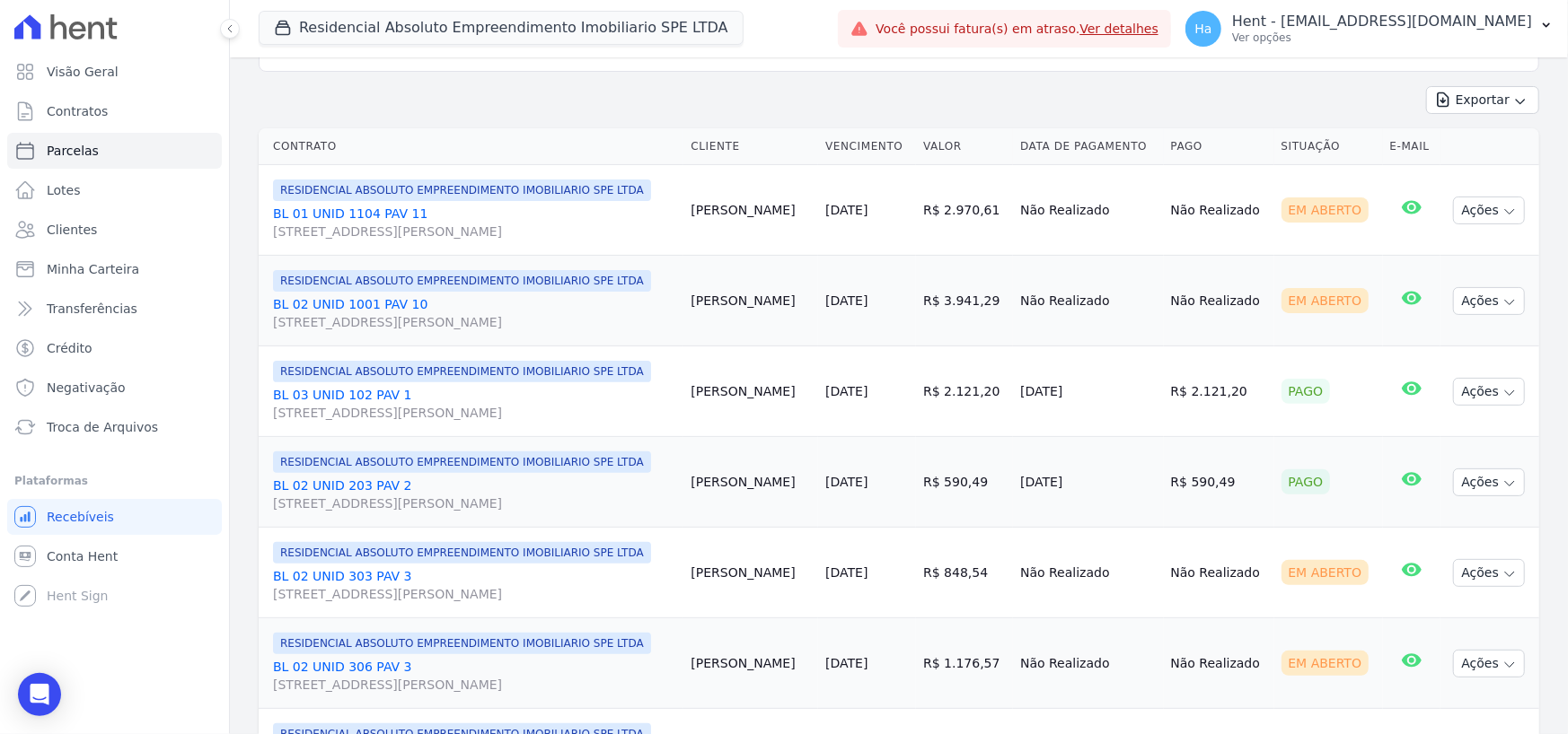
scroll to position [0, 0]
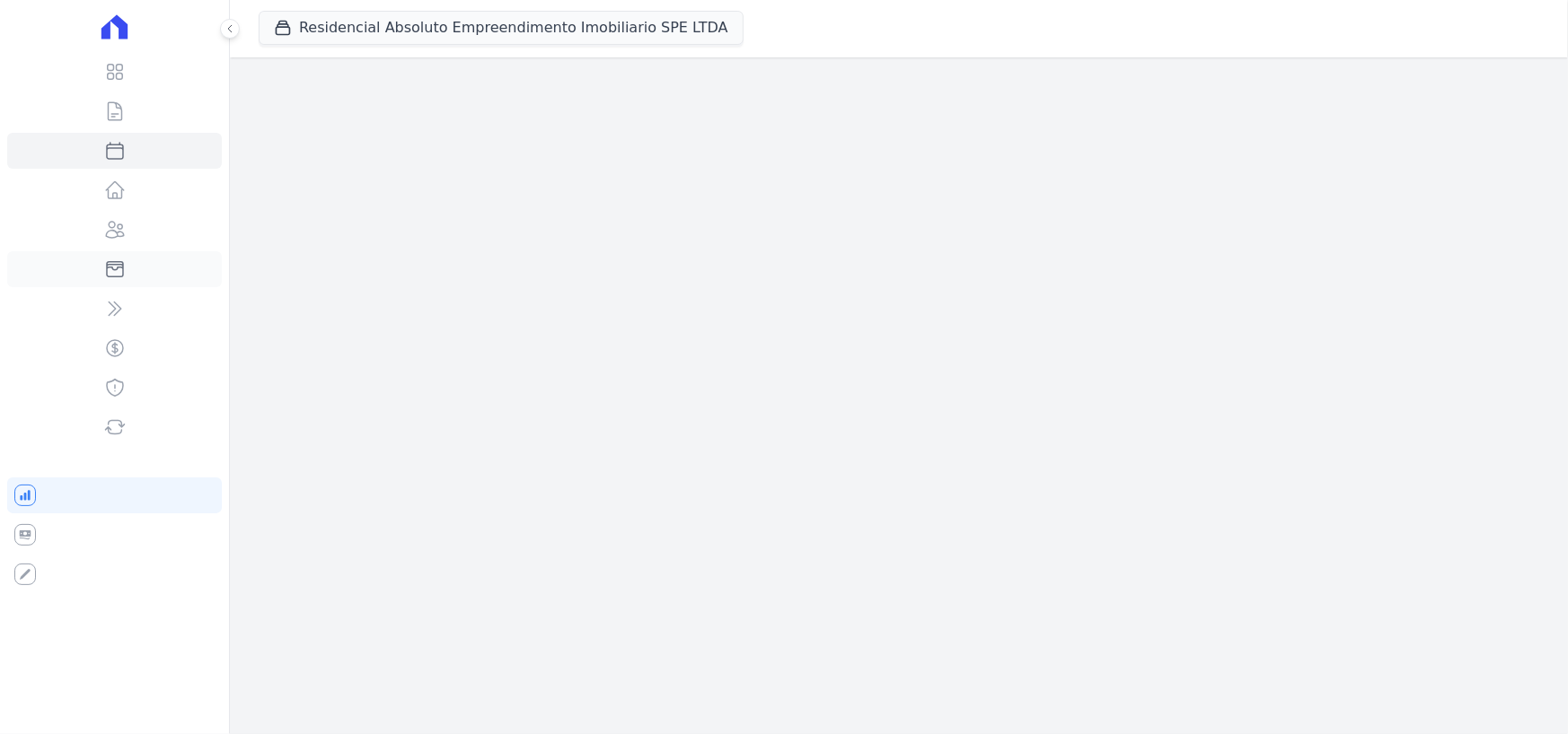
select select
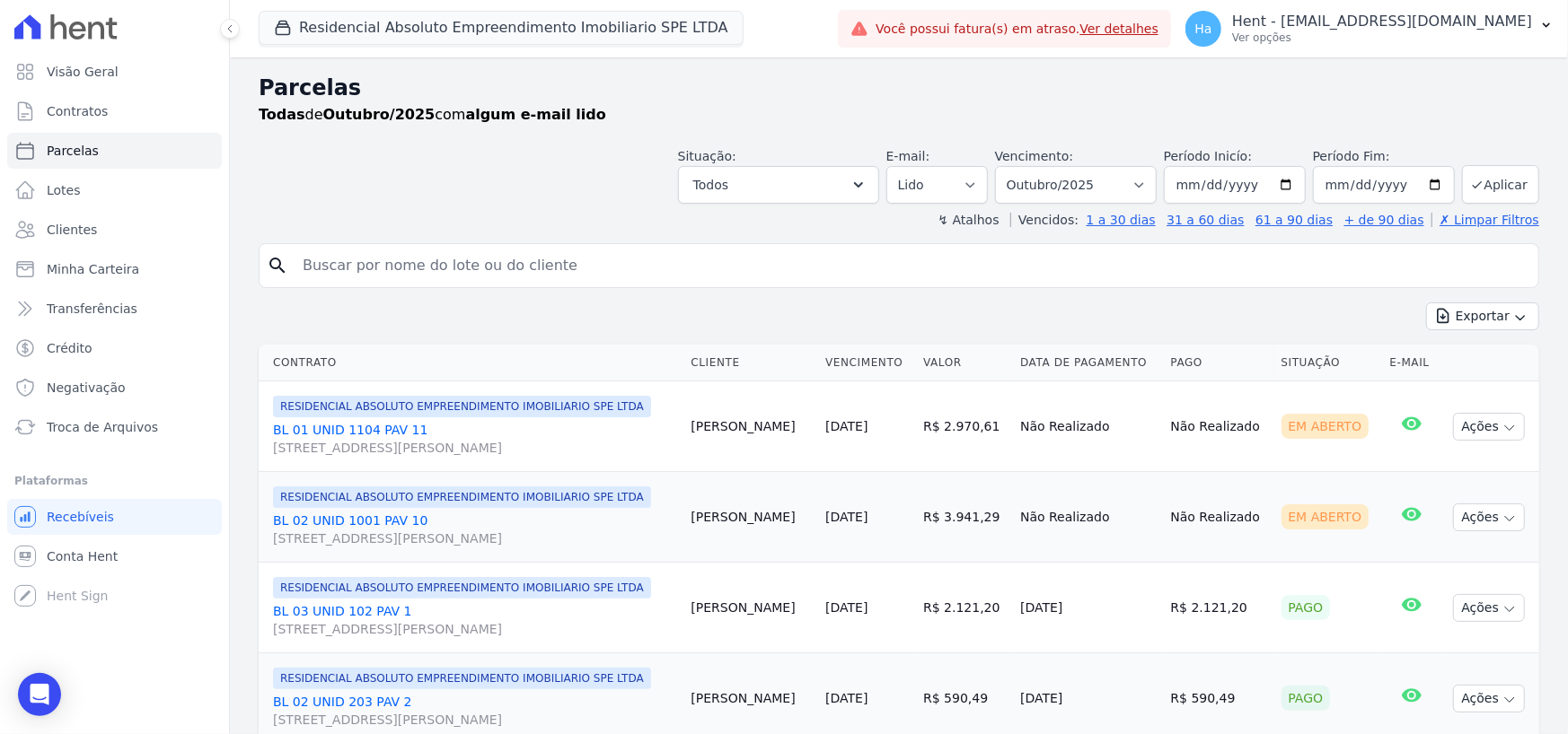
click at [862, 317] on div "Exportar Exportar PDF Exportar CSV" at bounding box center [899, 323] width 1281 height 42
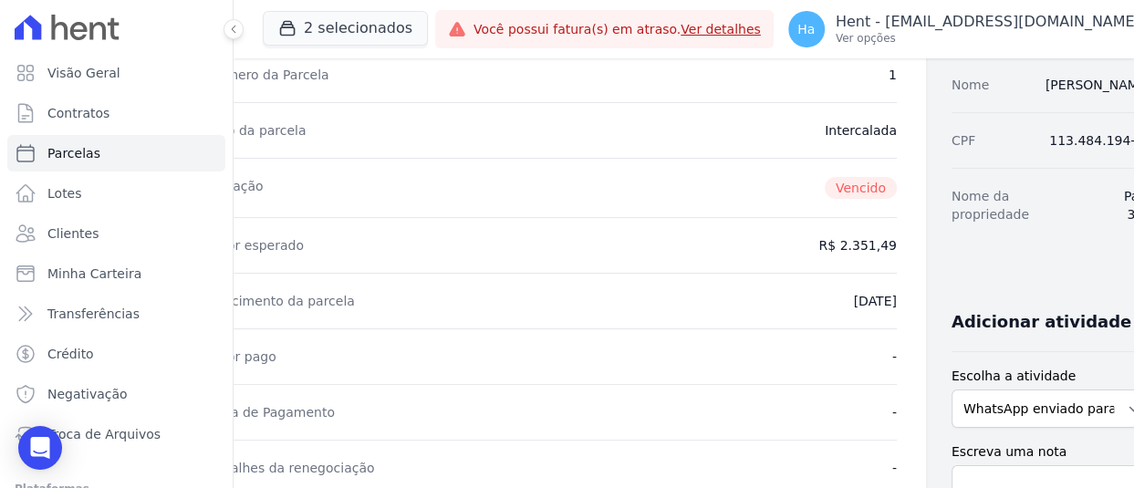
scroll to position [0, 55]
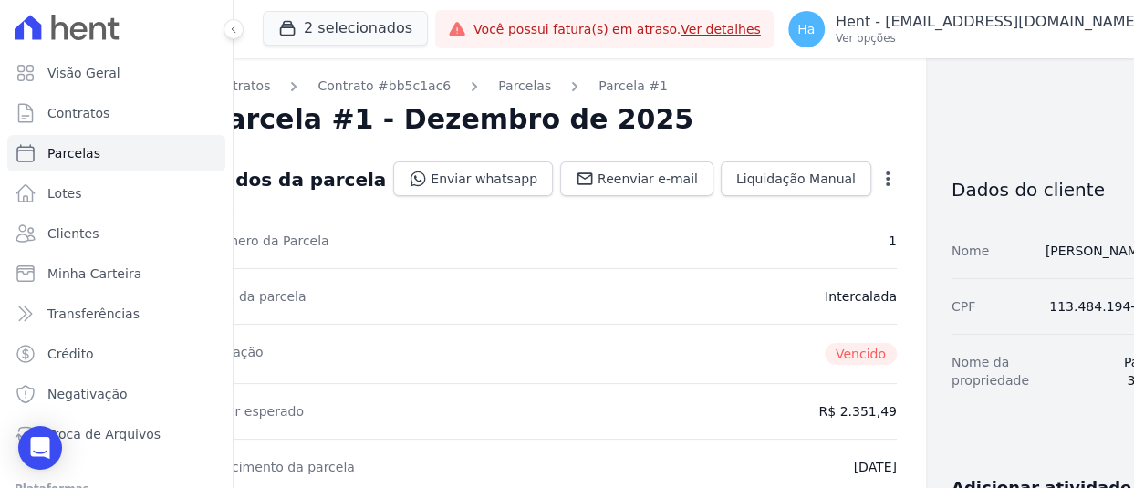
drag, startPoint x: 1064, startPoint y: 369, endPoint x: 1145, endPoint y: 368, distance: 81.2
click at [1133, 368] on html "Visão Geral Contratos [GEOGRAPHIC_DATA] Lotes Clientes Minha Carteira Transferê…" at bounding box center [567, 244] width 1134 height 488
copy dd "Pa-E 308"
